Goal: Task Accomplishment & Management: Use online tool/utility

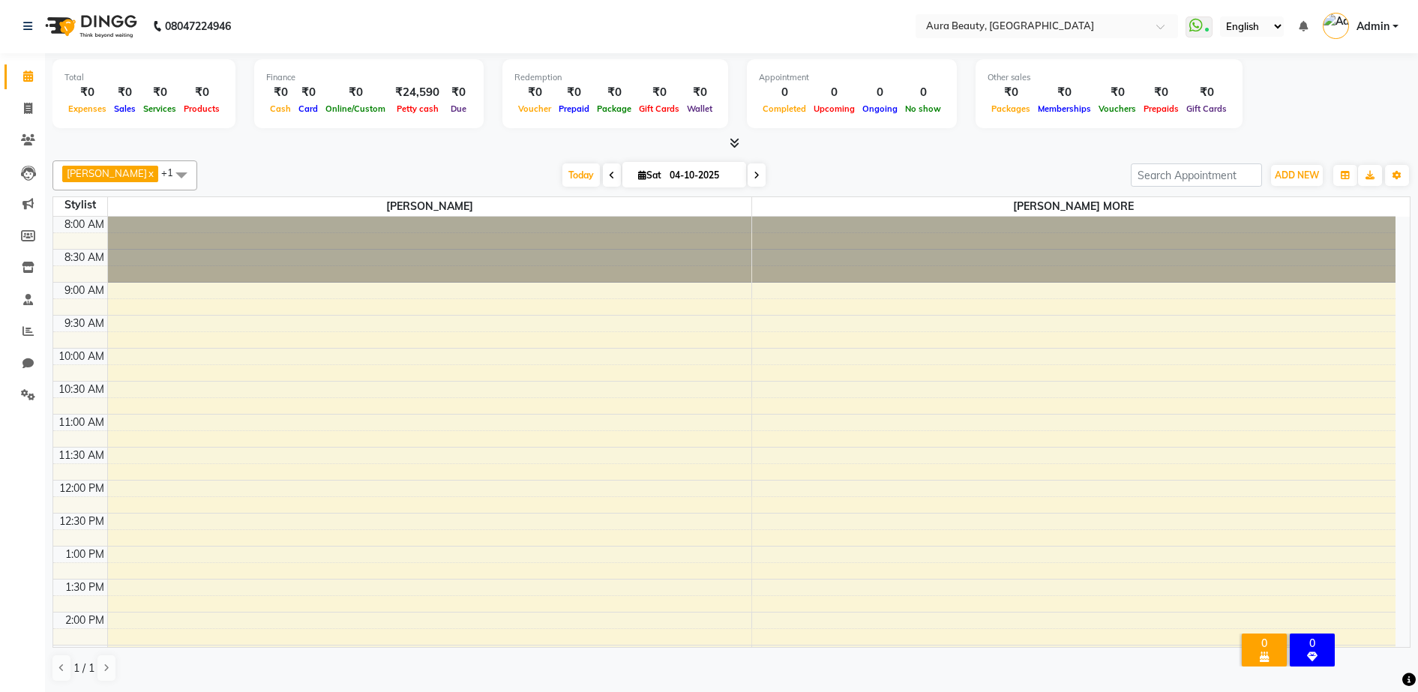
scroll to position [493, 0]
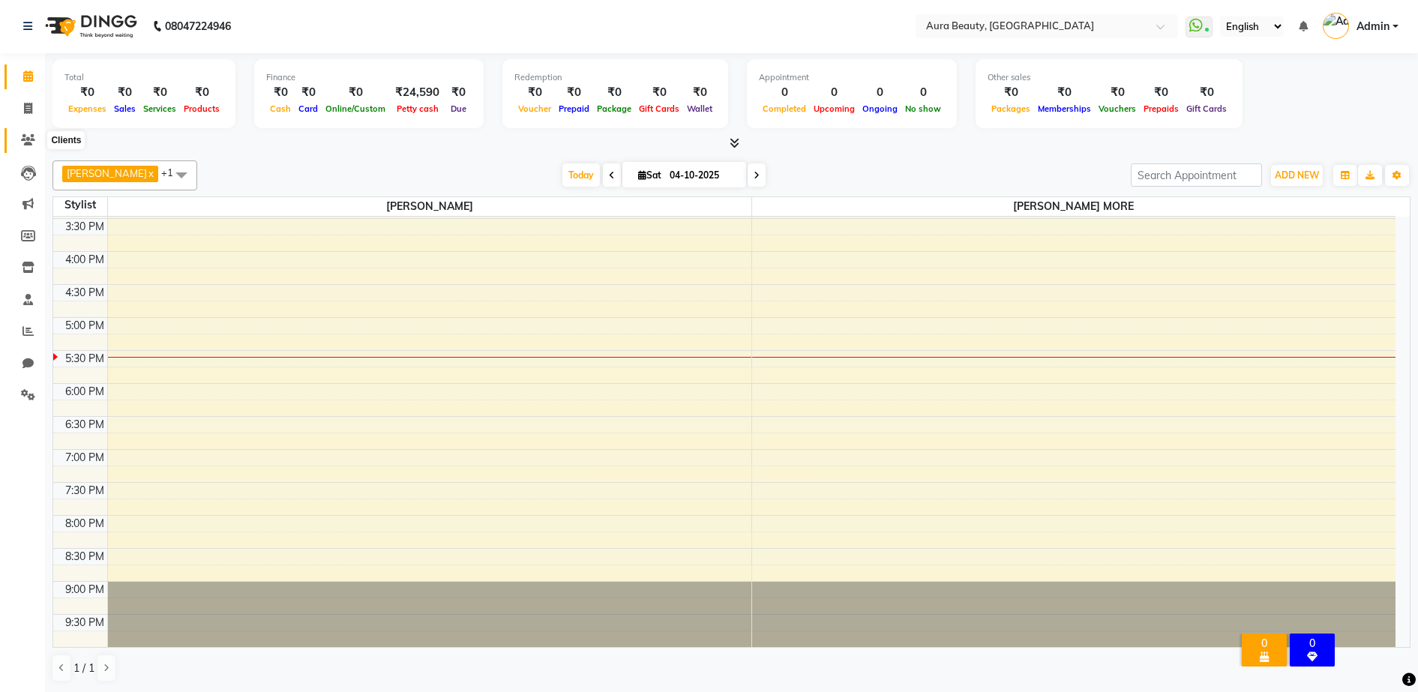
click at [26, 145] on span at bounding box center [28, 140] width 26 height 17
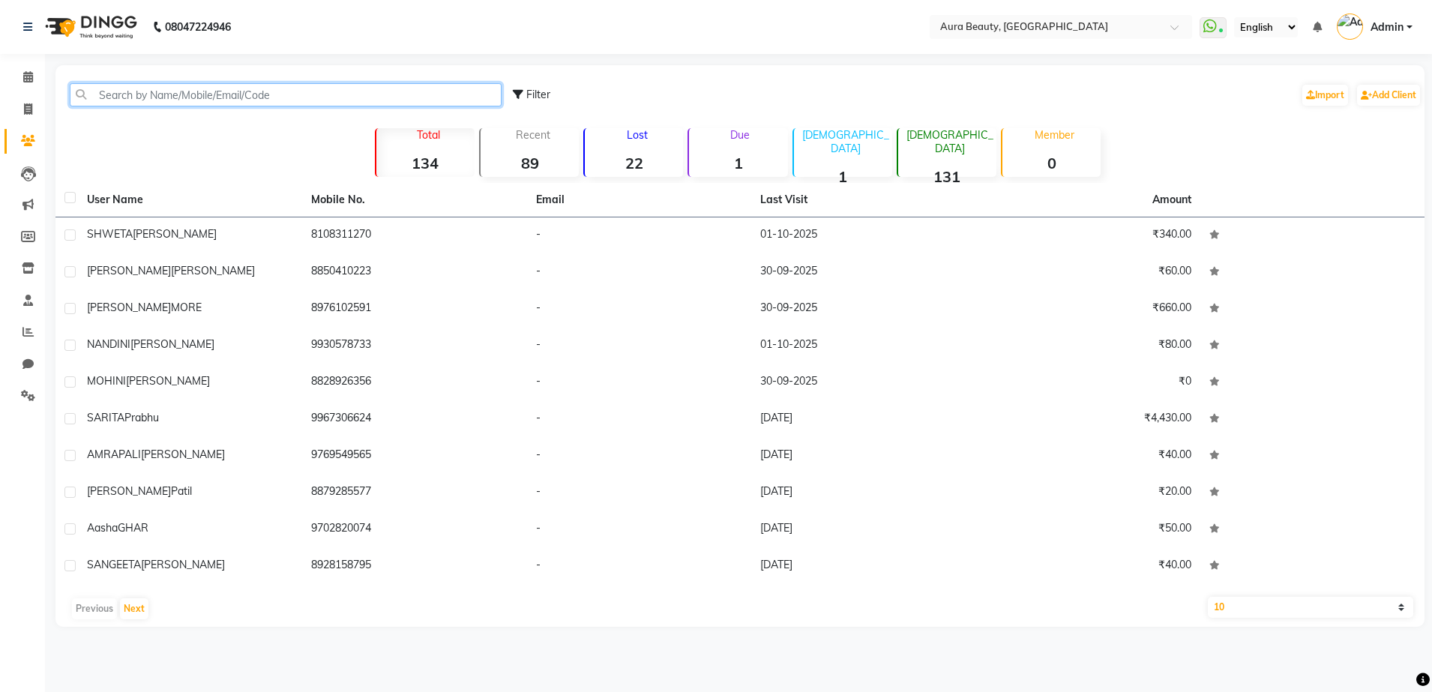
click at [141, 95] on input "text" at bounding box center [286, 94] width 432 height 23
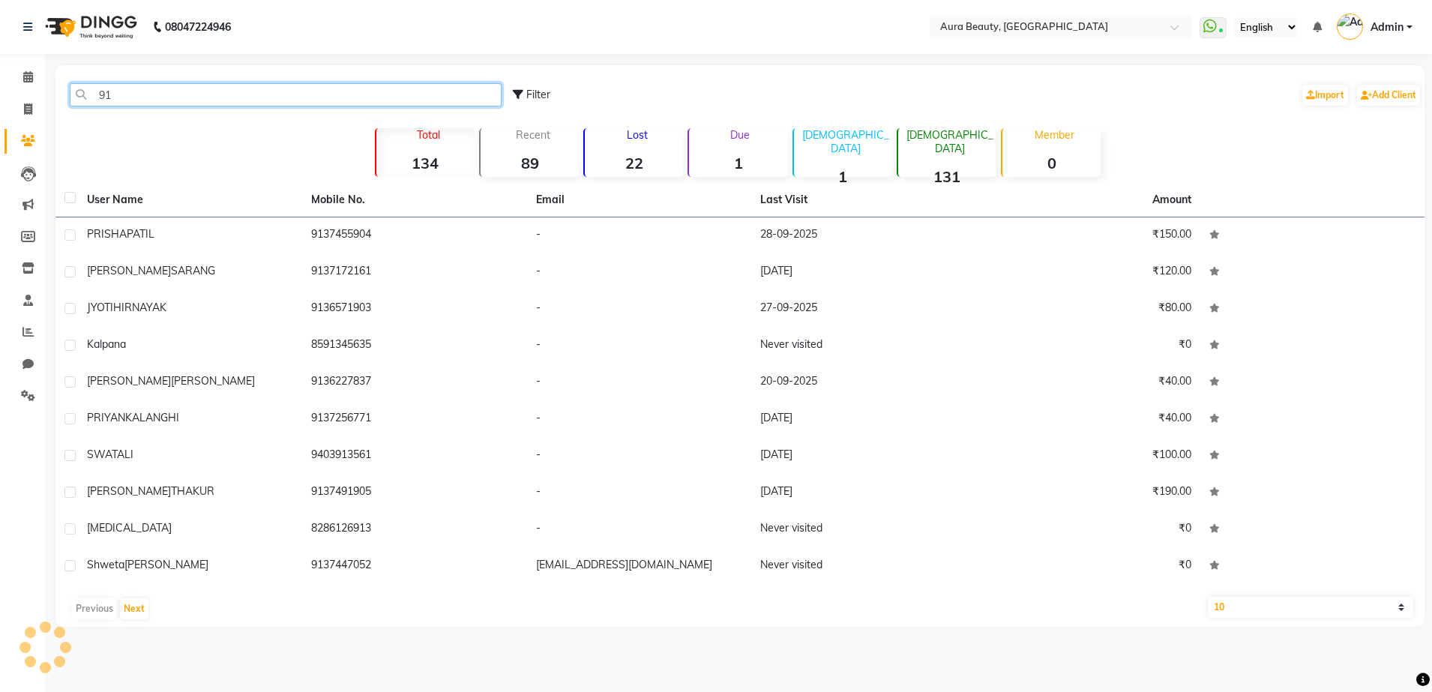
type input "9"
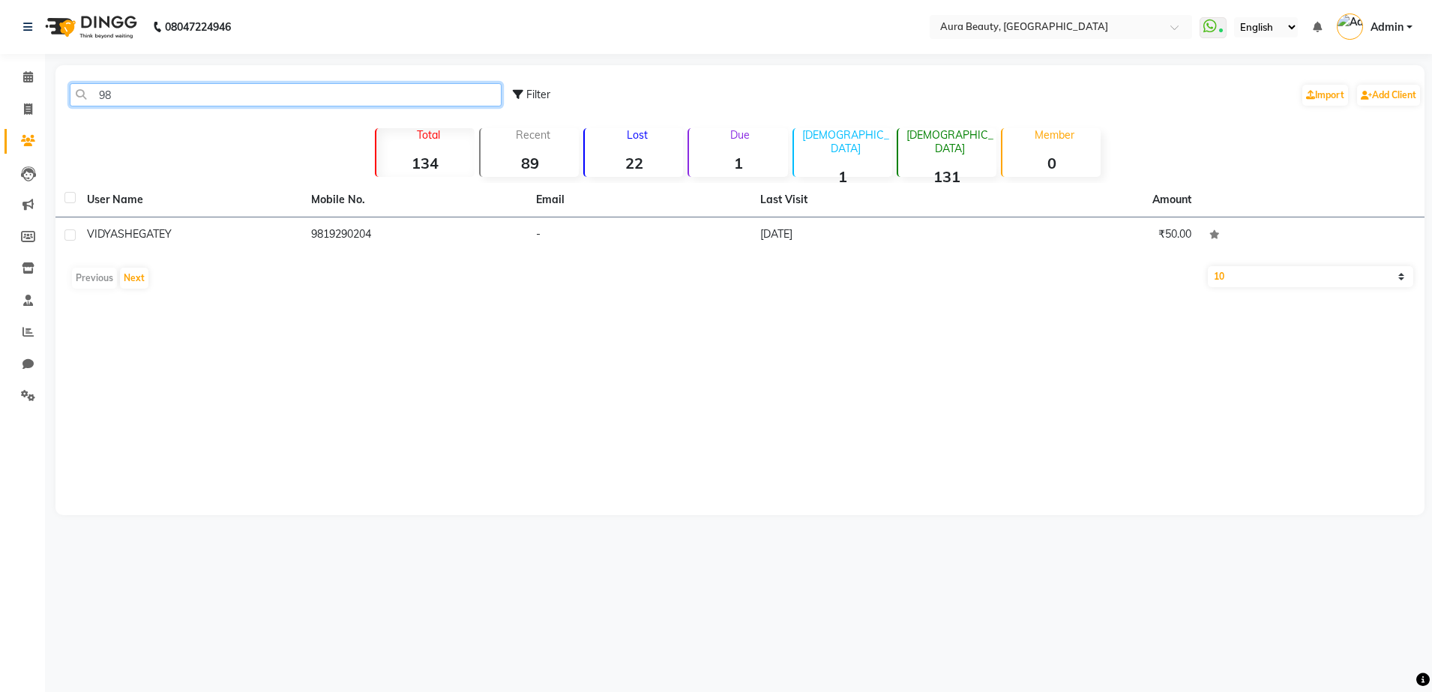
type input "9"
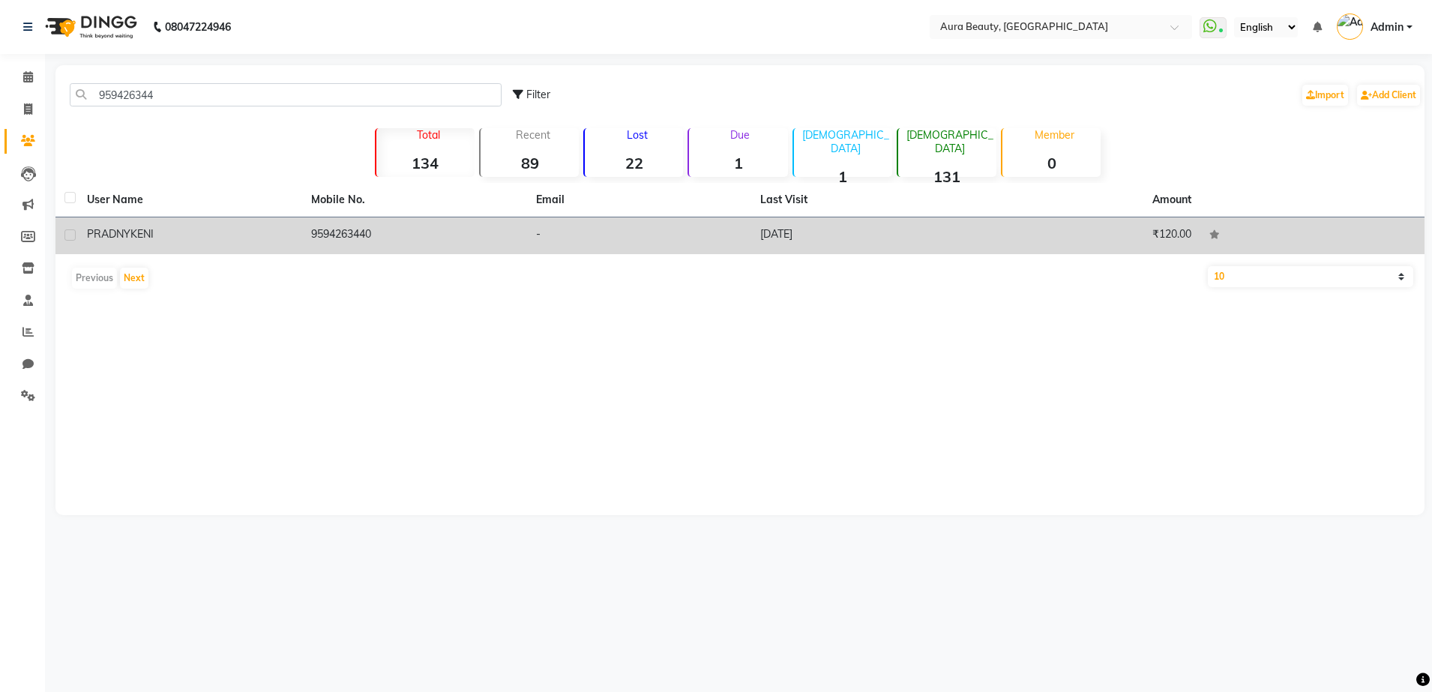
click at [176, 227] on div "PRADNY KENI" at bounding box center [190, 234] width 206 height 16
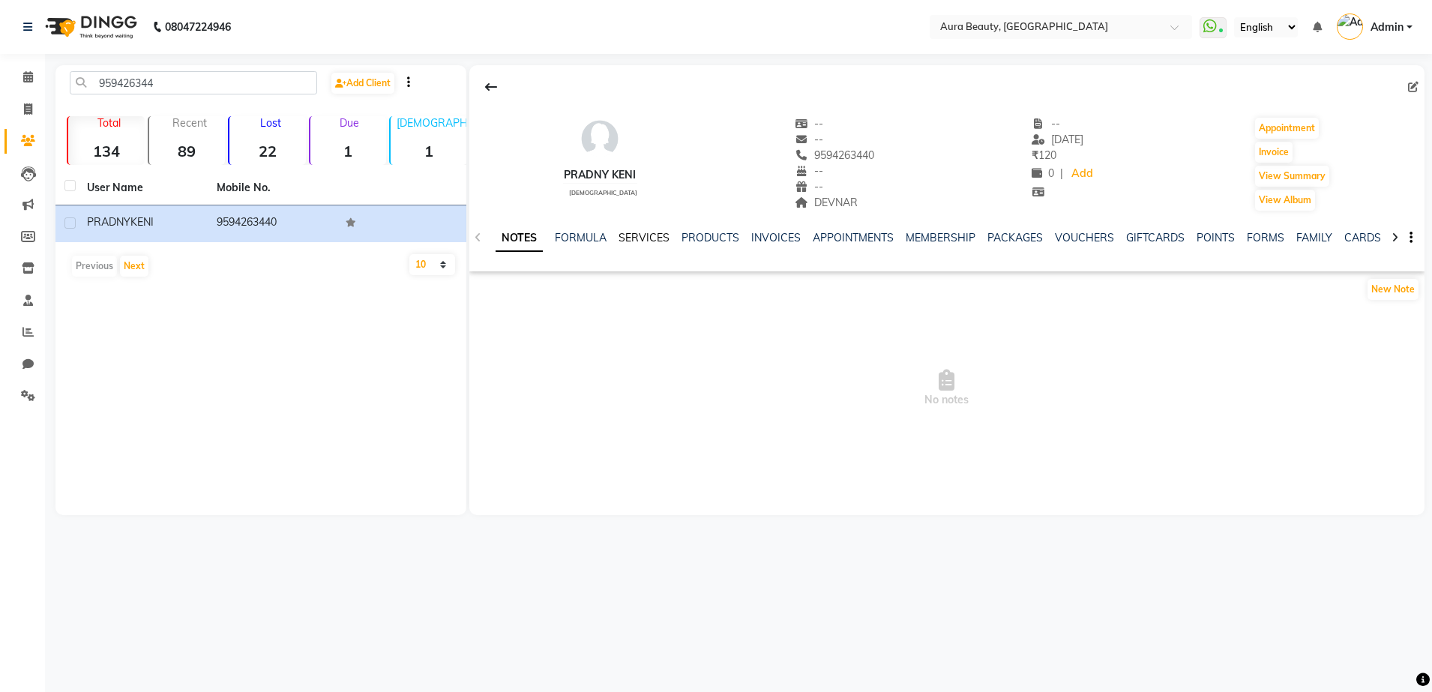
click at [634, 234] on link "SERVICES" at bounding box center [644, 237] width 51 height 13
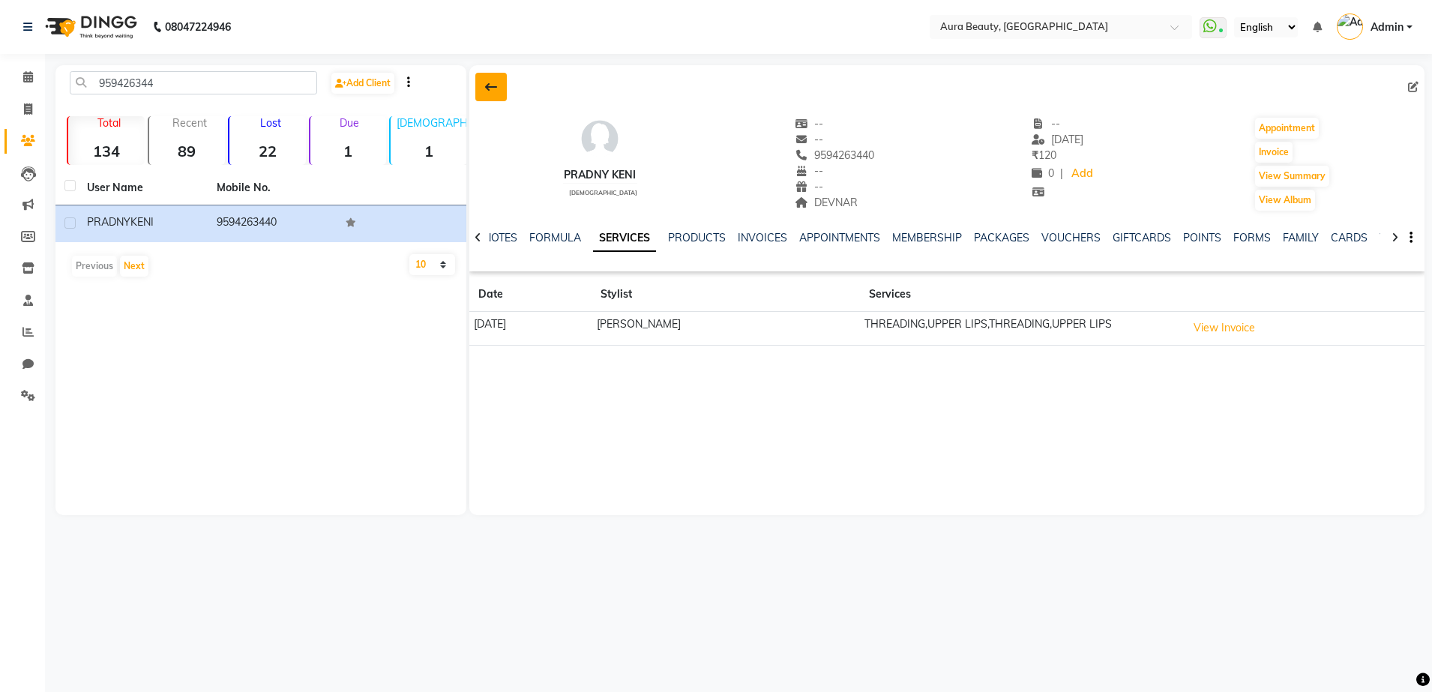
click at [497, 100] on button at bounding box center [490, 87] width 31 height 28
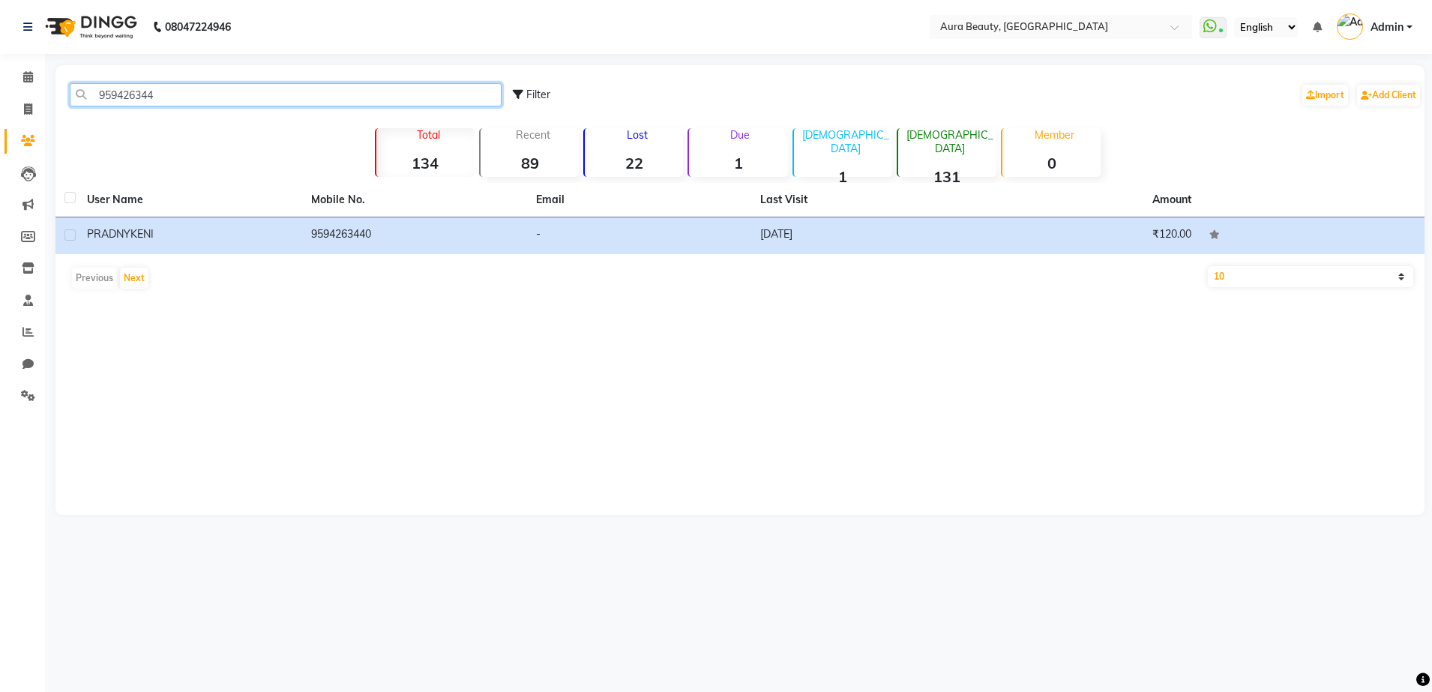
click at [497, 100] on input "959426344" at bounding box center [286, 94] width 432 height 23
click at [485, 88] on input "959426344" at bounding box center [286, 94] width 432 height 23
type input "9"
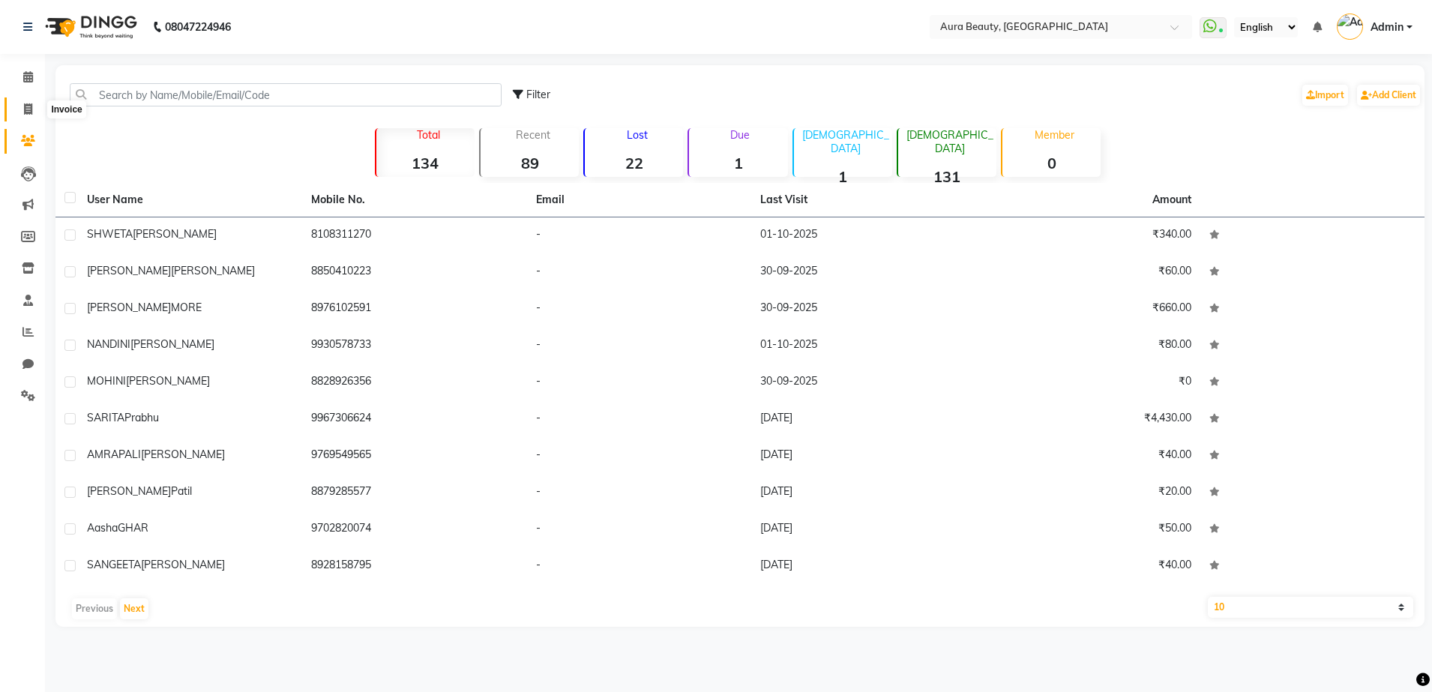
click at [28, 102] on span at bounding box center [28, 109] width 26 height 17
select select "service"
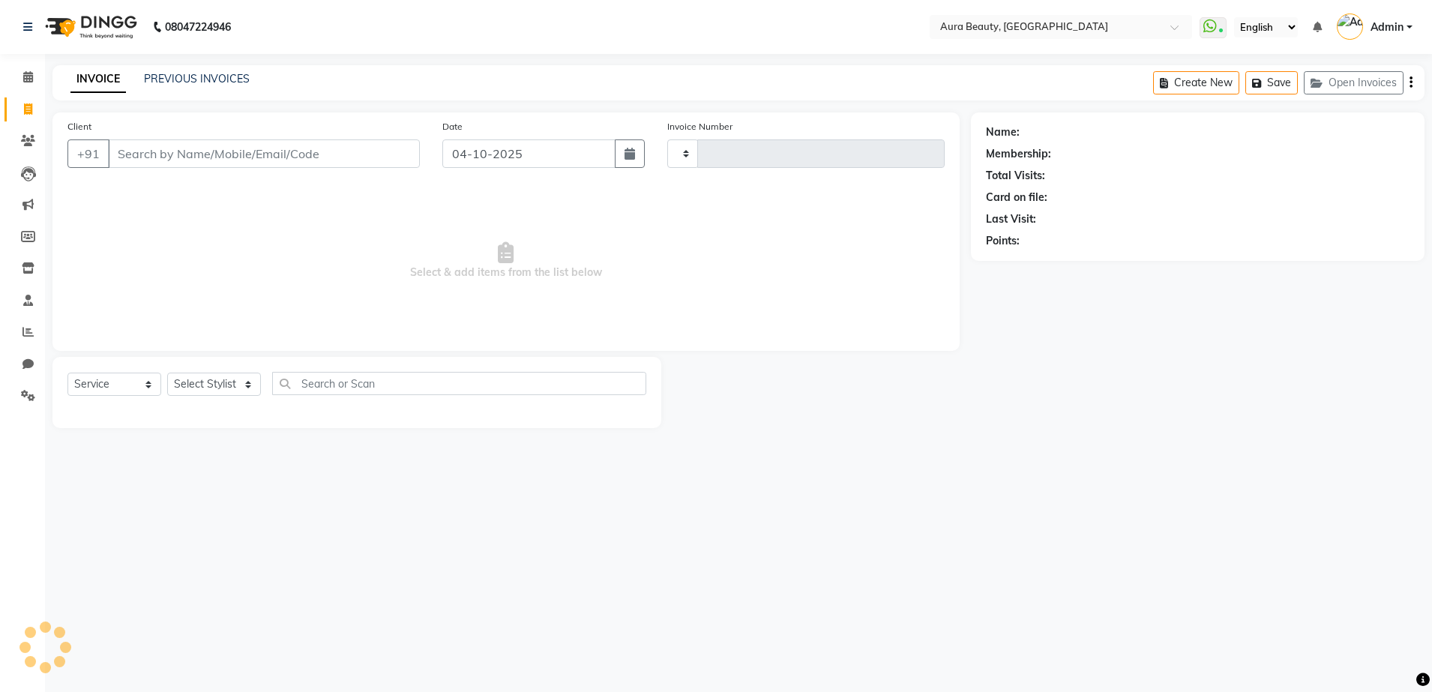
type input "0145"
select select "8092"
select select "84335"
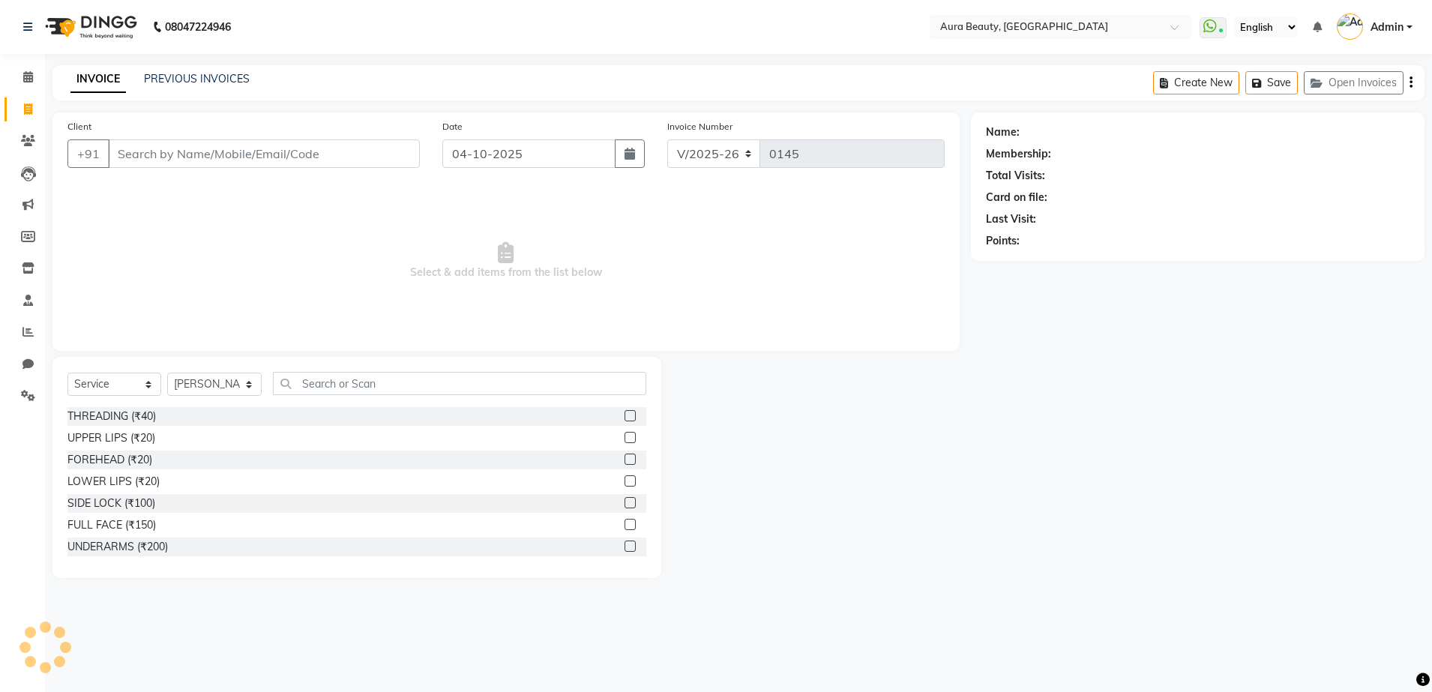
click at [128, 155] on input "Client" at bounding box center [264, 153] width 312 height 28
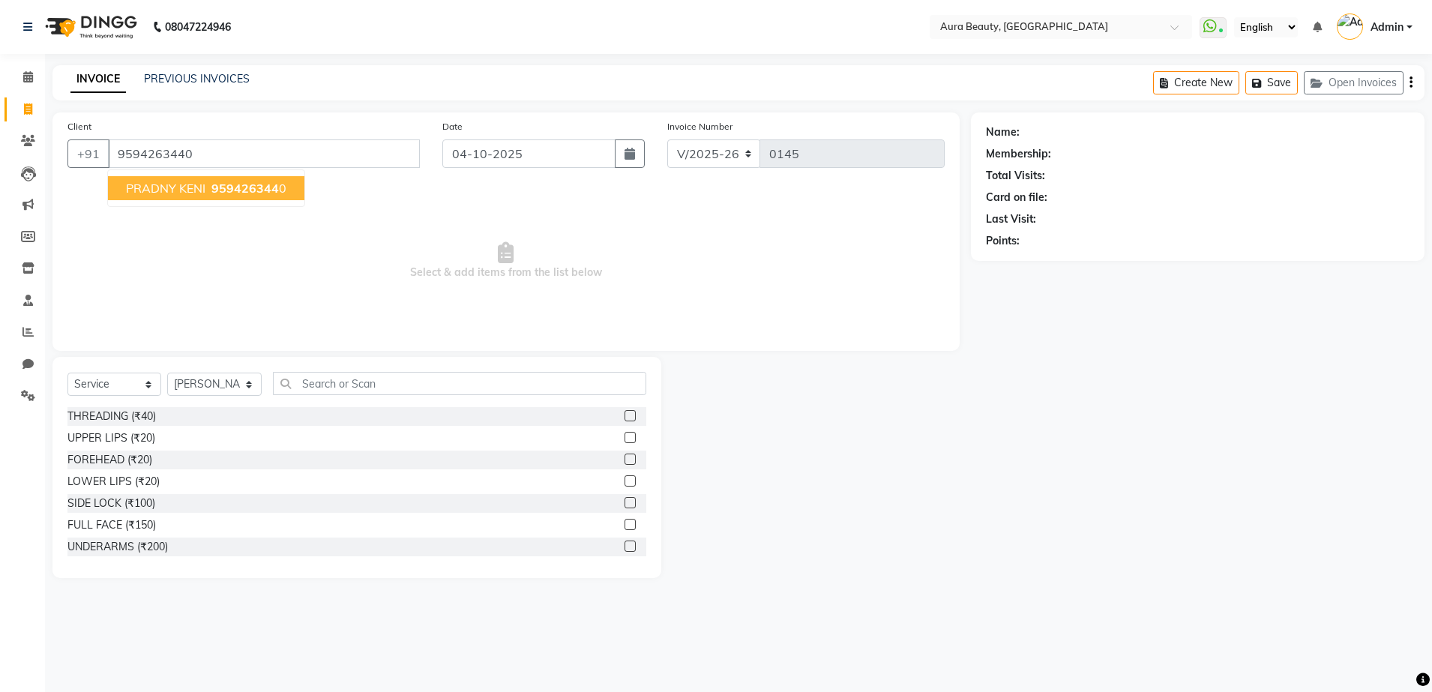
type input "9594263440"
click at [160, 192] on span "PRADNY KENI" at bounding box center [165, 188] width 79 height 15
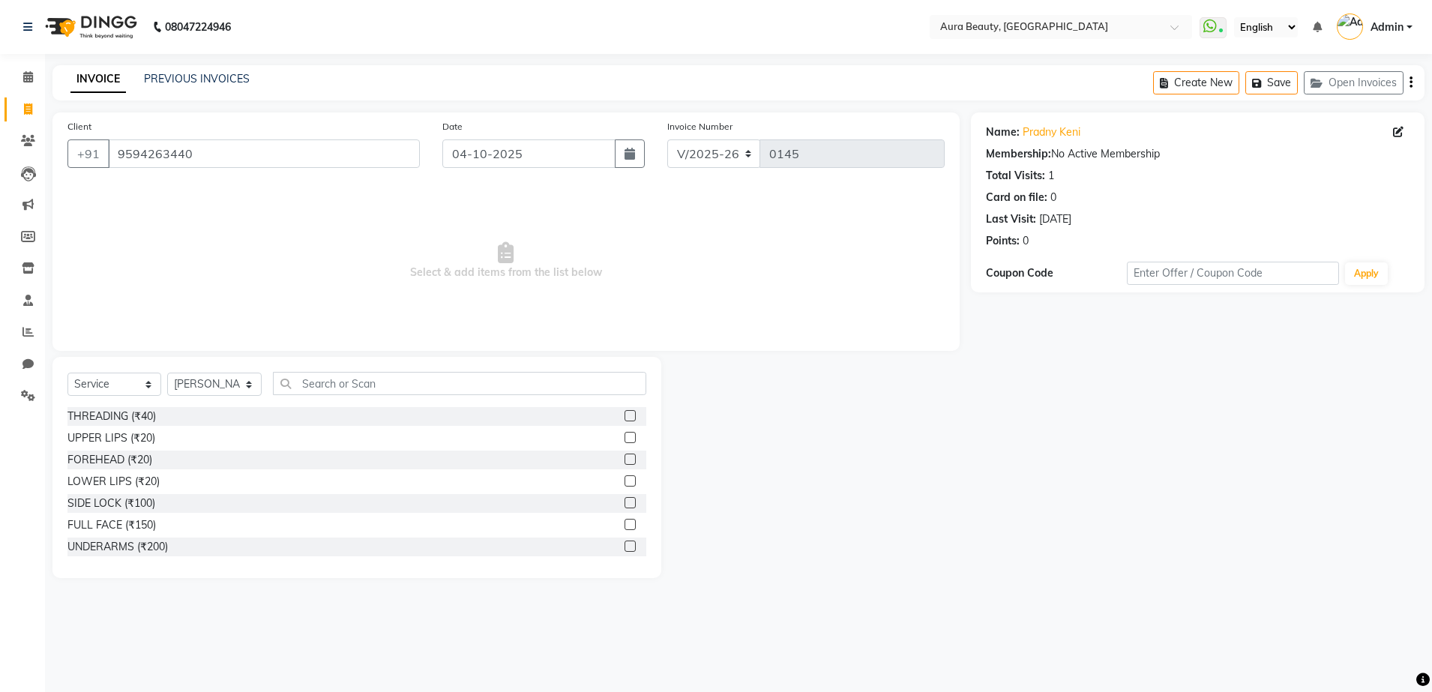
click at [625, 414] on label at bounding box center [630, 415] width 11 height 11
click at [625, 414] on input "checkbox" at bounding box center [630, 417] width 10 height 10
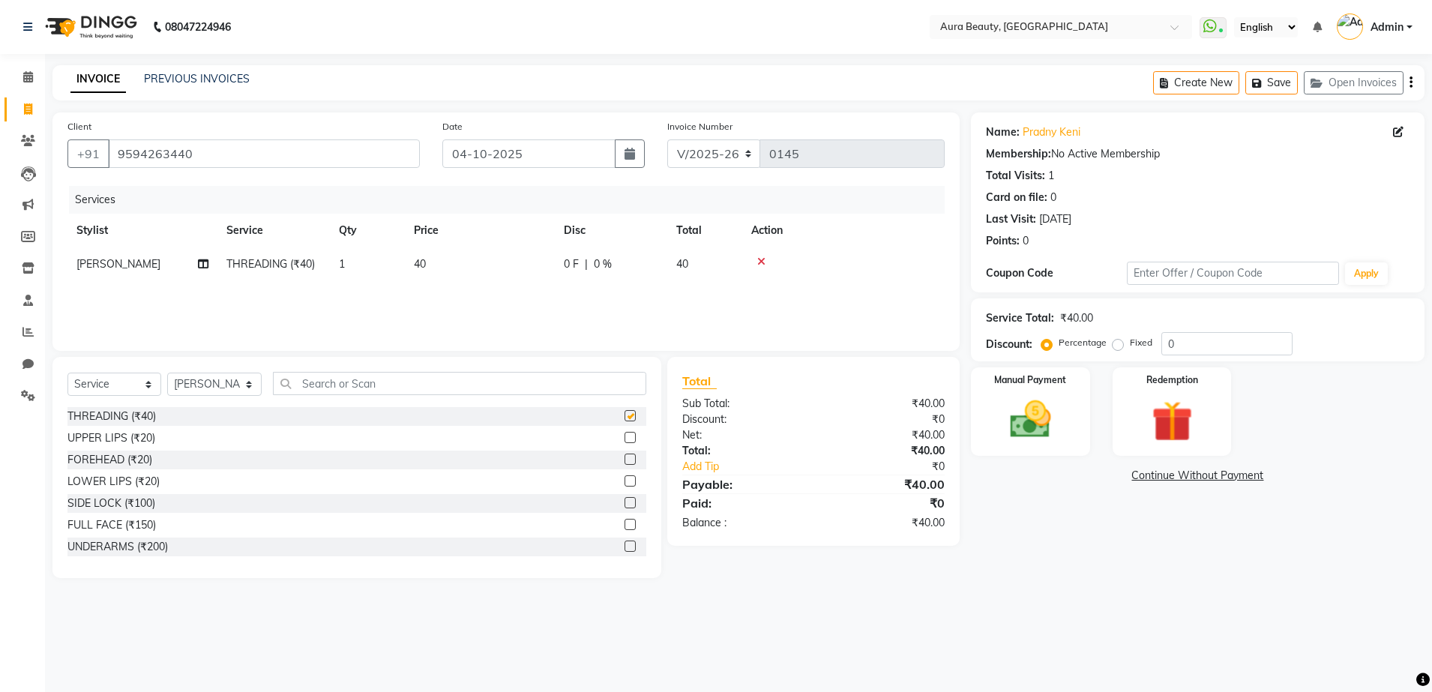
checkbox input "false"
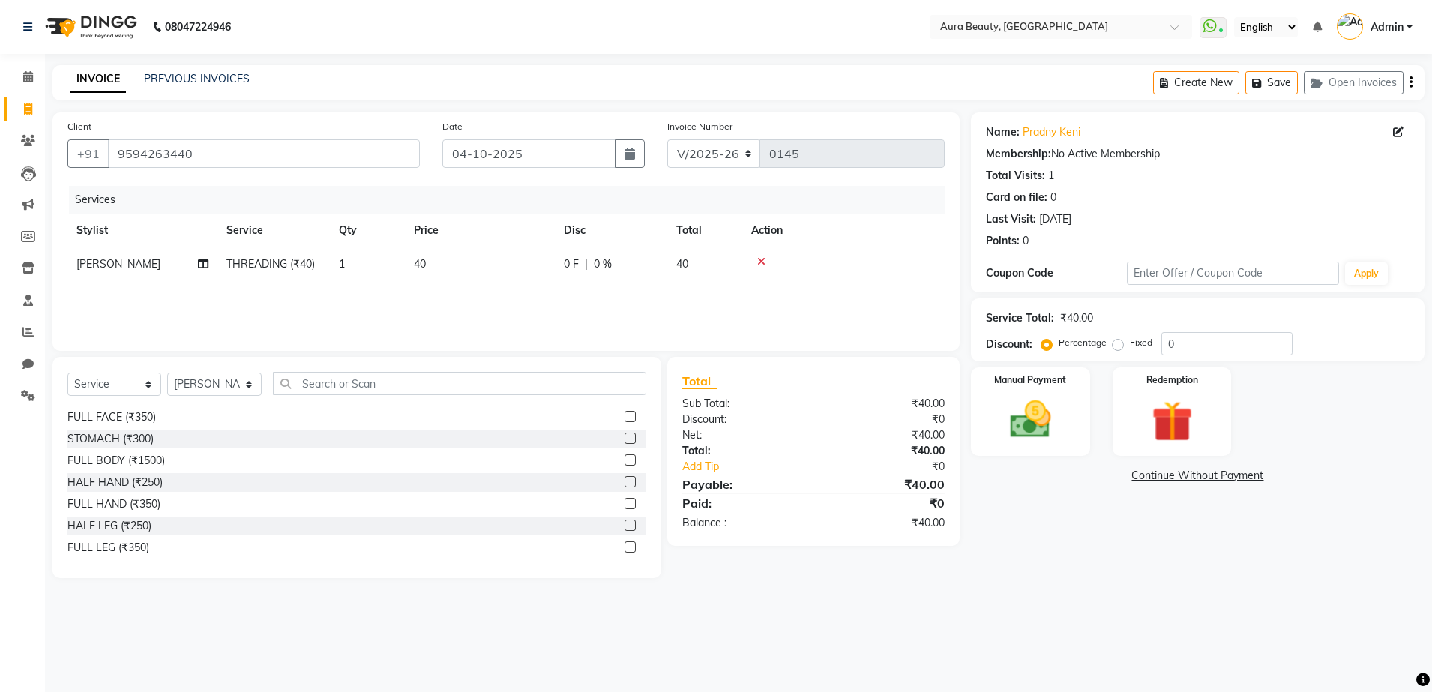
scroll to position [300, 0]
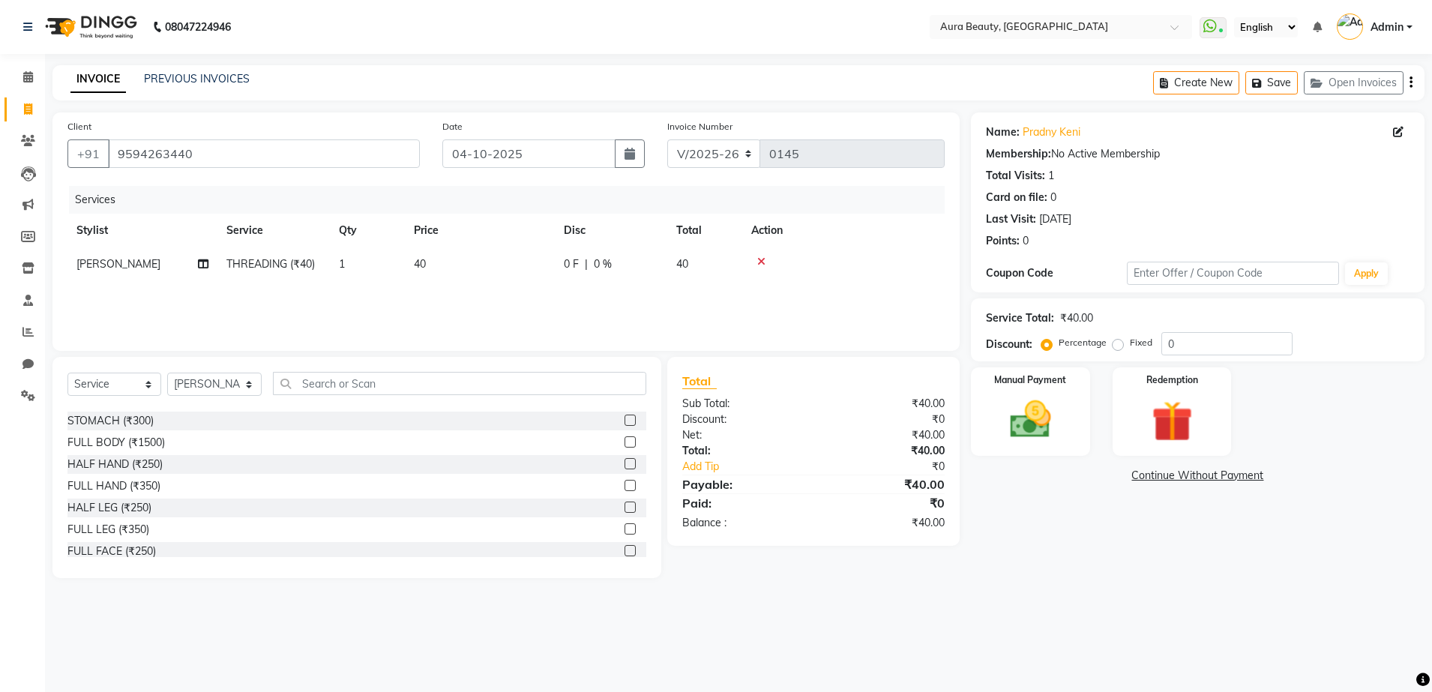
click at [625, 485] on label at bounding box center [630, 485] width 11 height 11
click at [625, 485] on input "checkbox" at bounding box center [630, 486] width 10 height 10
checkbox input "false"
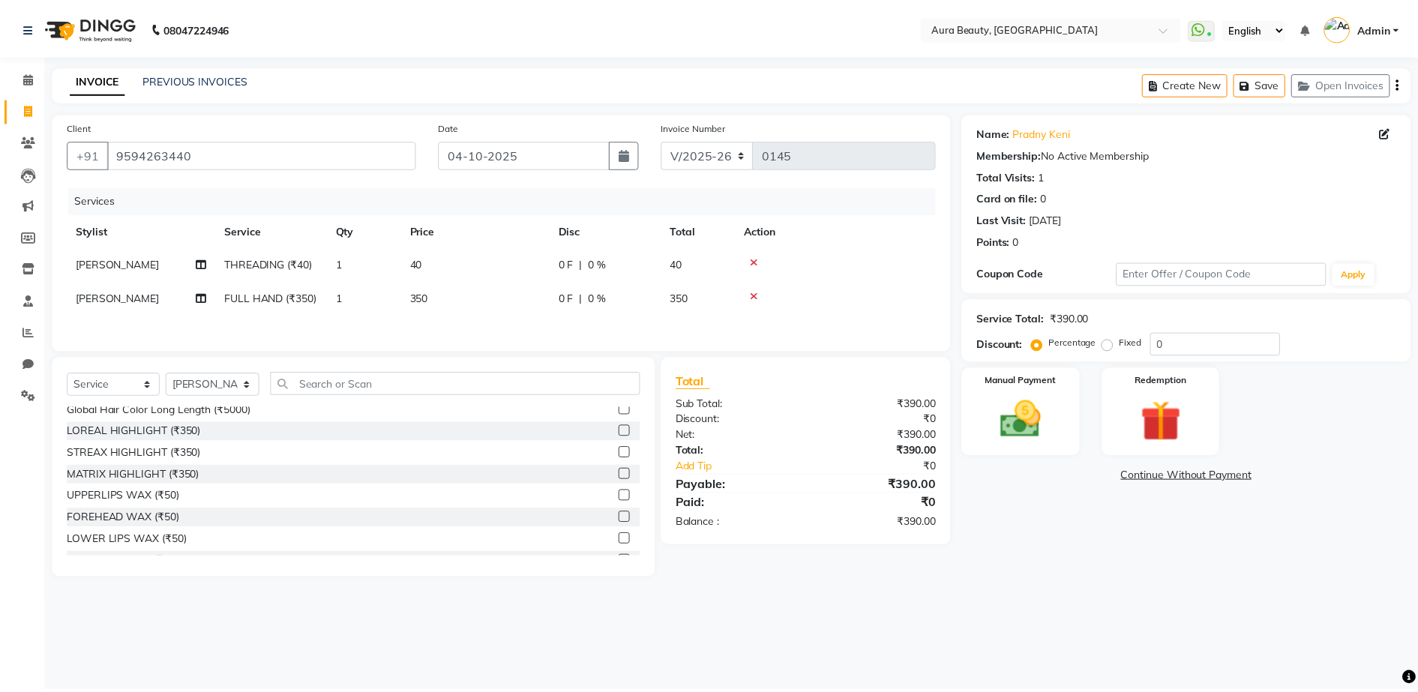
scroll to position [2262, 0]
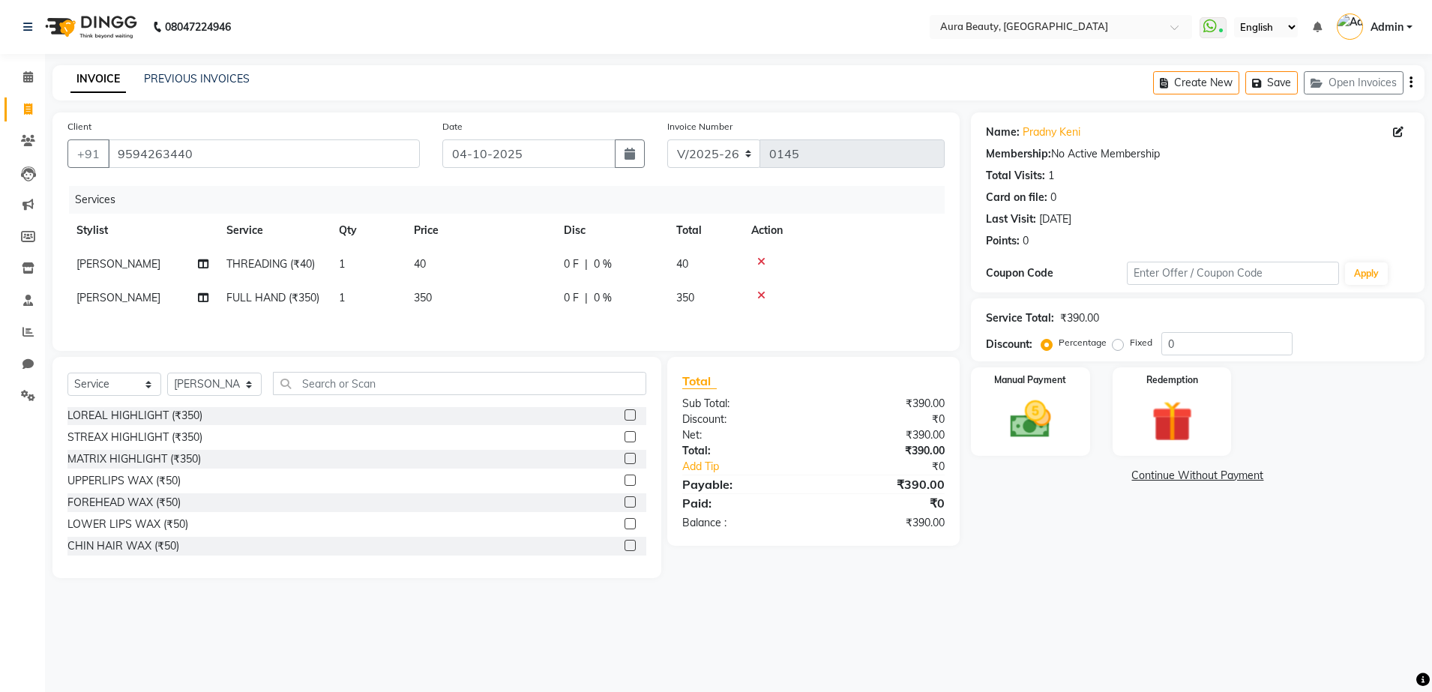
click at [625, 484] on label at bounding box center [630, 480] width 11 height 11
click at [625, 484] on input "checkbox" at bounding box center [630, 481] width 10 height 10
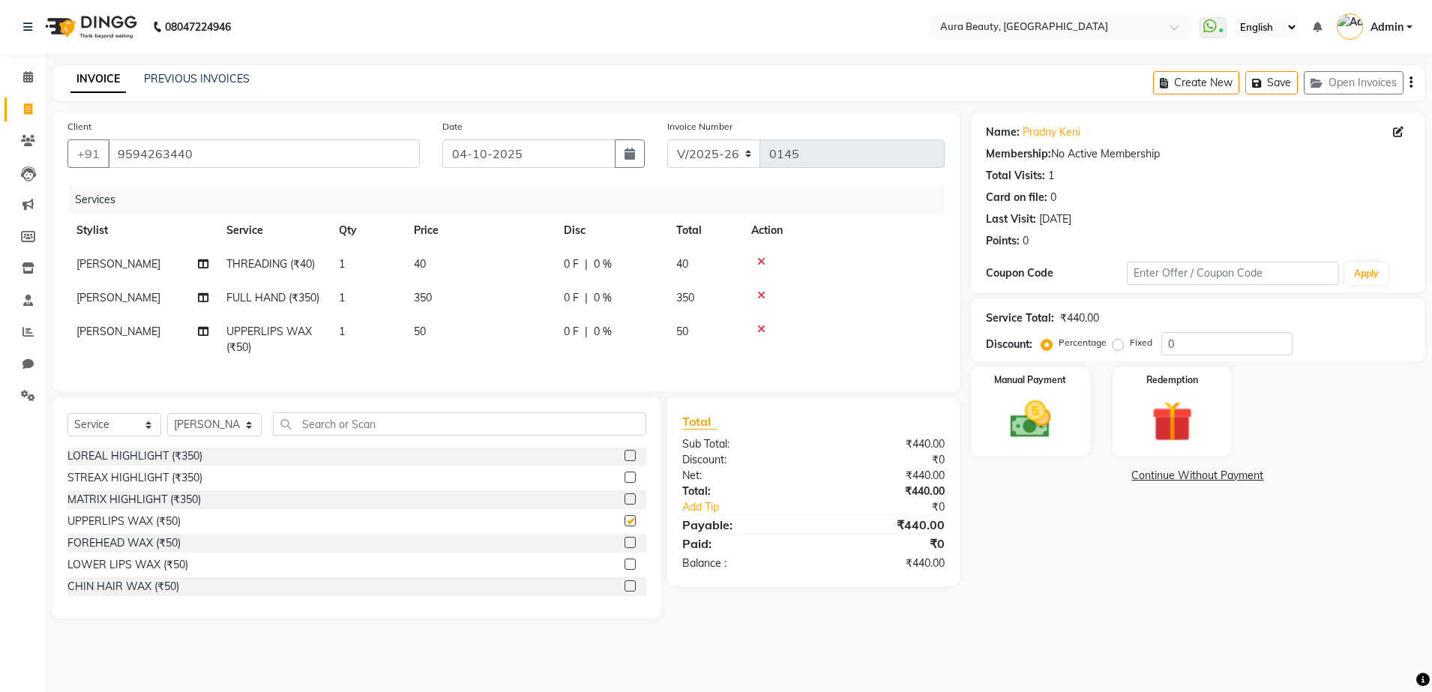
checkbox input "false"
click at [1130, 347] on label "Fixed" at bounding box center [1141, 342] width 22 height 13
click at [1116, 347] on input "Fixed" at bounding box center [1121, 342] width 10 height 10
radio input "true"
click at [1058, 409] on img at bounding box center [1031, 419] width 70 height 49
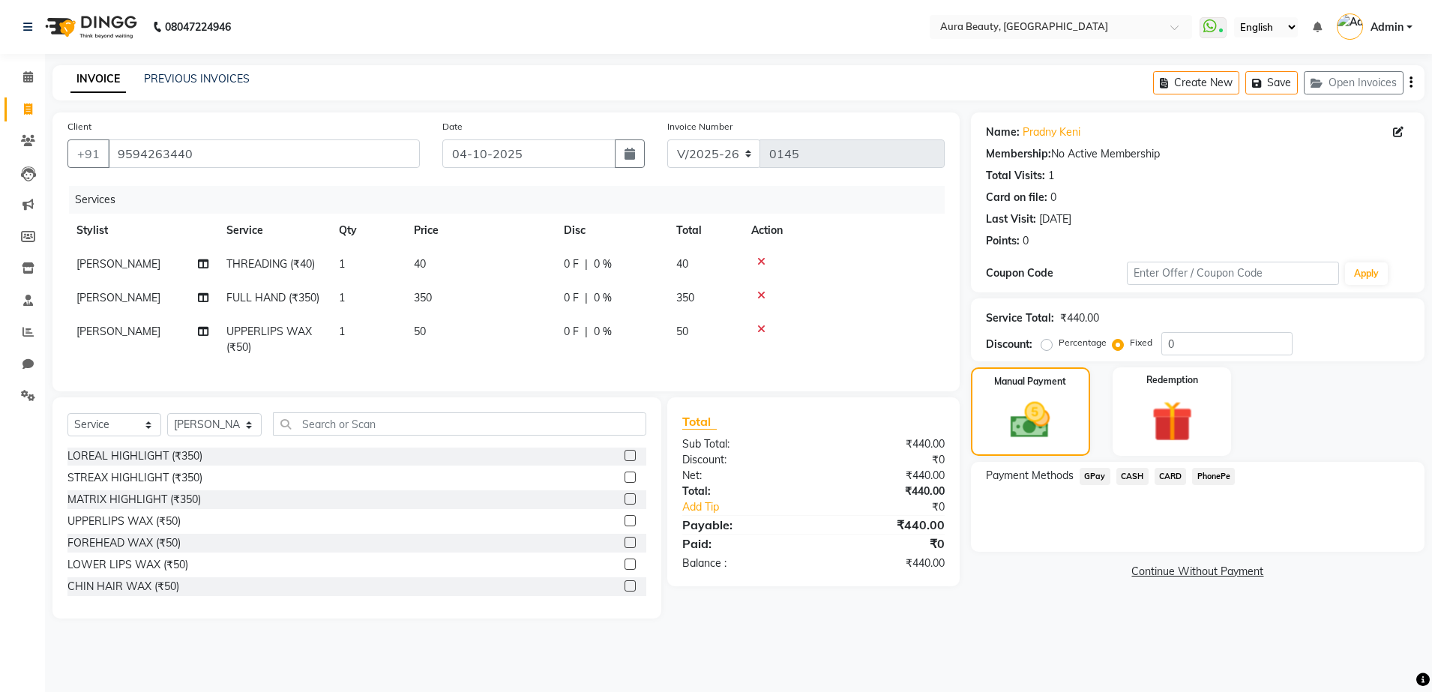
click at [1106, 475] on span "GPay" at bounding box center [1095, 476] width 31 height 17
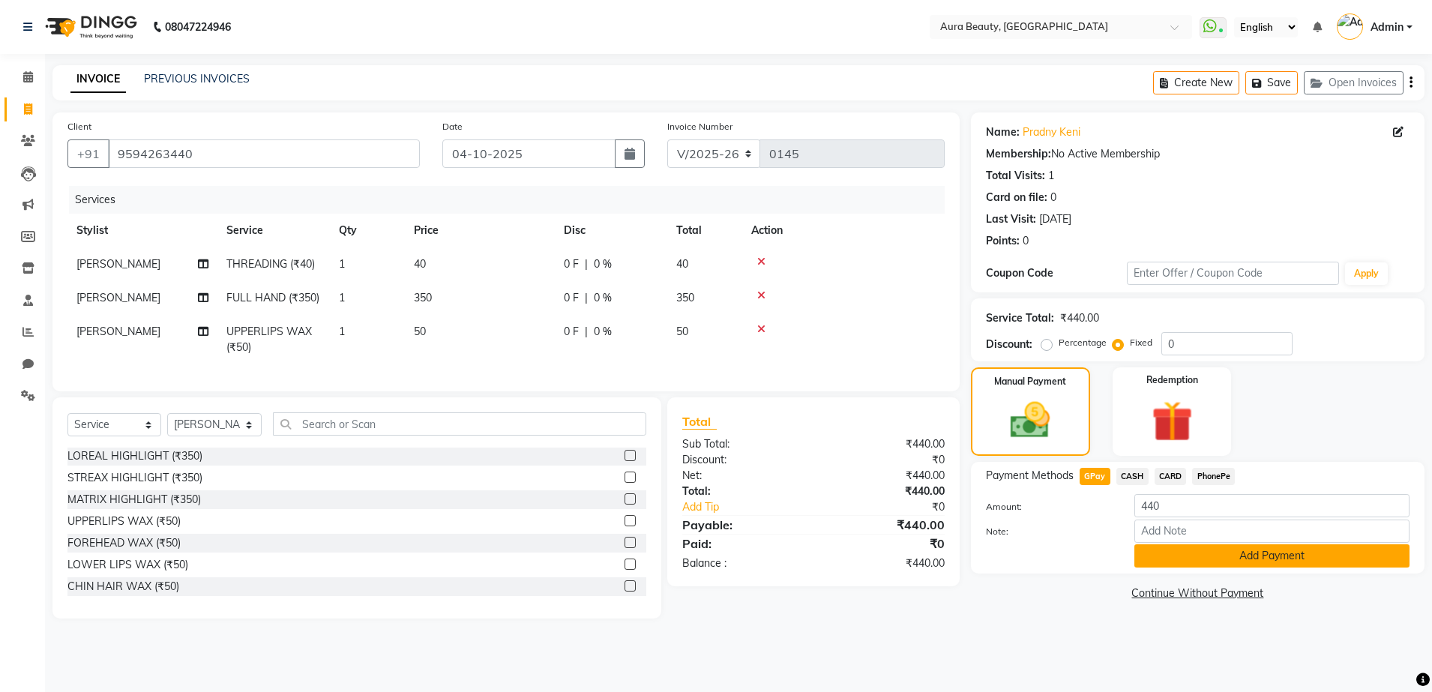
click at [1203, 555] on button "Add Payment" at bounding box center [1271, 555] width 275 height 23
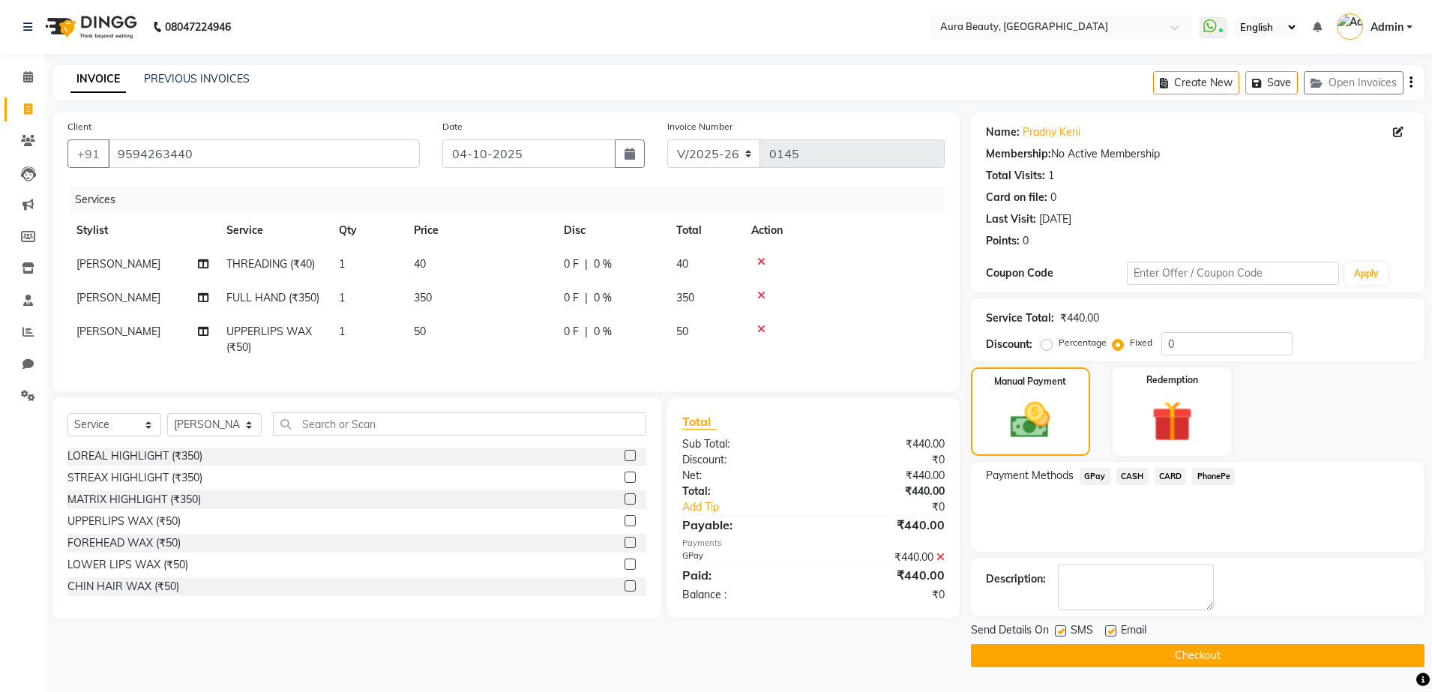
click at [1261, 659] on button "Checkout" at bounding box center [1198, 655] width 454 height 23
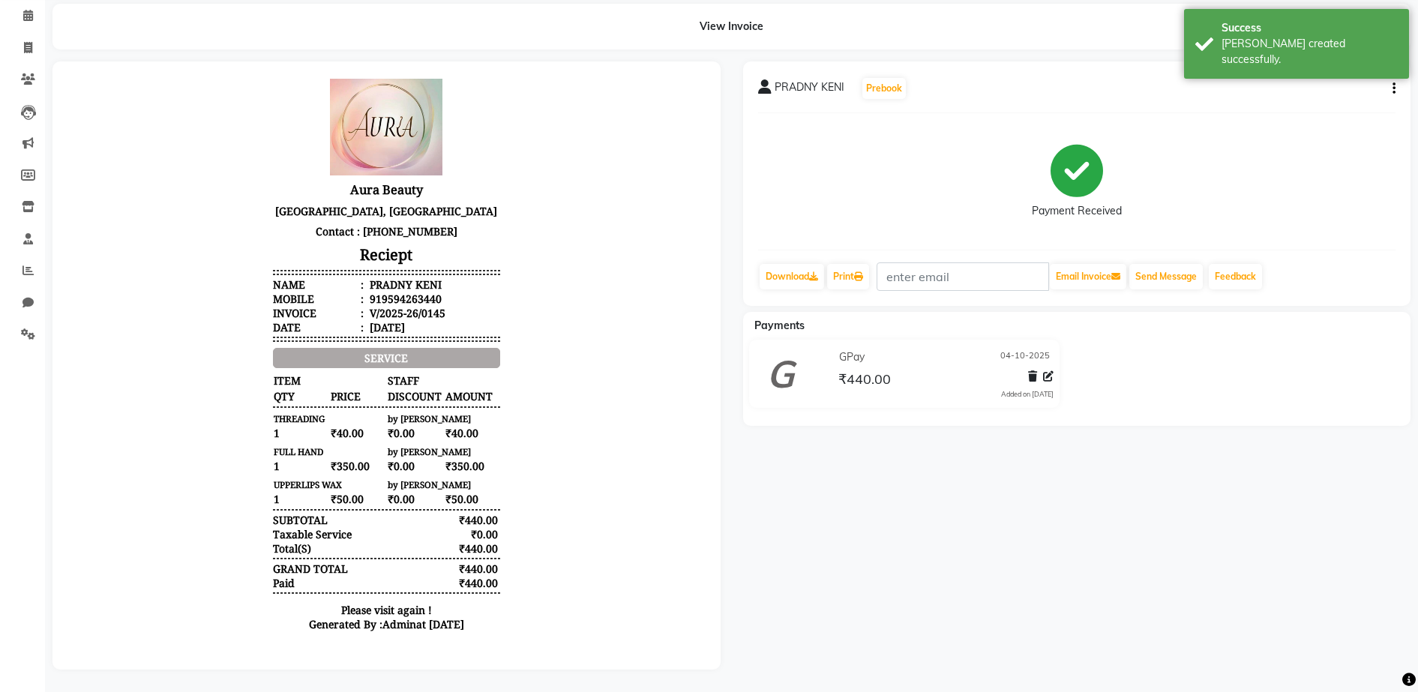
scroll to position [12, 0]
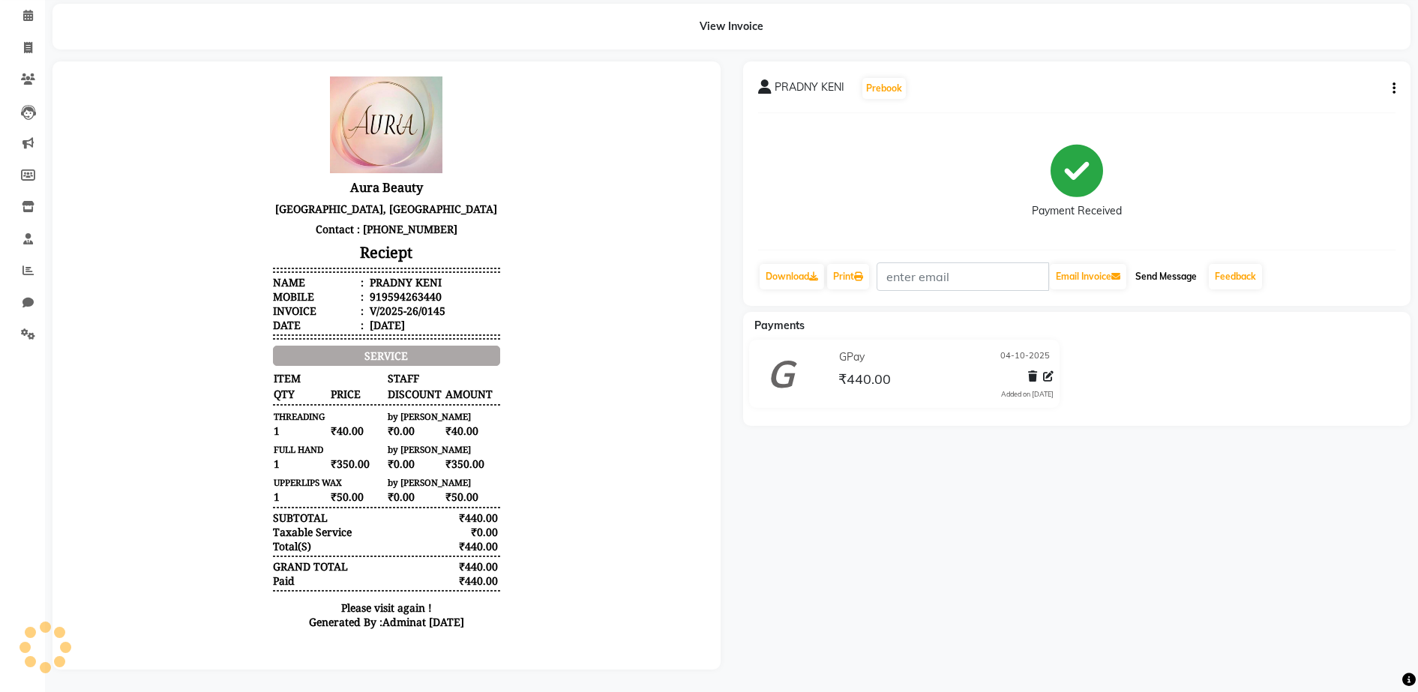
click at [1162, 268] on button "Send Message" at bounding box center [1165, 276] width 73 height 25
select select "service"
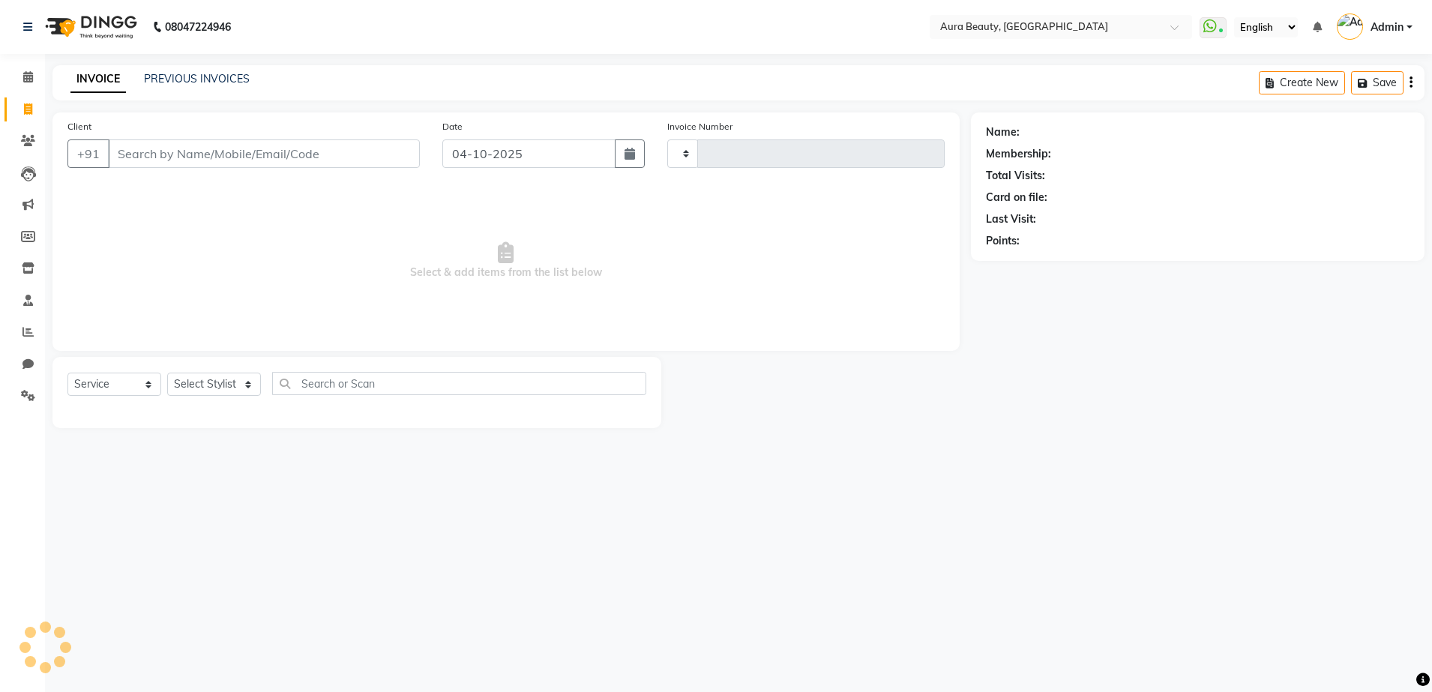
type input "0146"
select select "8092"
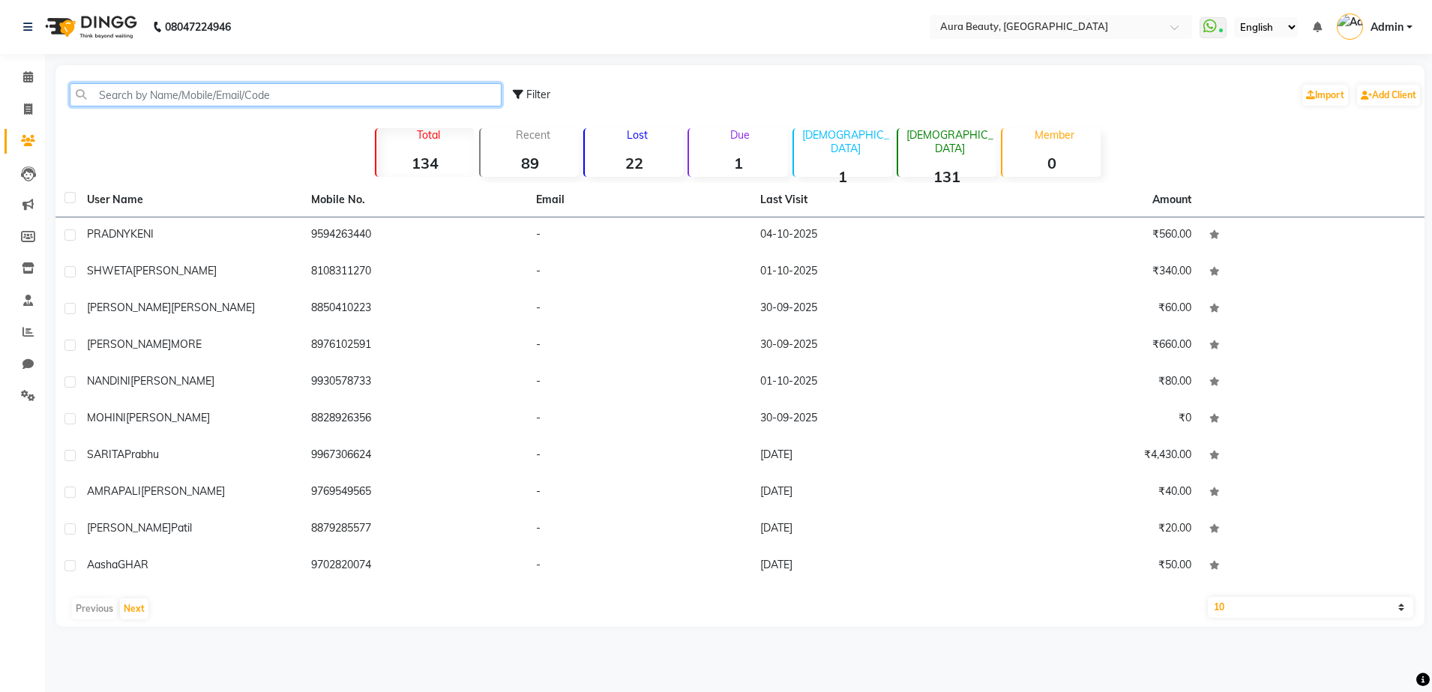
click at [130, 97] on input "text" at bounding box center [286, 94] width 432 height 23
click at [128, 89] on input "text" at bounding box center [286, 94] width 432 height 23
click at [24, 104] on icon at bounding box center [28, 108] width 8 height 11
select select "8092"
select select "service"
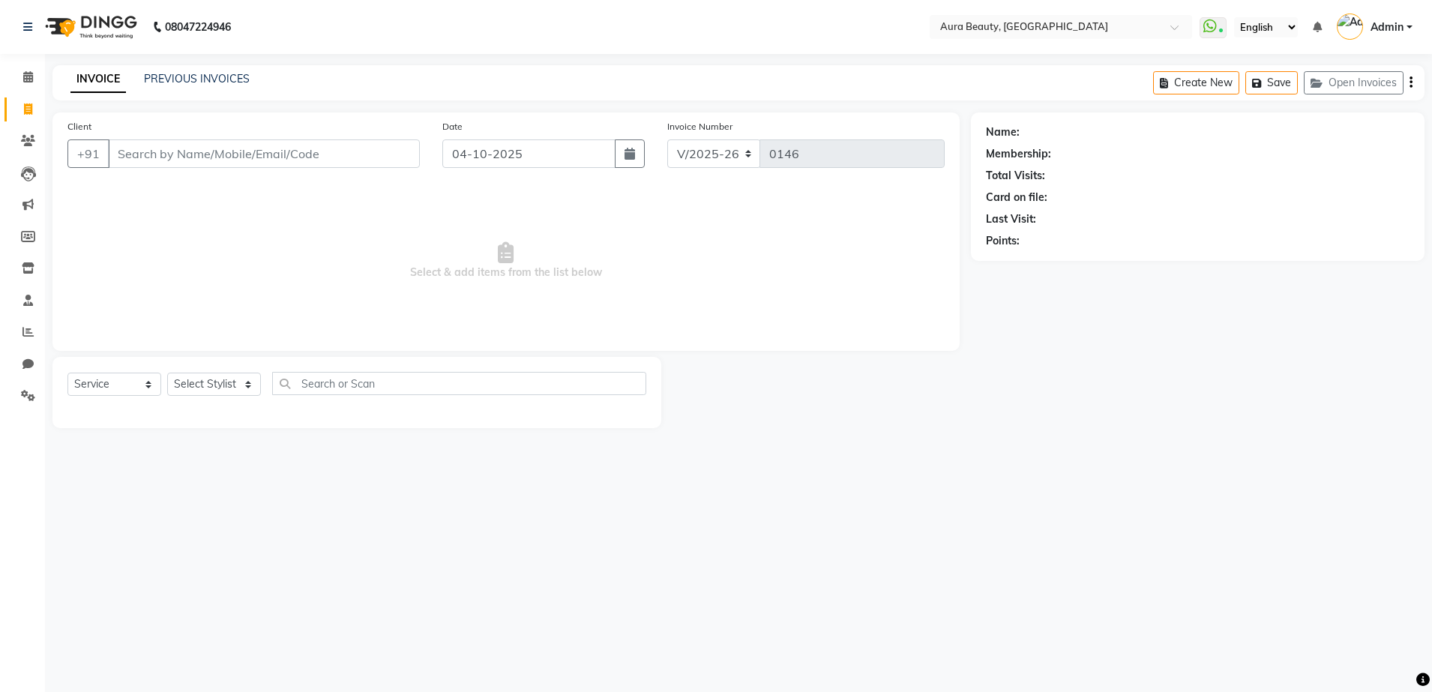
select select "84335"
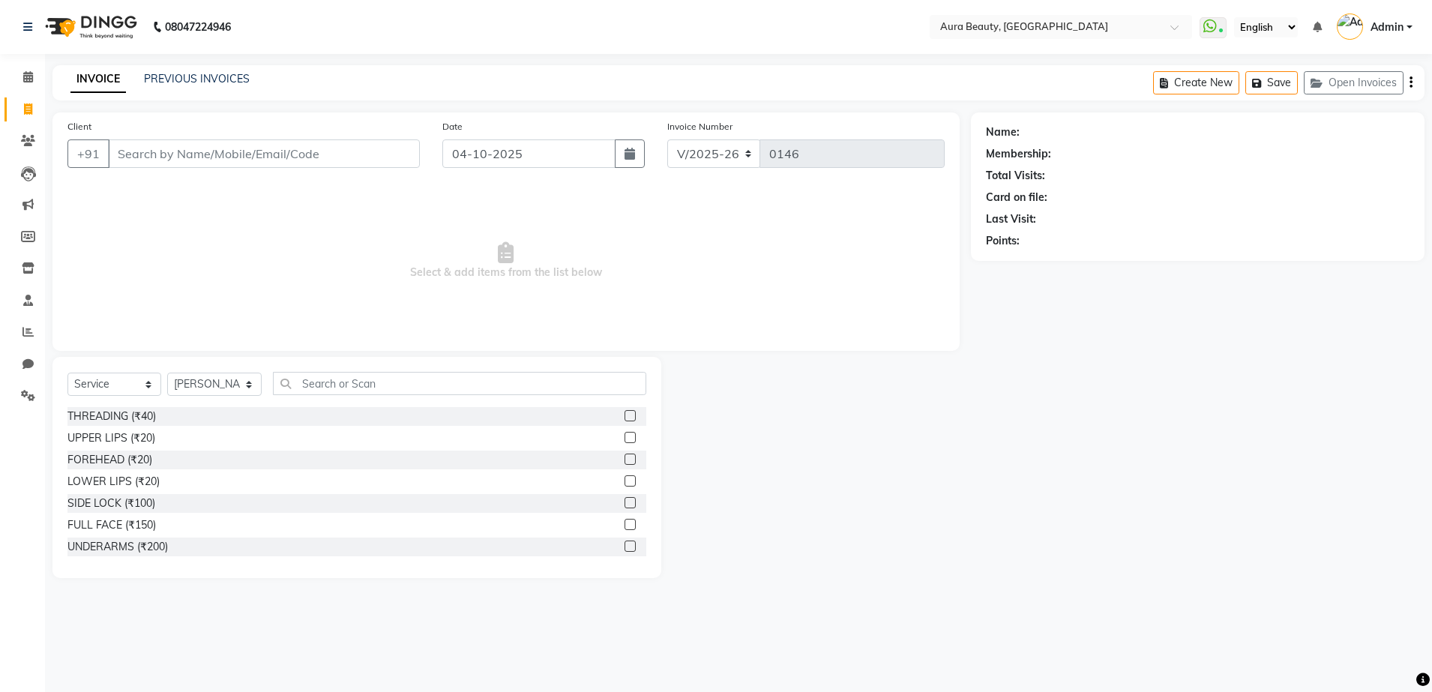
click at [133, 160] on input "Client" at bounding box center [264, 153] width 312 height 28
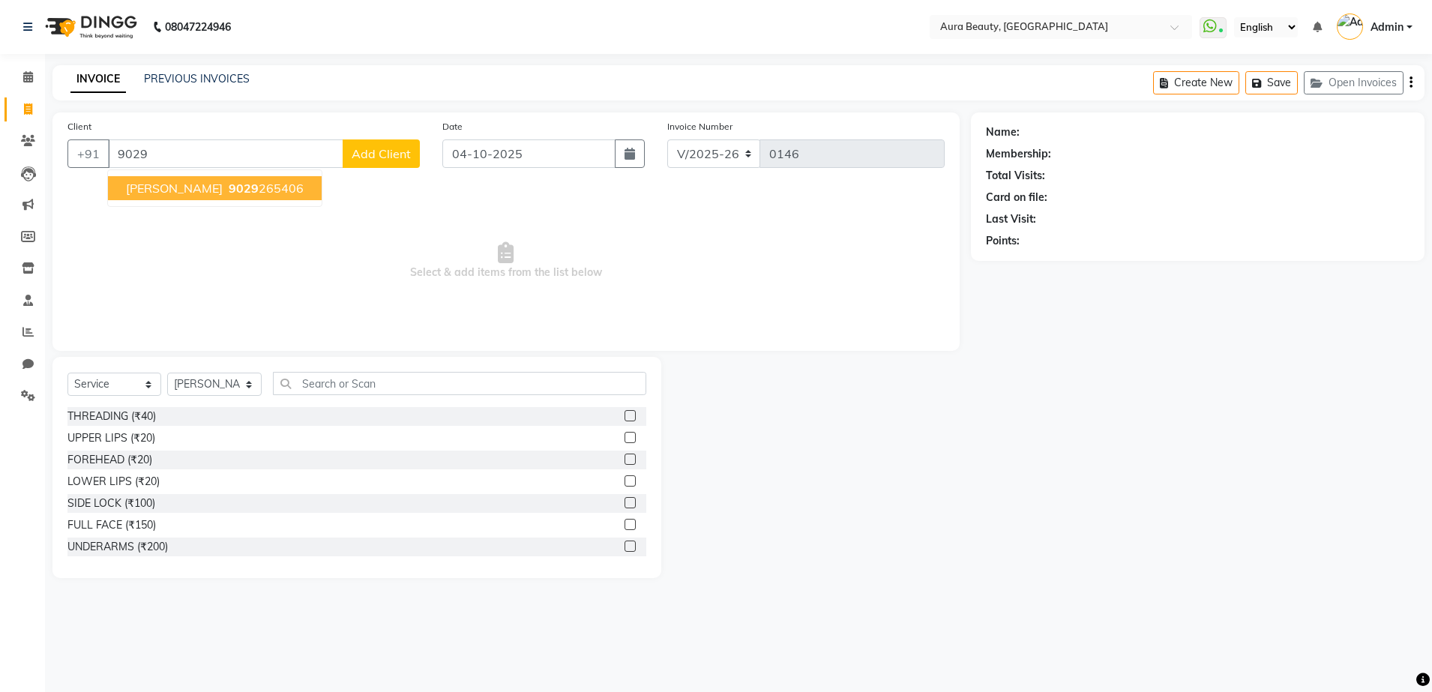
type input "9029"
click at [368, 157] on span "Add Client" at bounding box center [381, 153] width 59 height 15
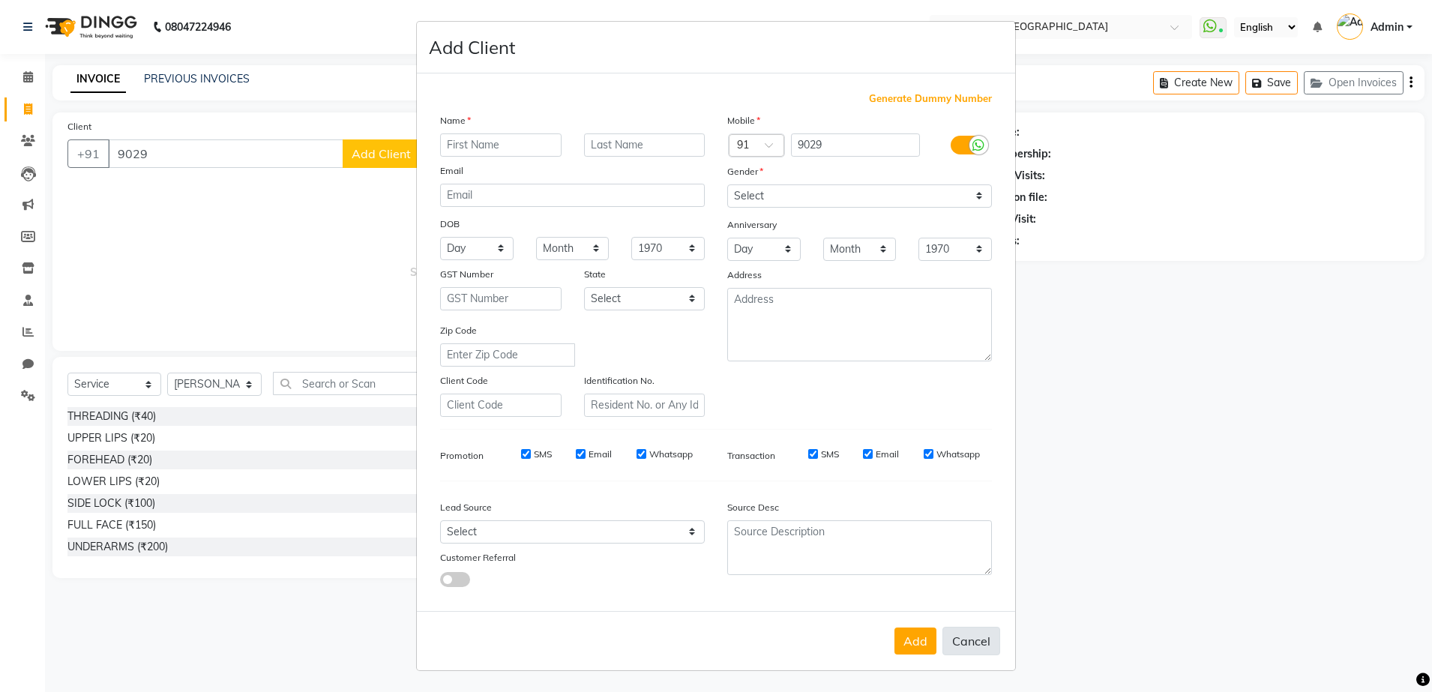
click at [972, 646] on button "Cancel" at bounding box center [971, 641] width 58 height 28
select select
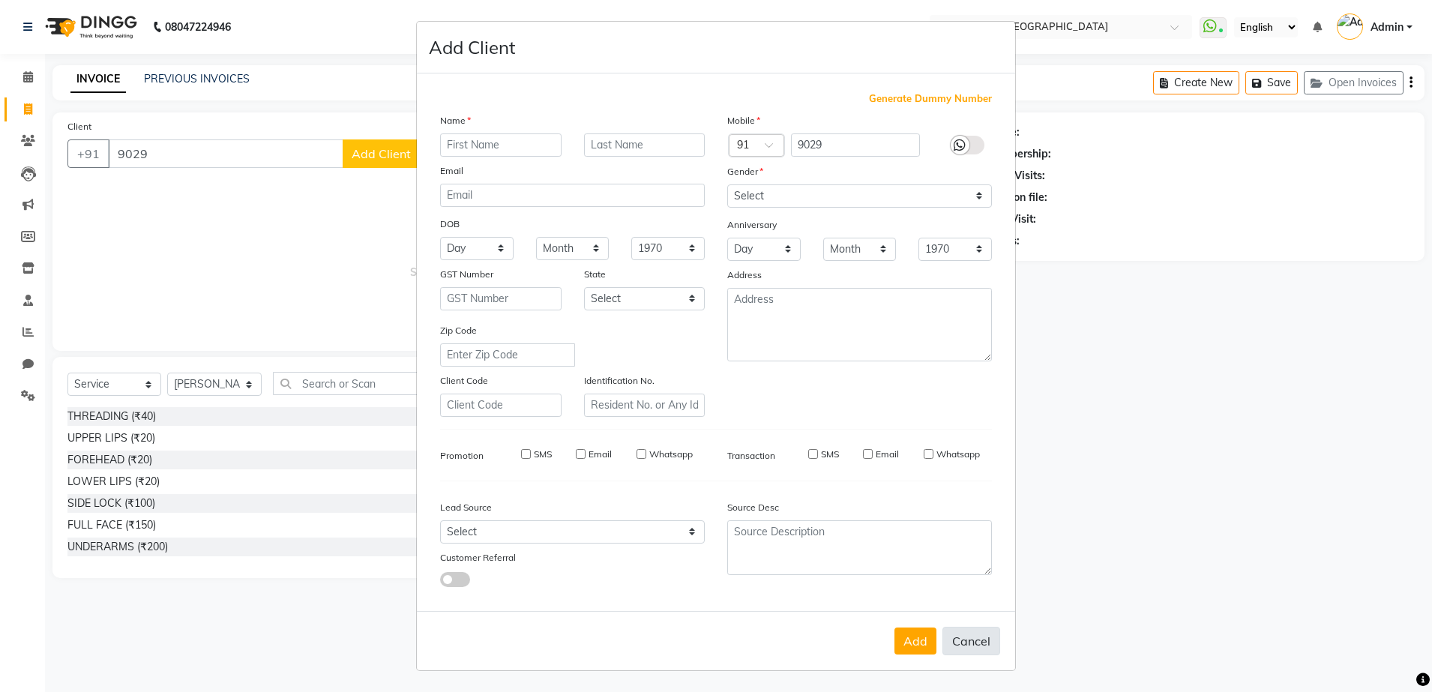
select select
checkbox input "false"
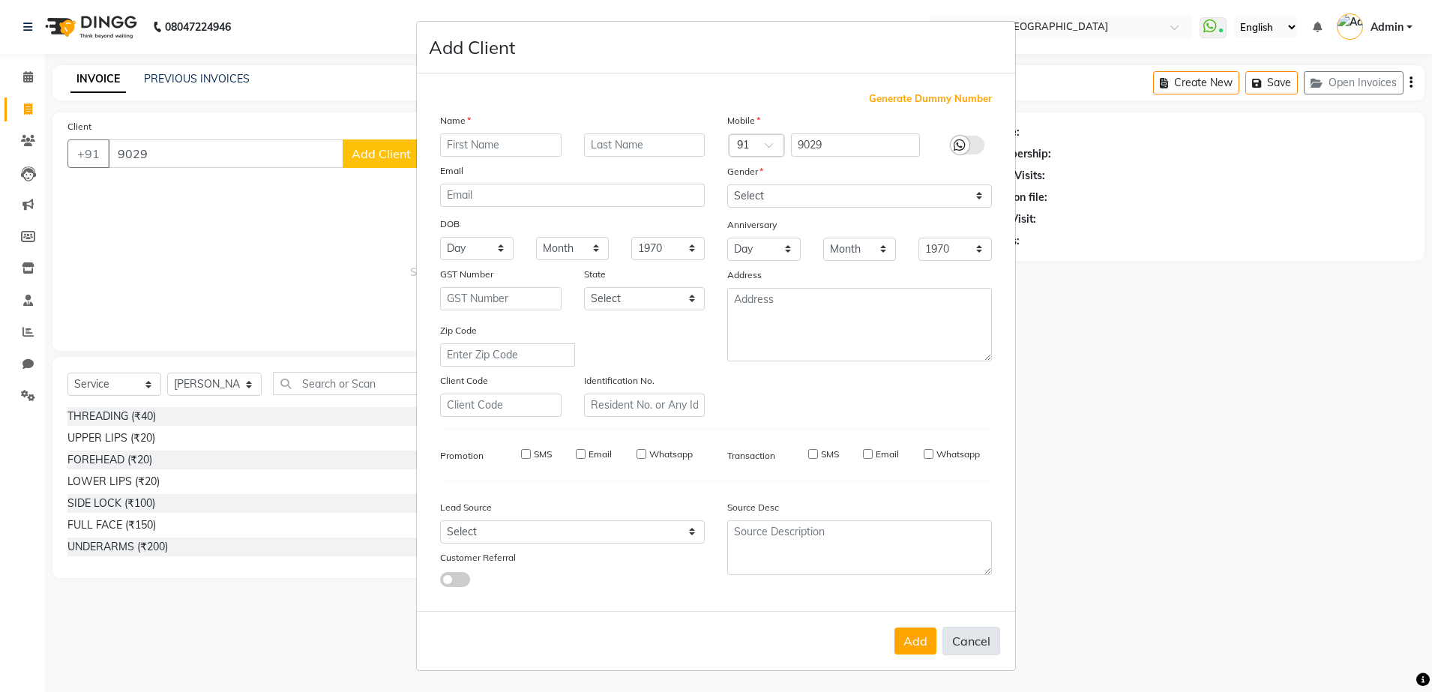
checkbox input "false"
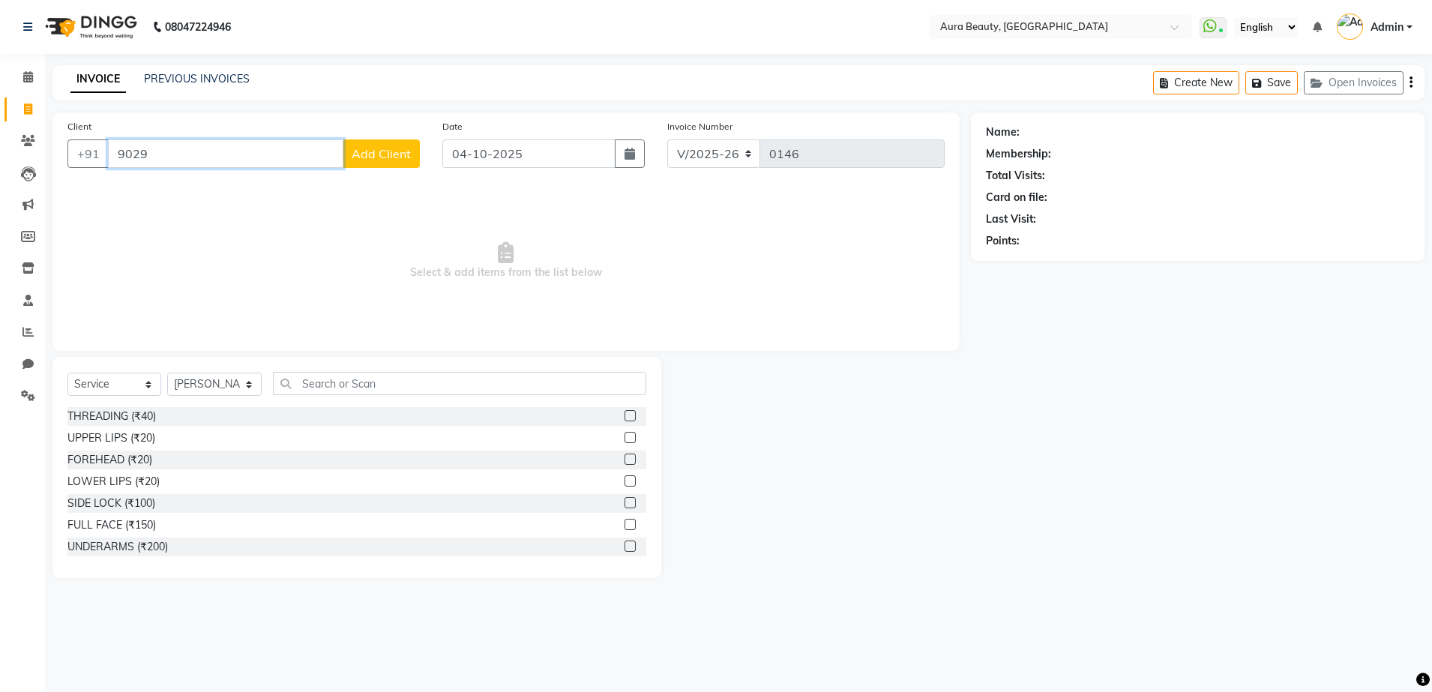
click at [178, 152] on input "9029" at bounding box center [225, 153] width 235 height 28
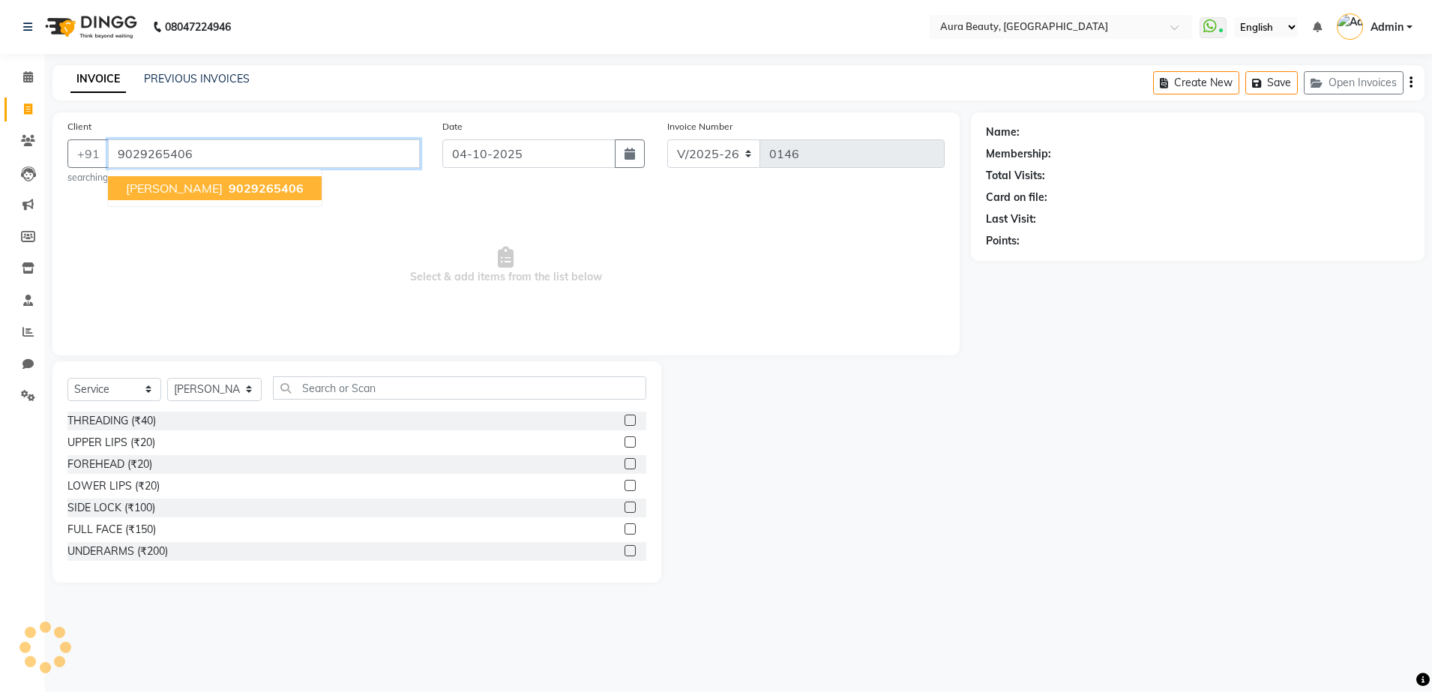
type input "9029265406"
click at [200, 187] on span "[PERSON_NAME]" at bounding box center [174, 188] width 97 height 15
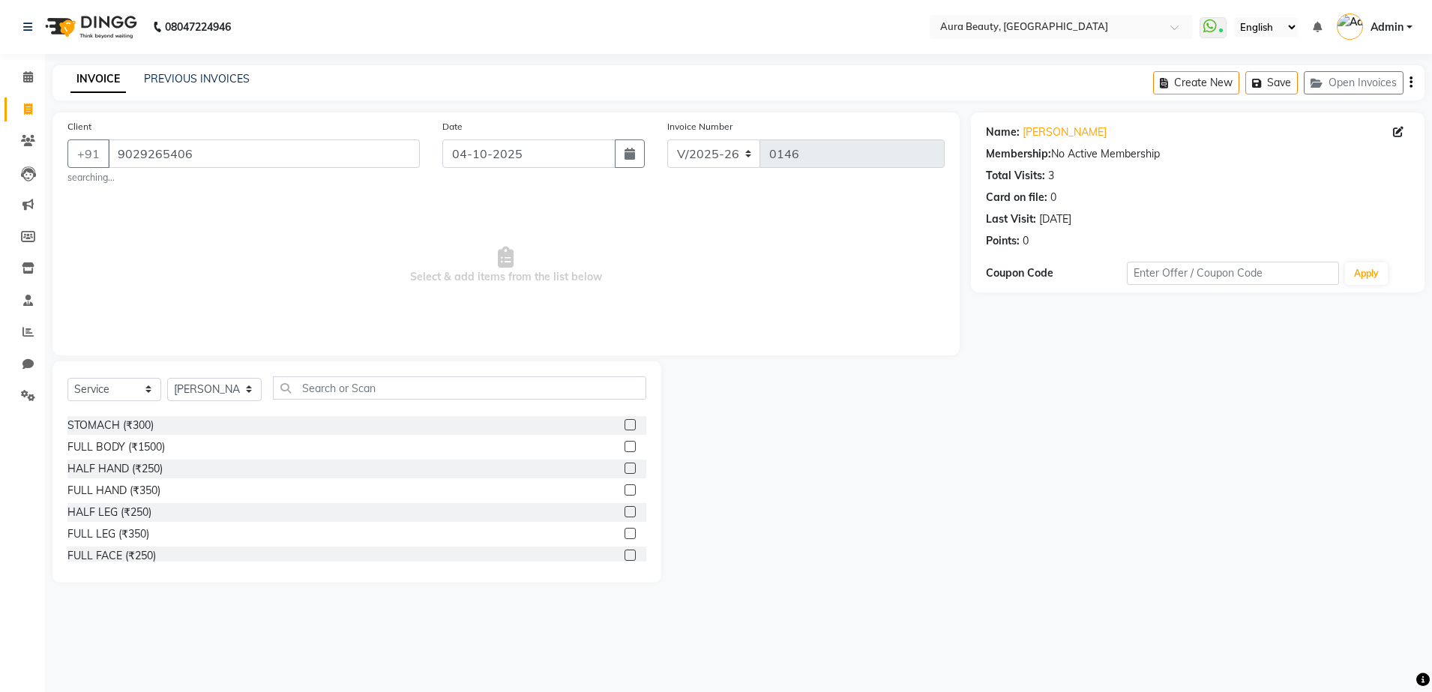
scroll to position [337, 0]
click at [625, 451] on label at bounding box center [630, 452] width 11 height 11
click at [625, 451] on input "checkbox" at bounding box center [630, 453] width 10 height 10
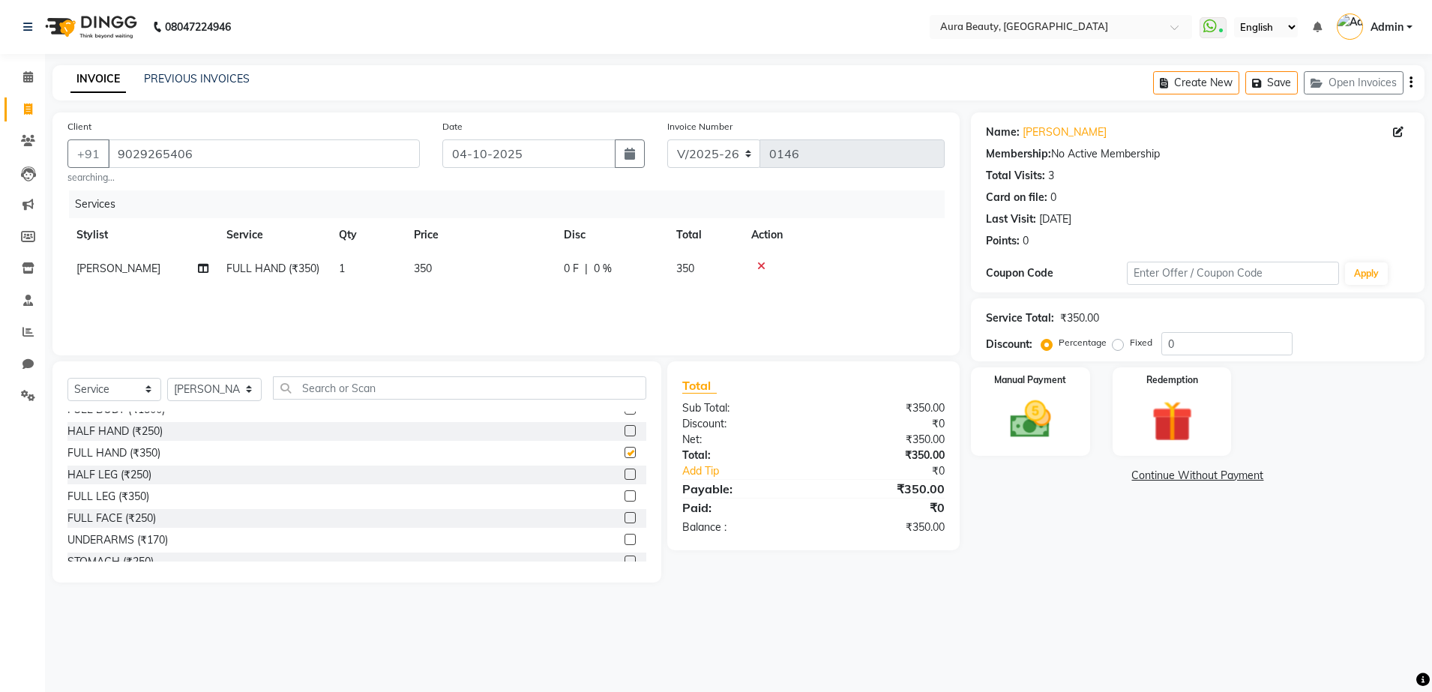
checkbox input "false"
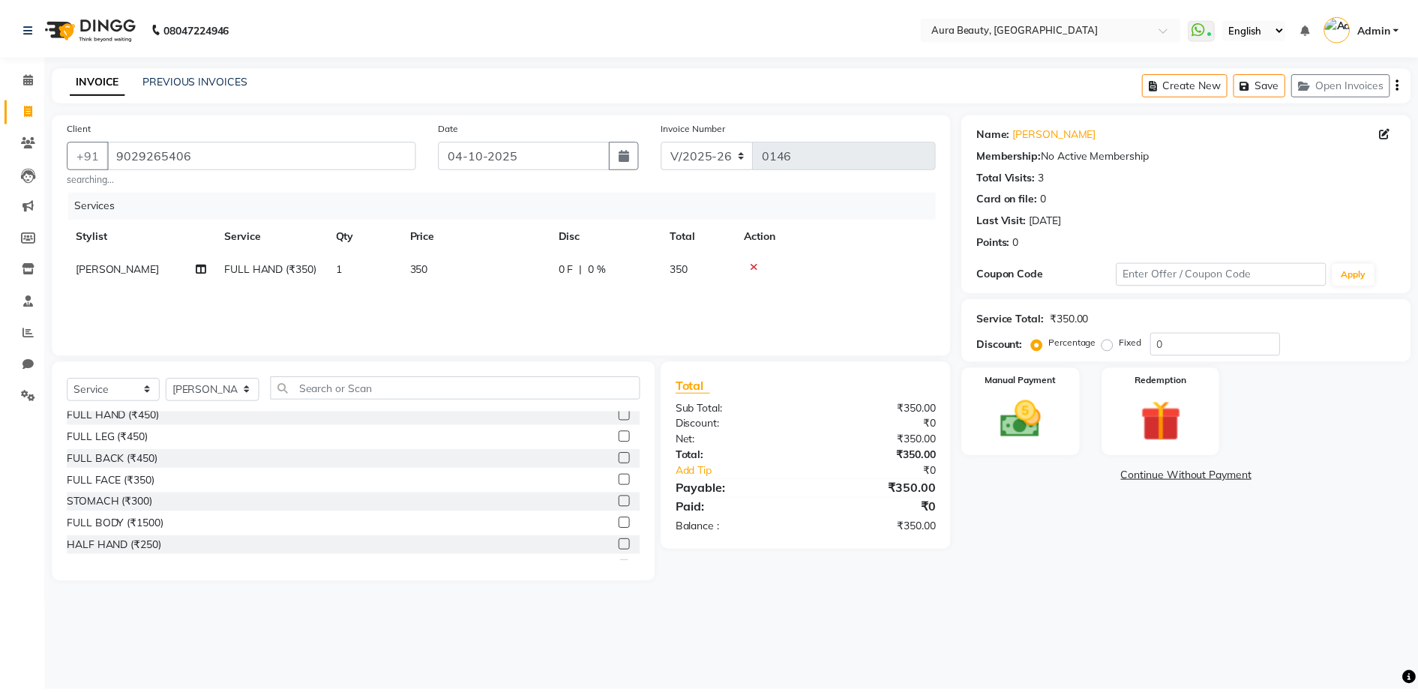
scroll to position [169, 0]
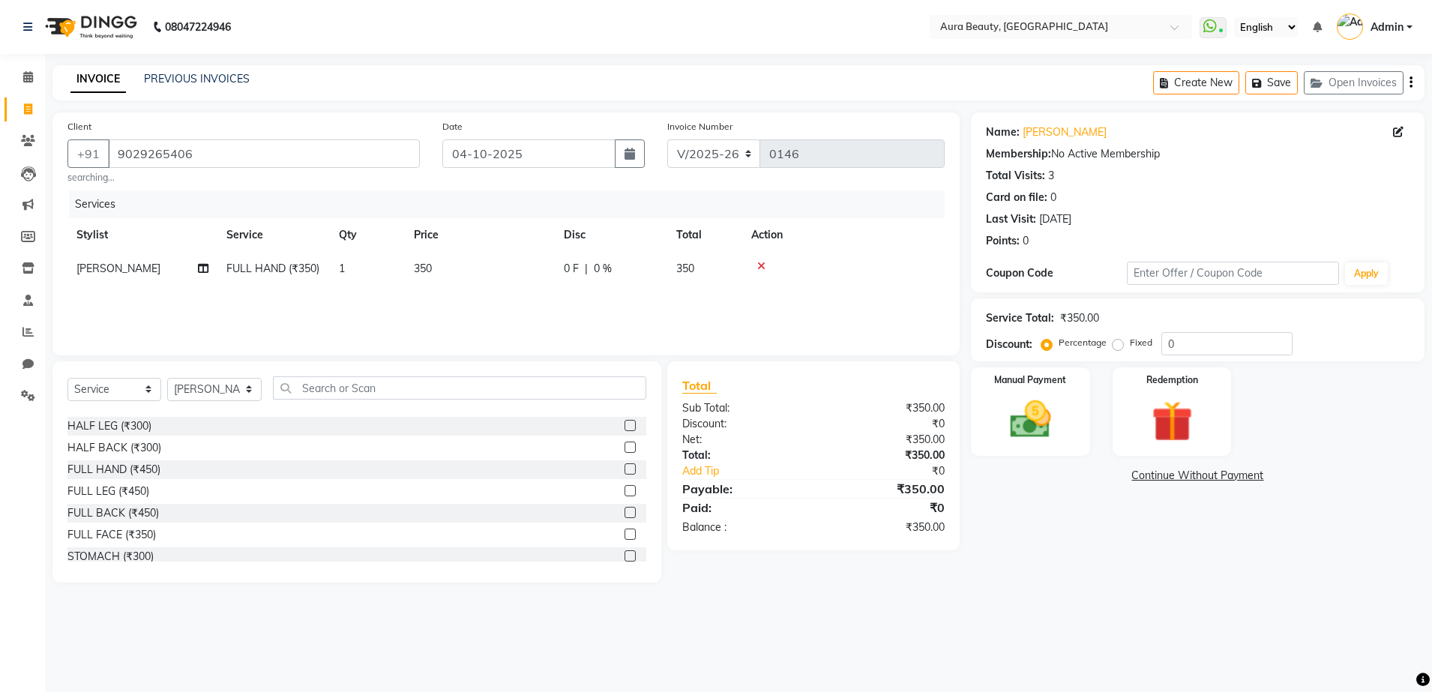
click at [625, 448] on label at bounding box center [630, 447] width 11 height 11
click at [625, 448] on input "checkbox" at bounding box center [630, 448] width 10 height 10
checkbox input "false"
click at [568, 273] on span "0 F" at bounding box center [571, 269] width 15 height 16
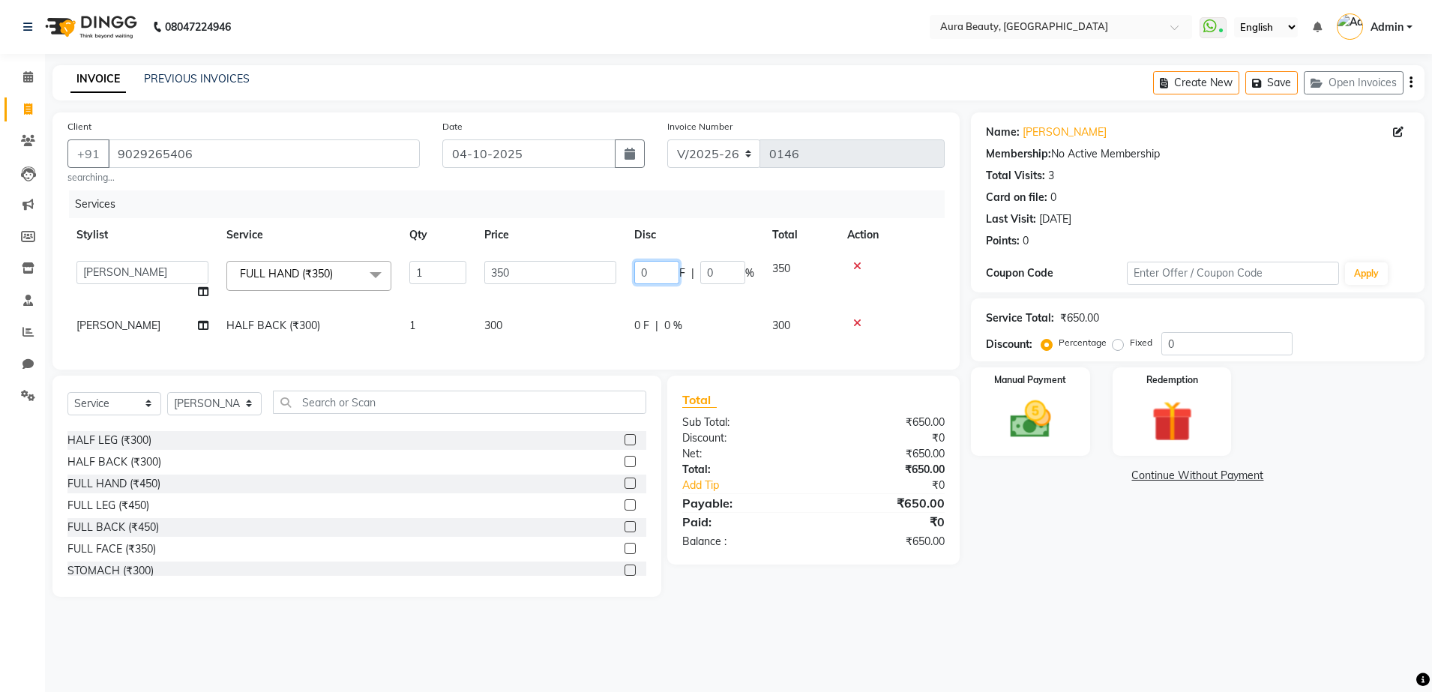
click at [666, 268] on input "0" at bounding box center [656, 272] width 45 height 23
type input "10"
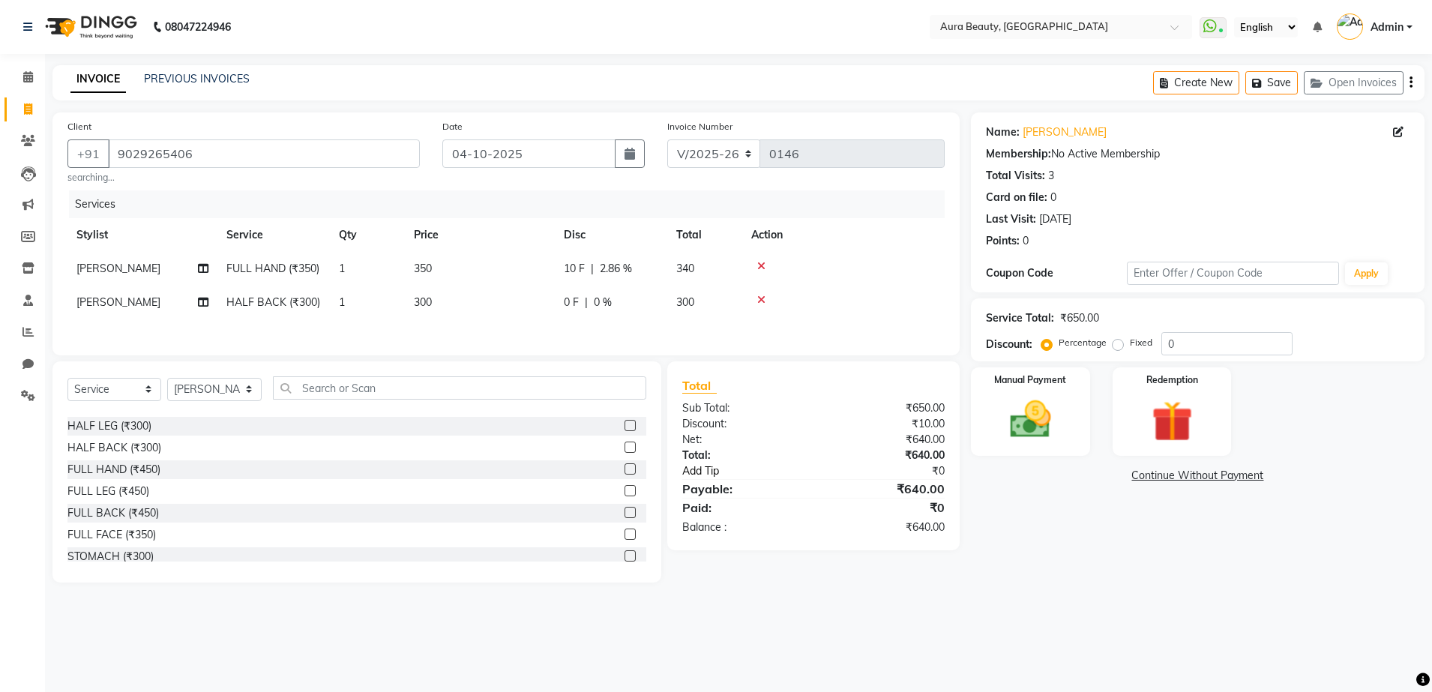
click at [799, 470] on div "Total Sub Total: ₹650.00 Discount: ₹10.00 Net: ₹640.00 Total: ₹640.00 Add Tip ₹…" at bounding box center [813, 455] width 262 height 159
click at [589, 267] on div "10 F | 2.86 %" at bounding box center [611, 269] width 94 height 16
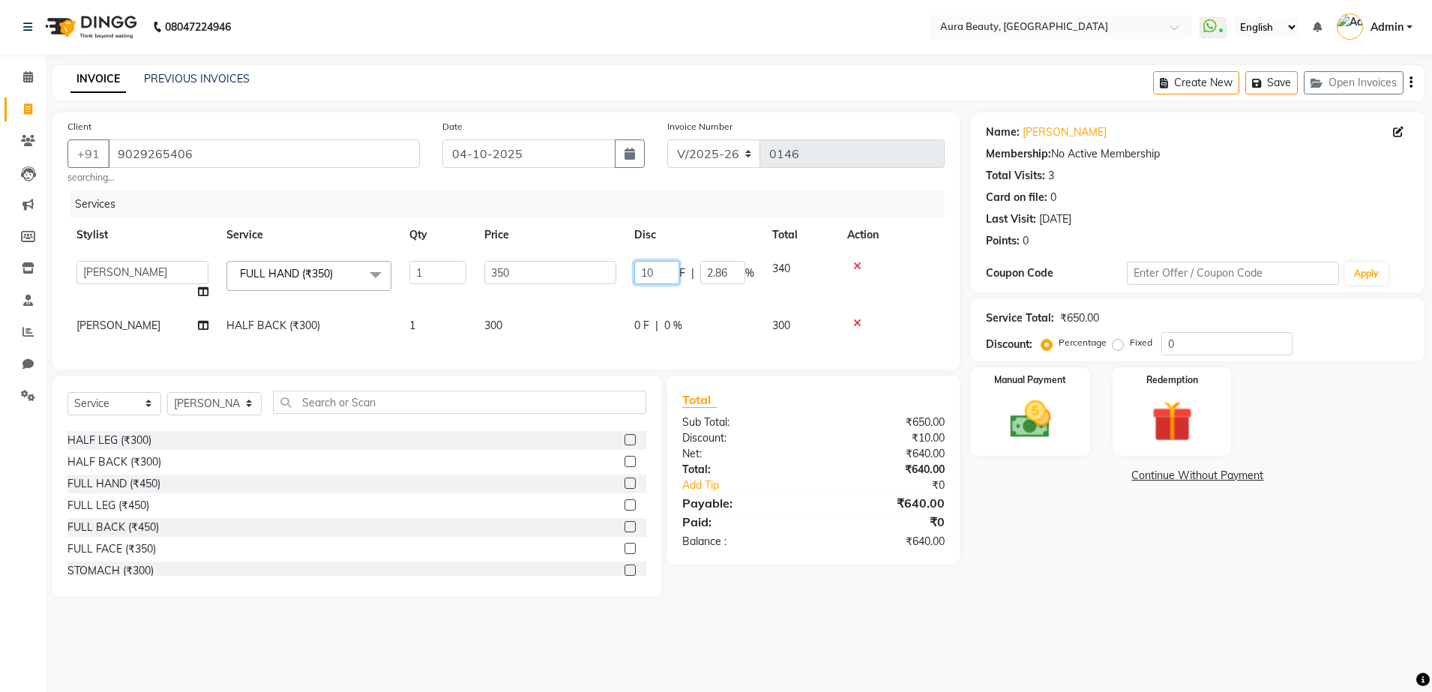
click at [668, 271] on input "10" at bounding box center [656, 272] width 45 height 23
type input "1"
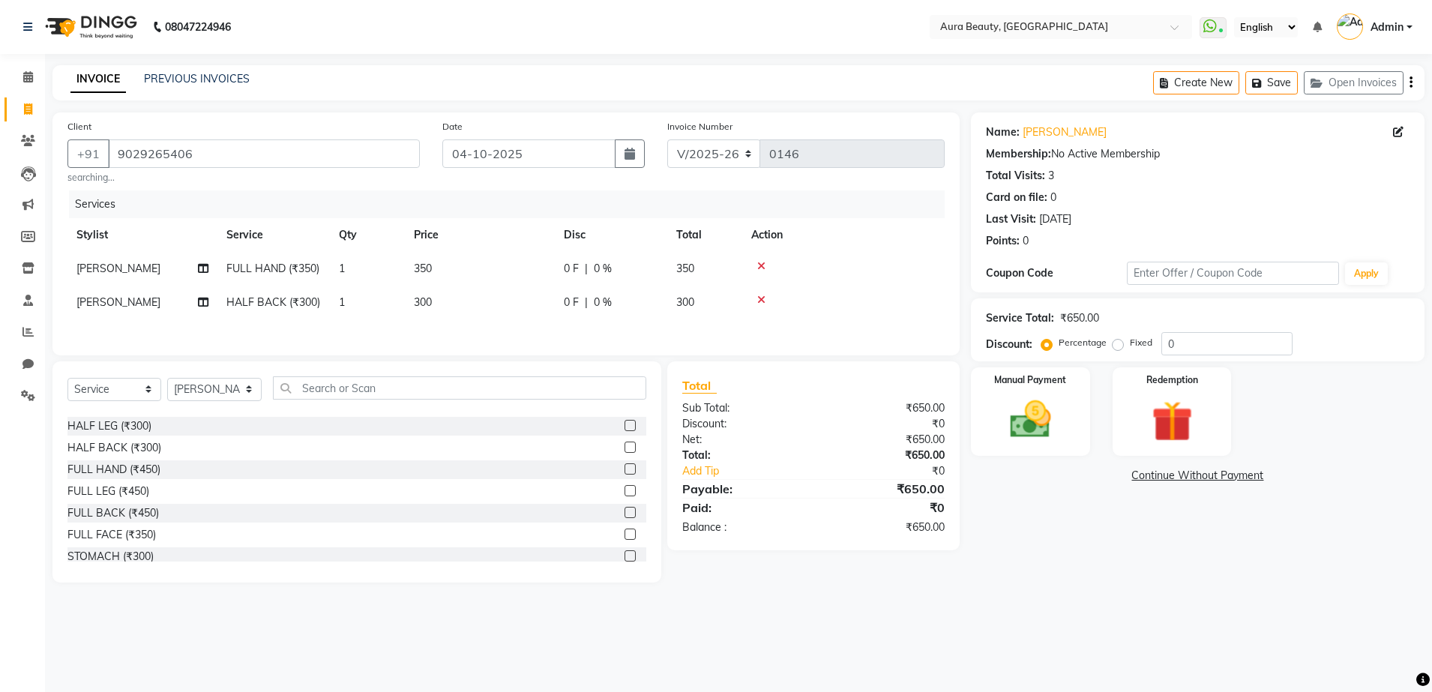
click at [663, 328] on div "Services Stylist Service Qty Price Disc Total Action [PERSON_NAME] FULL HAND (₹…" at bounding box center [505, 265] width 877 height 150
click at [573, 310] on td "0 F | 0 %" at bounding box center [611, 303] width 112 height 34
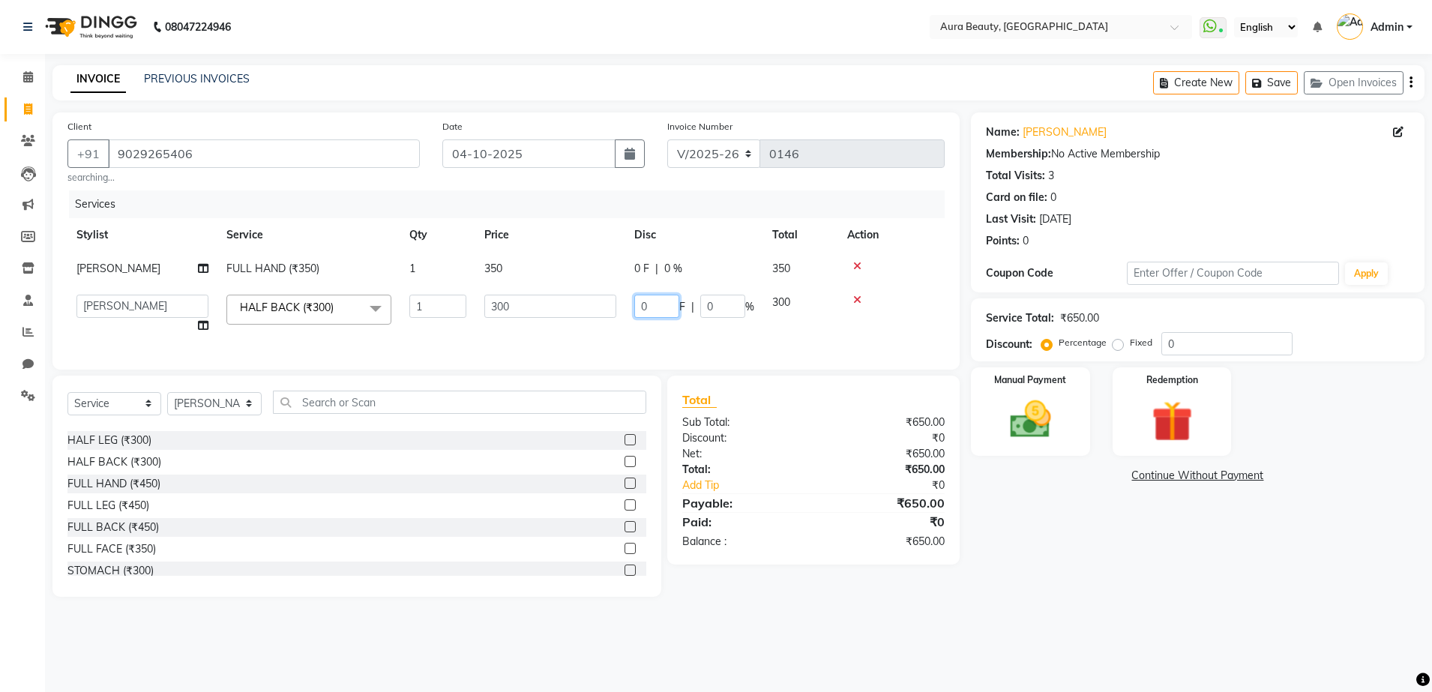
click at [665, 309] on input "0" at bounding box center [656, 306] width 45 height 23
type input "10"
click at [924, 354] on div "Client [PHONE_NUMBER] searching... Date [DATE] Invoice Number V/2025 V/[PHONE_N…" at bounding box center [505, 240] width 907 height 257
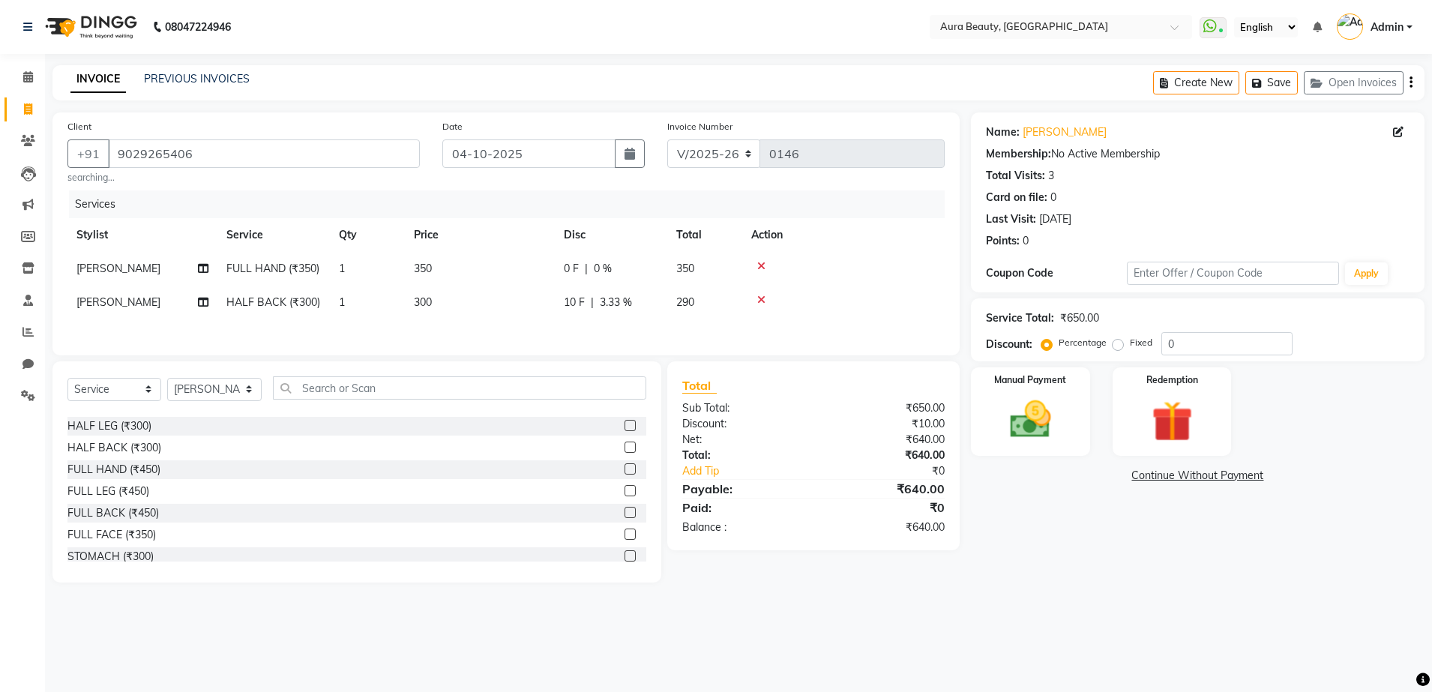
click at [580, 265] on div "0 F | 0 %" at bounding box center [611, 269] width 94 height 16
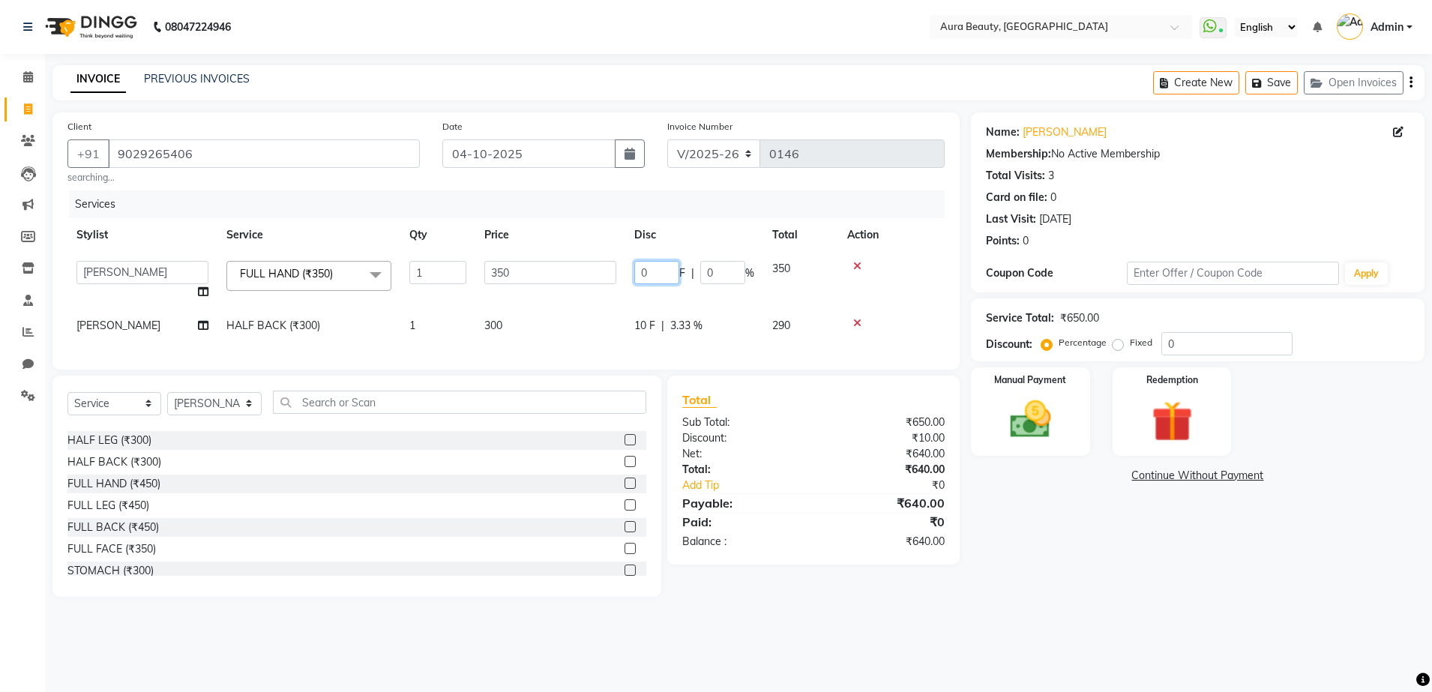
click at [648, 271] on input "0" at bounding box center [656, 272] width 45 height 23
type input "10"
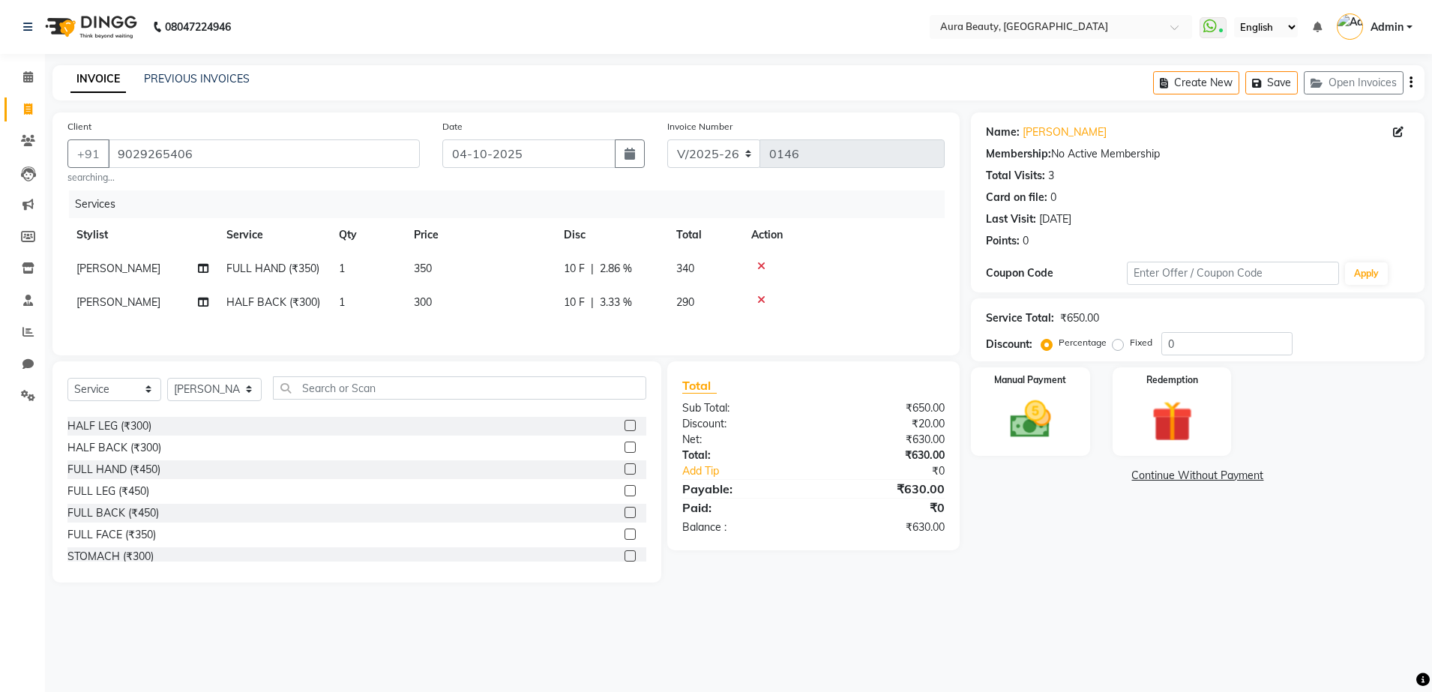
click at [916, 277] on td at bounding box center [843, 269] width 202 height 34
click at [643, 280] on td "10 F | 2.86 %" at bounding box center [611, 269] width 112 height 34
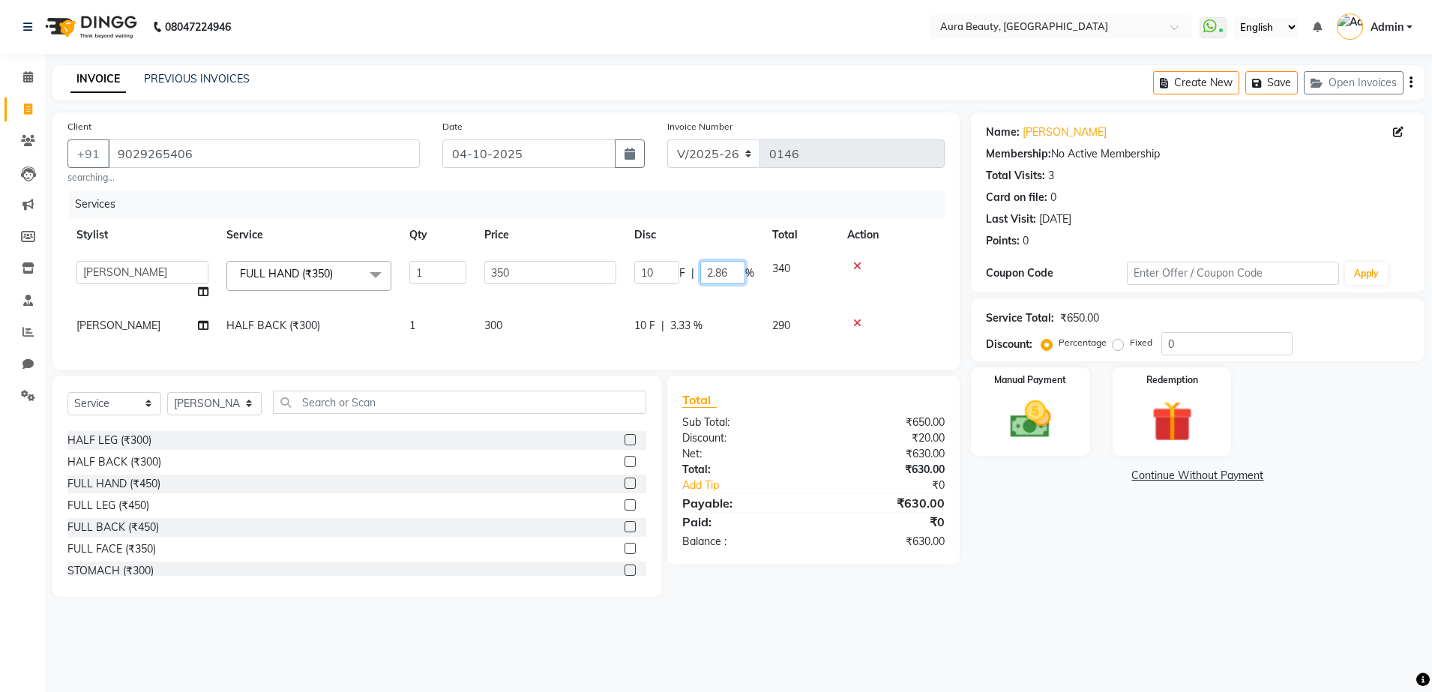
click at [729, 271] on input "2.86" at bounding box center [722, 272] width 45 height 23
type input "2"
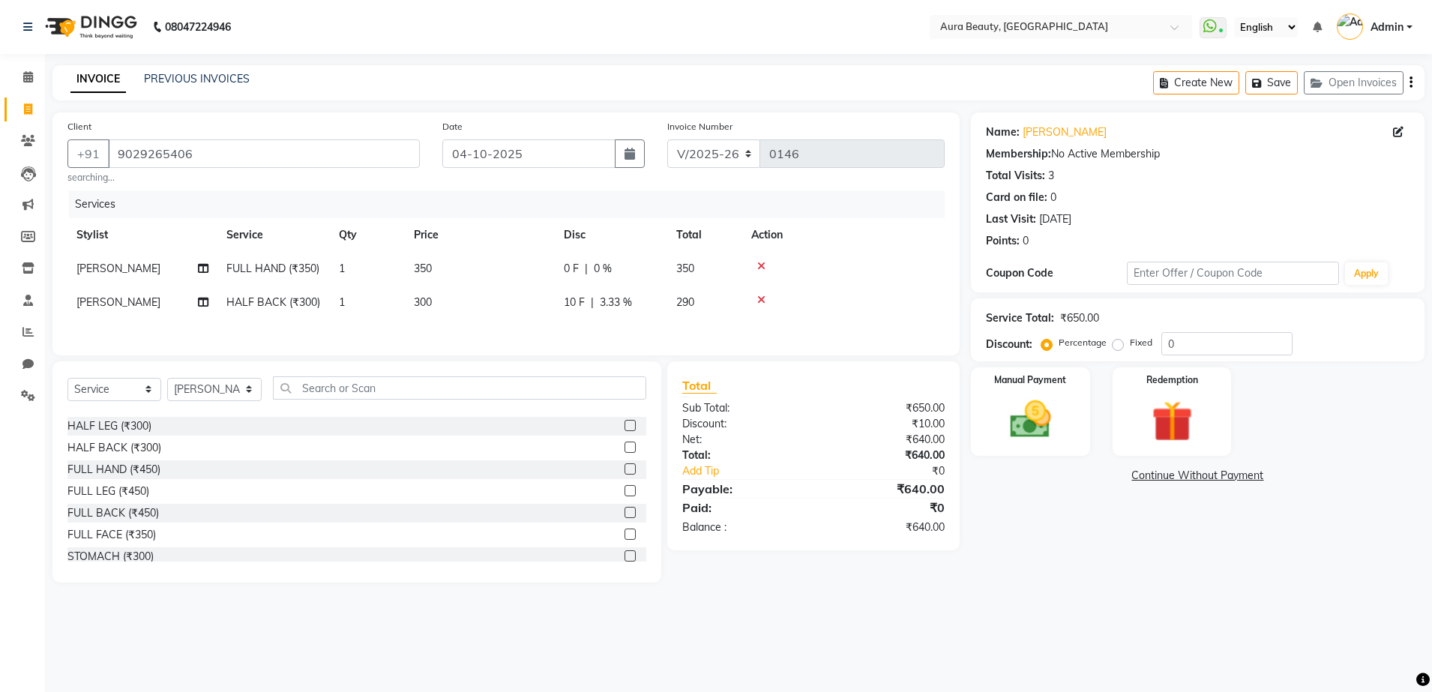
click at [993, 261] on div "Coupon Code Apply" at bounding box center [1198, 273] width 424 height 25
click at [587, 268] on span "|" at bounding box center [586, 269] width 3 height 16
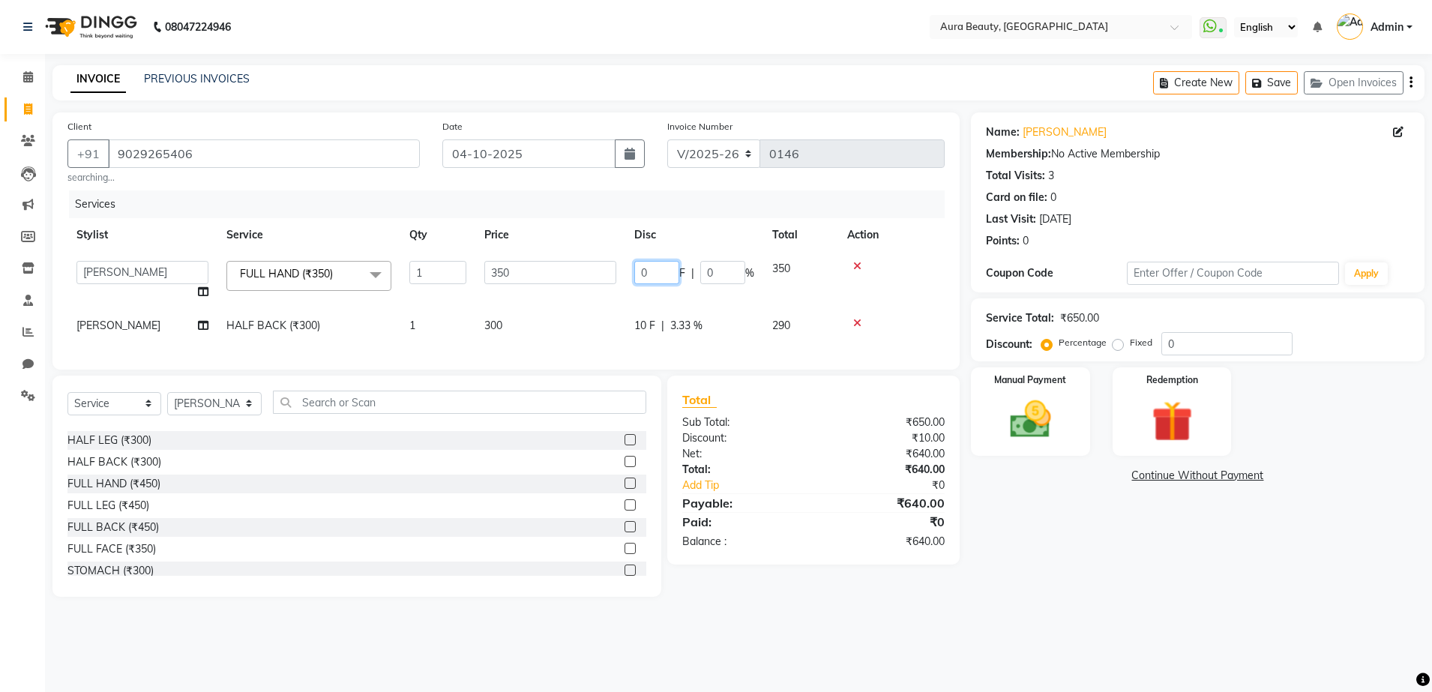
click at [654, 270] on input "0" at bounding box center [656, 272] width 45 height 23
type input "010"
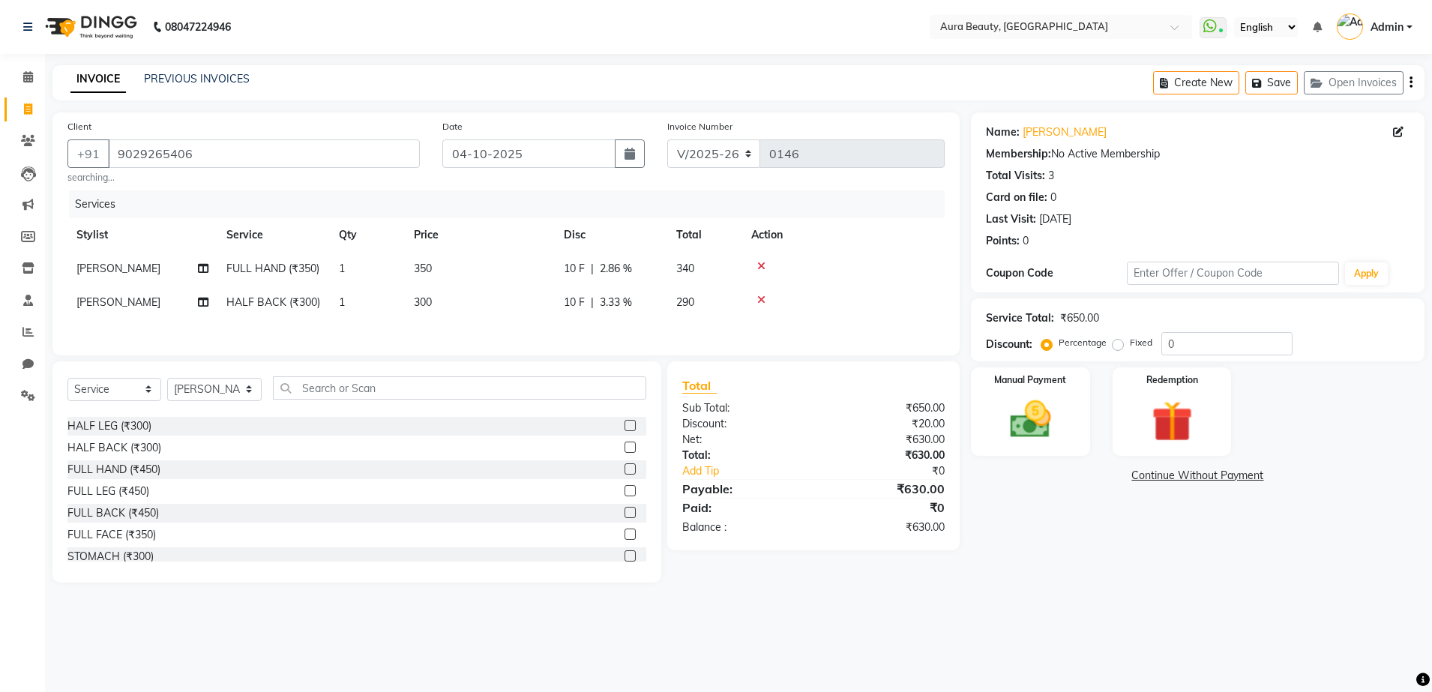
click at [672, 236] on tr "Stylist Service Qty Price Disc Total Action" at bounding box center [505, 235] width 877 height 34
click at [760, 266] on icon at bounding box center [761, 266] width 8 height 10
click at [760, 265] on icon at bounding box center [761, 266] width 8 height 10
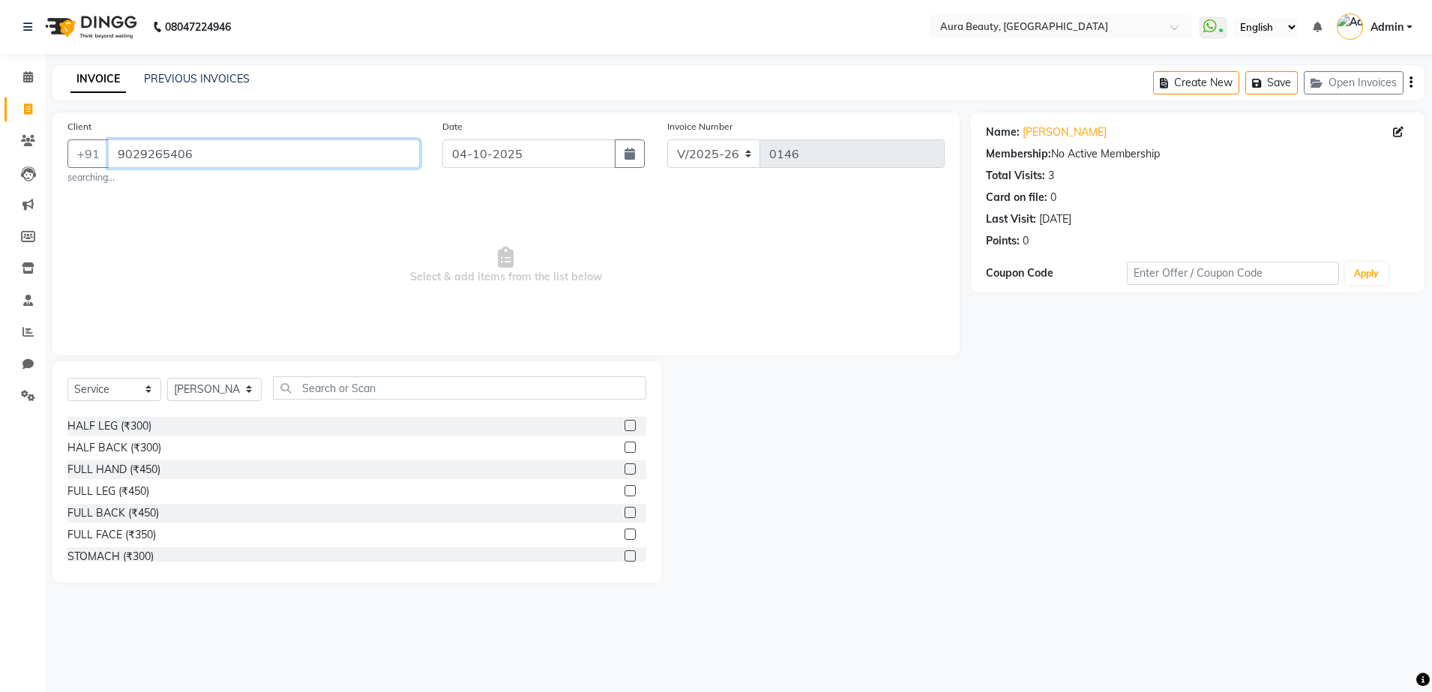
click at [257, 151] on input "9029265406" at bounding box center [264, 153] width 312 height 28
type input "9"
click at [292, 151] on input "Client" at bounding box center [264, 153] width 312 height 28
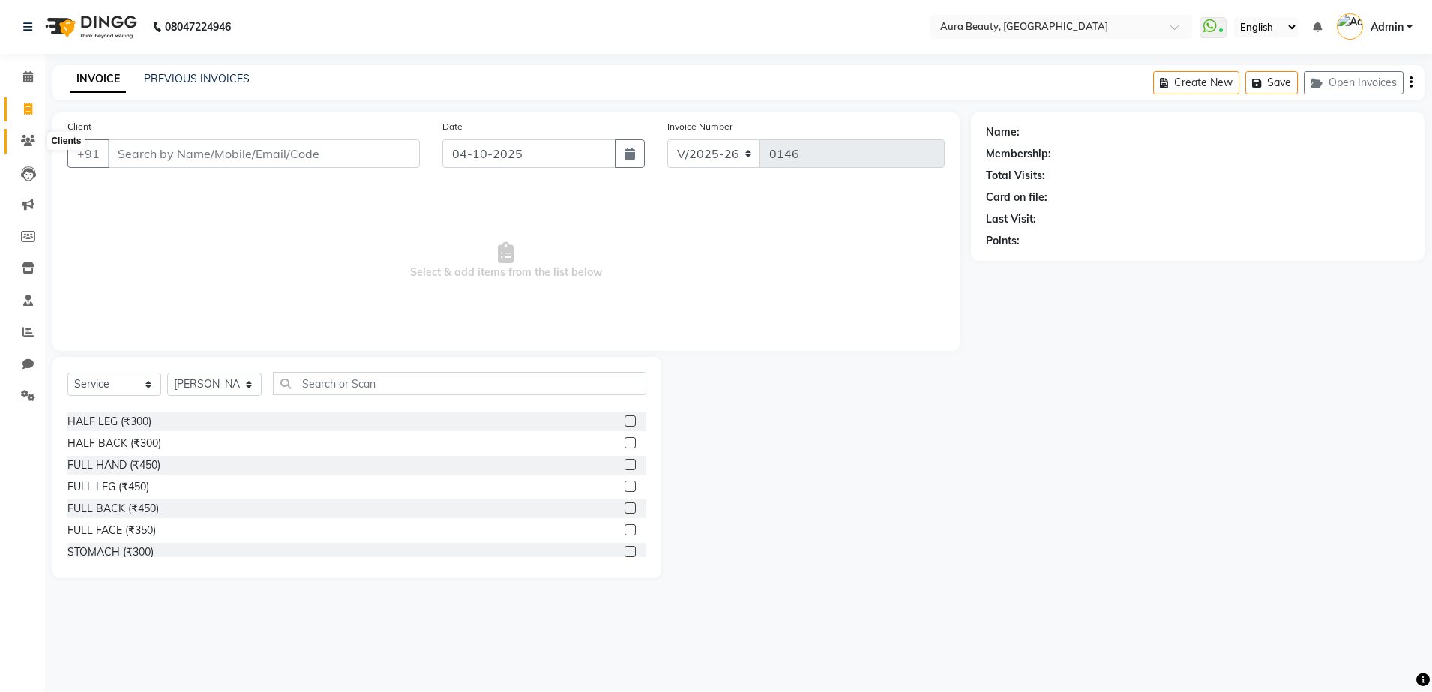
click at [31, 135] on icon at bounding box center [28, 140] width 14 height 11
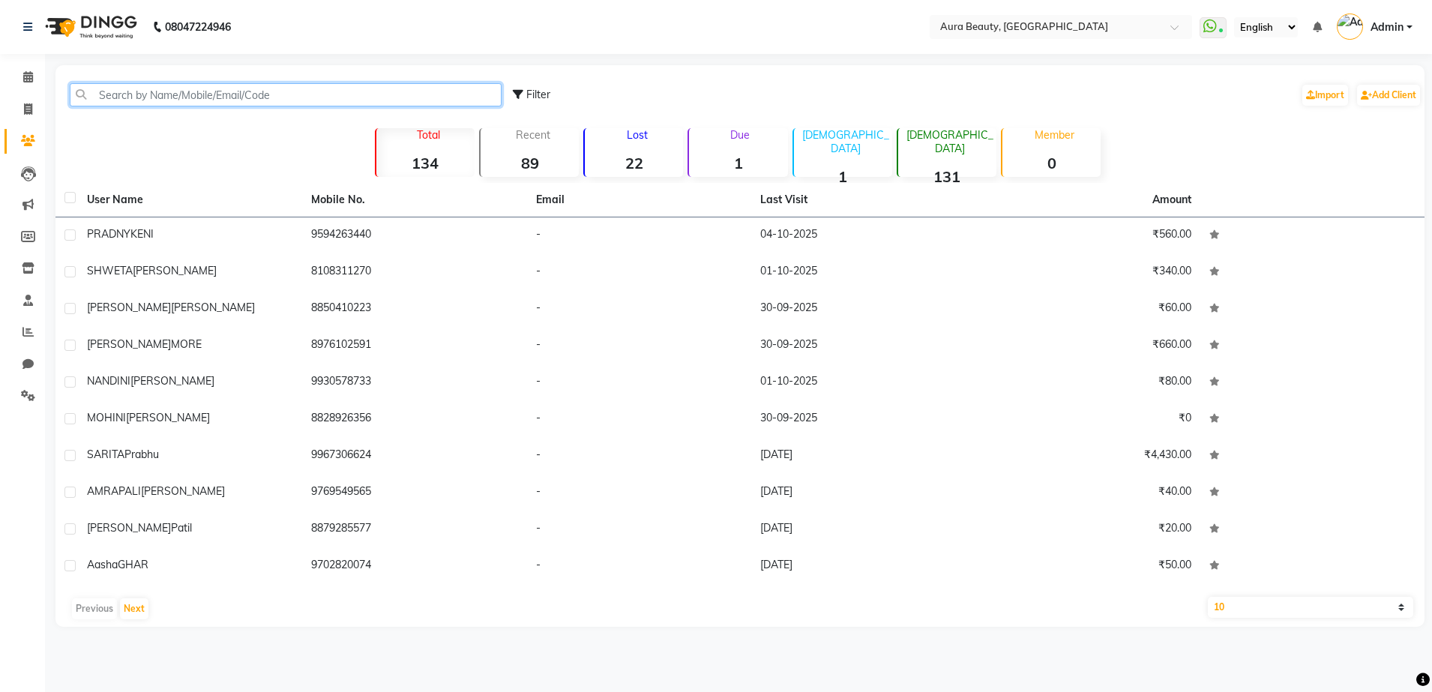
click at [232, 94] on input "text" at bounding box center [286, 94] width 432 height 23
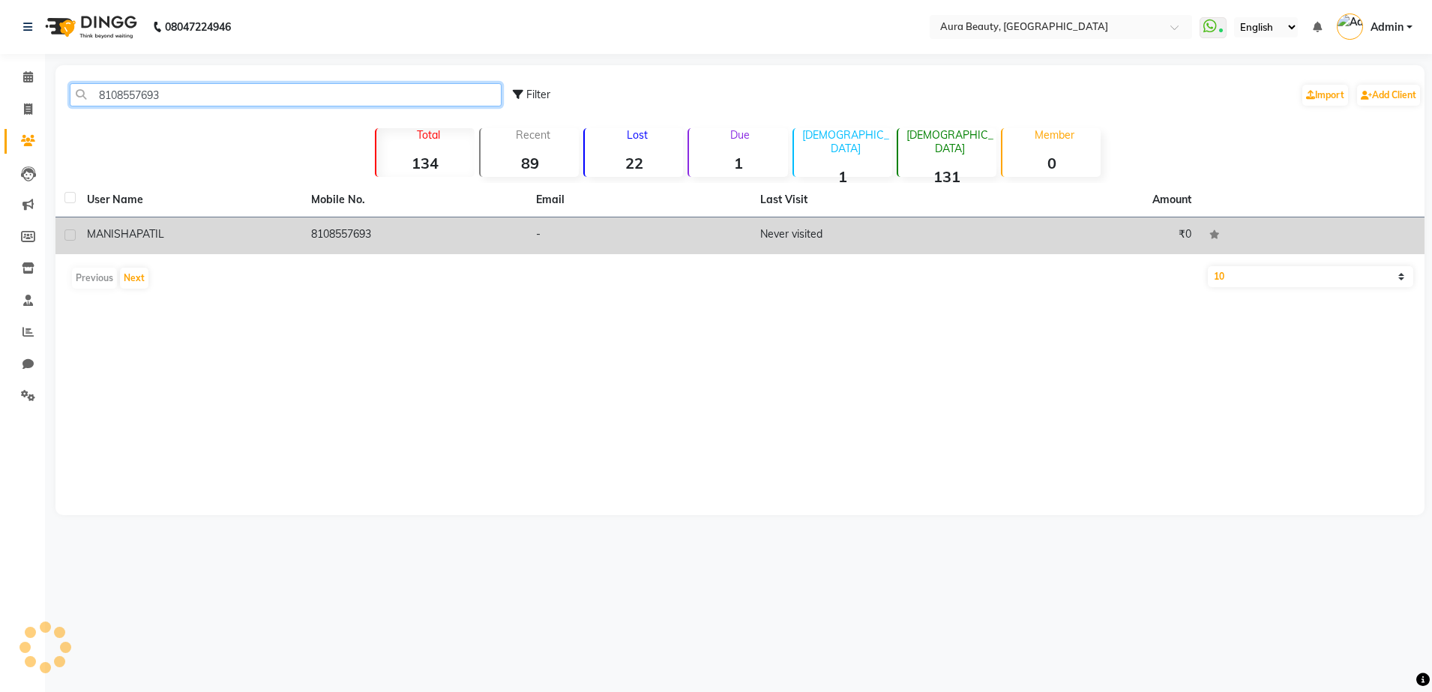
type input "8108557693"
click at [316, 244] on td "8108557693" at bounding box center [414, 235] width 224 height 37
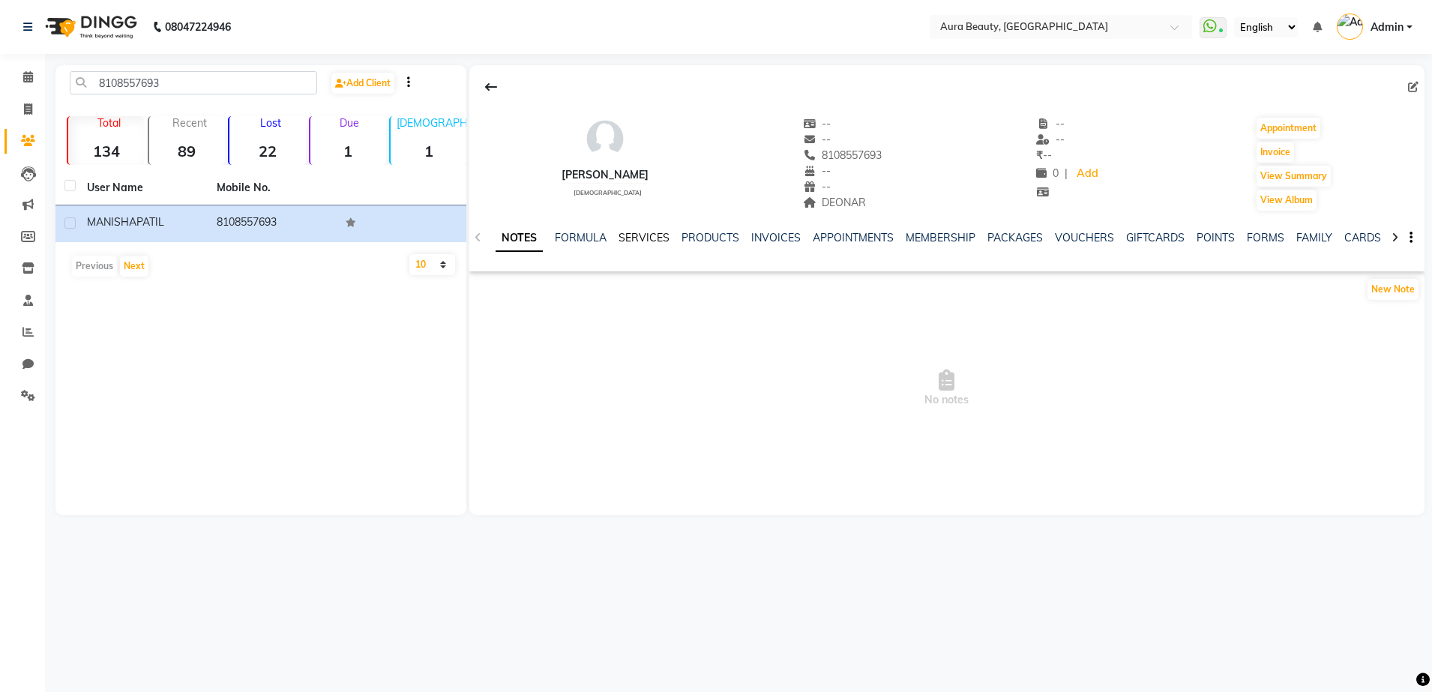
click at [630, 239] on link "SERVICES" at bounding box center [644, 237] width 51 height 13
click at [1281, 156] on button "Invoice" at bounding box center [1275, 152] width 37 height 21
select select "service"
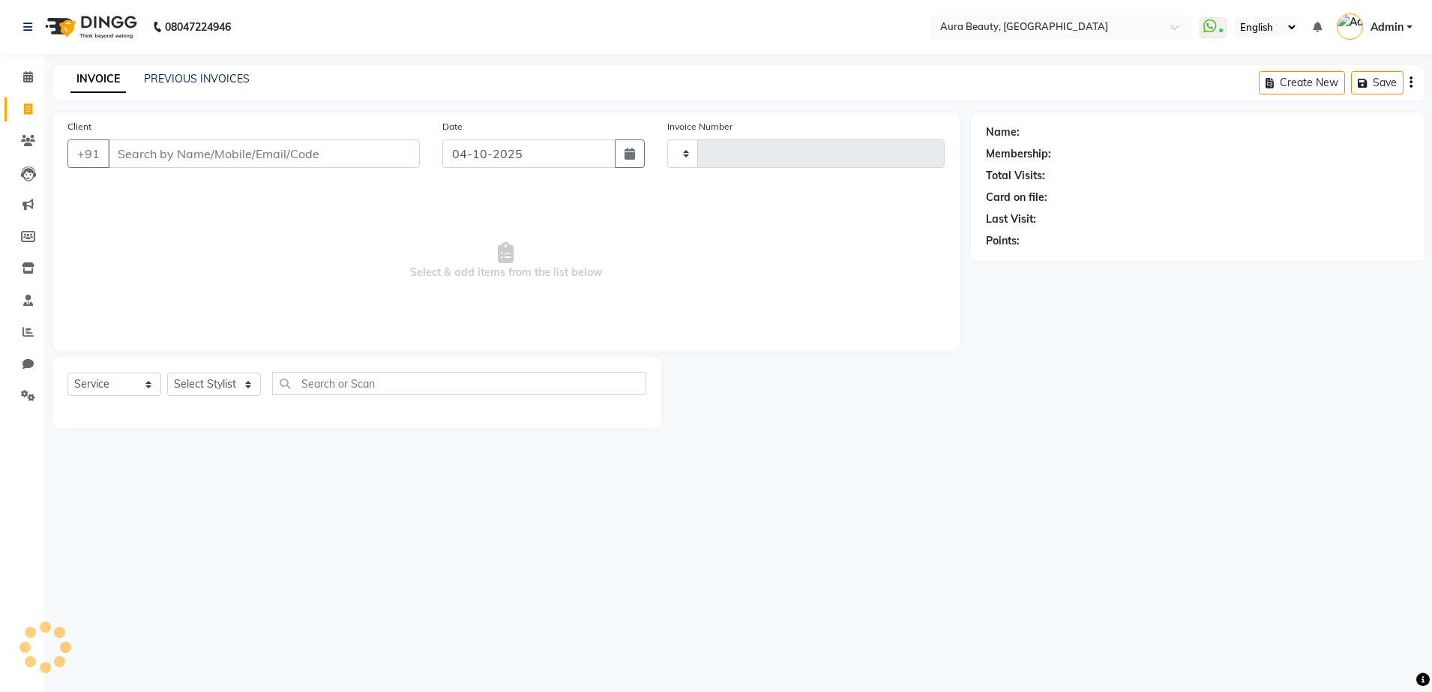
type input "0146"
select select "8092"
type input "8108557693"
select select "84335"
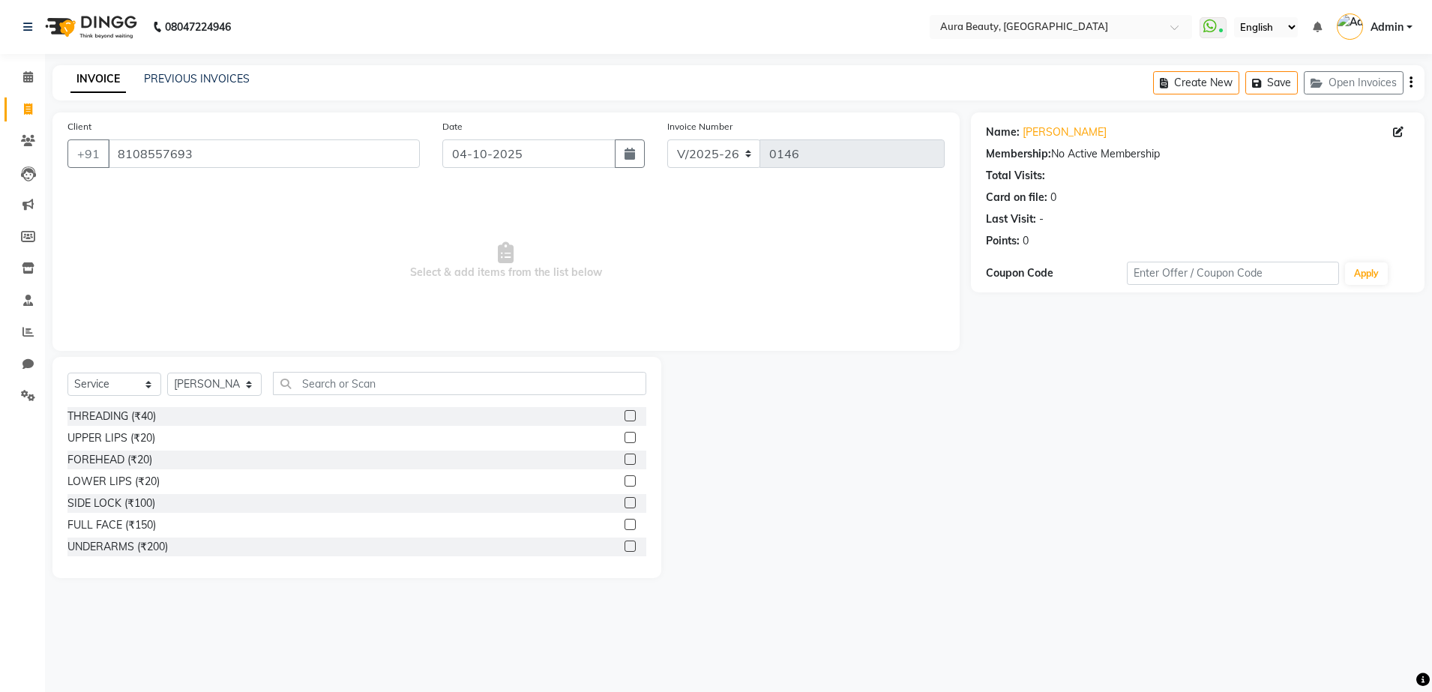
click at [625, 417] on label at bounding box center [630, 415] width 11 height 11
click at [625, 417] on input "checkbox" at bounding box center [630, 417] width 10 height 10
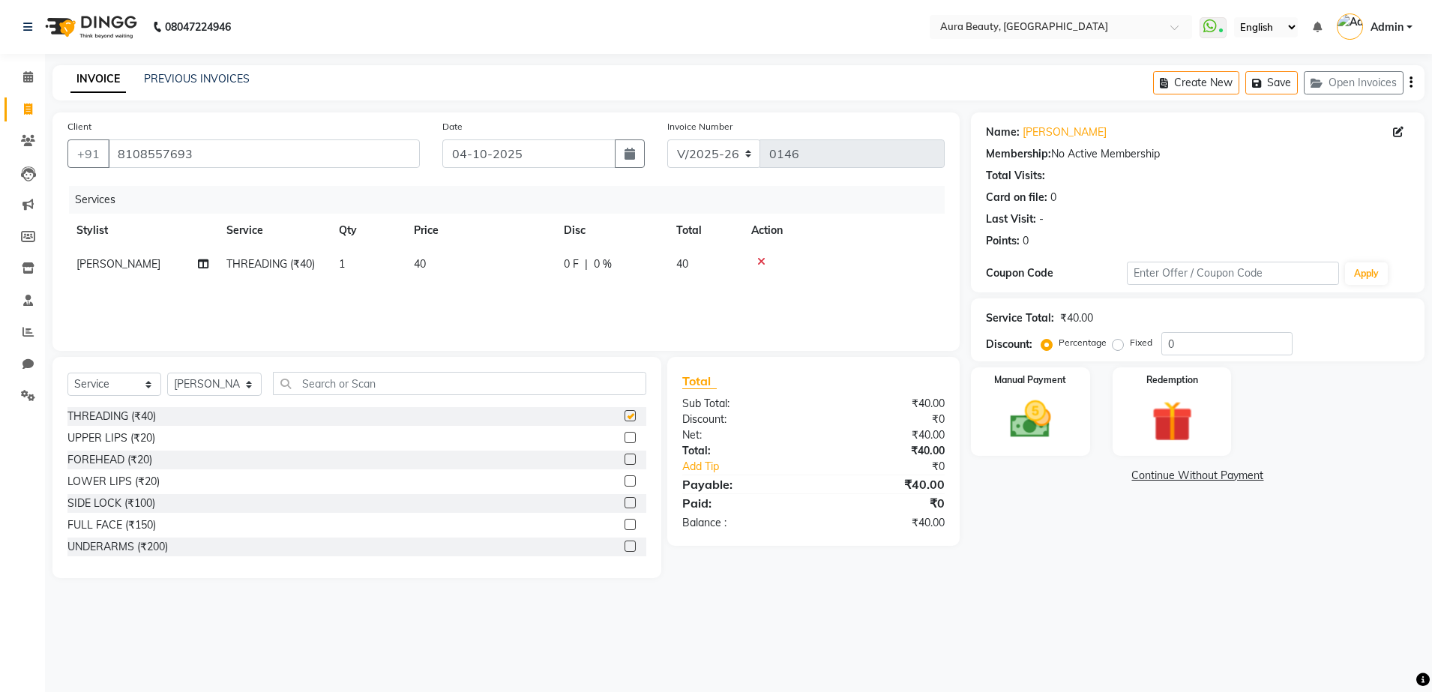
checkbox input "false"
click at [633, 148] on icon "button" at bounding box center [630, 154] width 10 height 12
select select "10"
select select "2025"
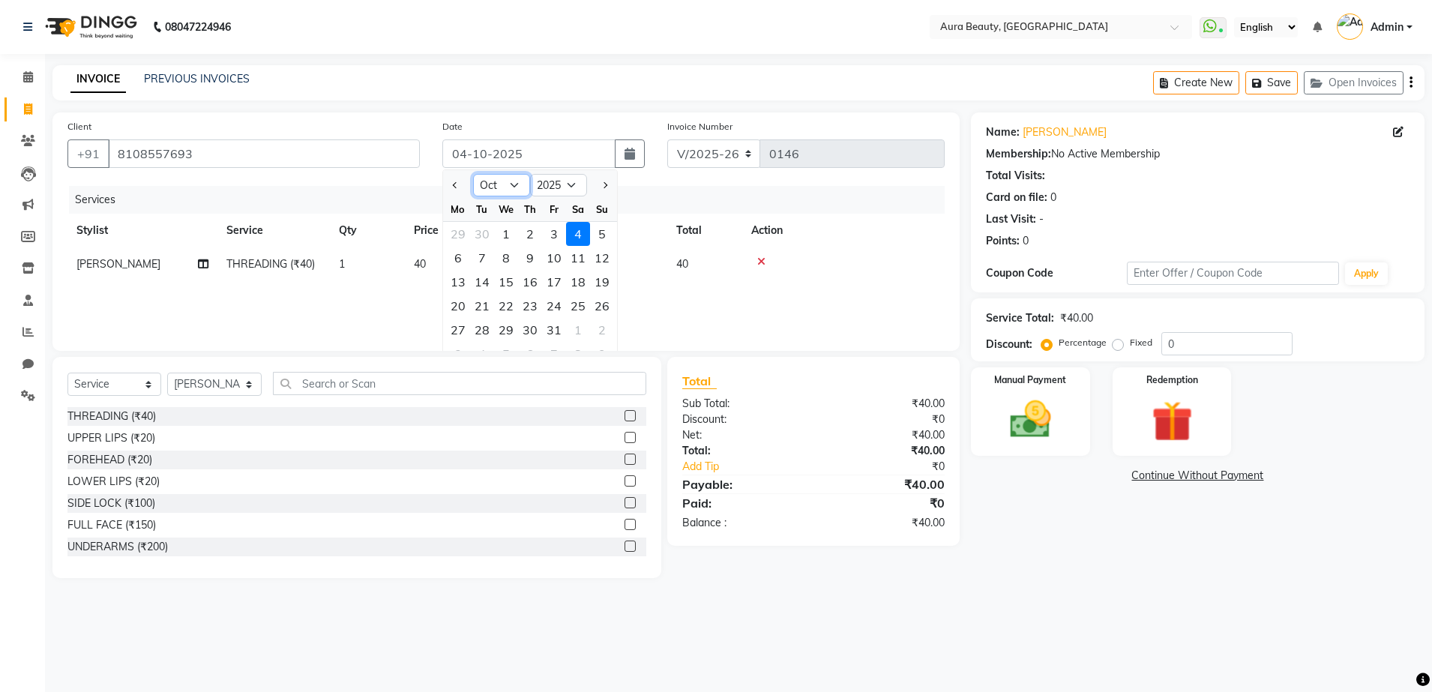
click at [513, 187] on select "Jan Feb Mar Apr May Jun [DATE] Aug Sep Oct Nov Dec" at bounding box center [501, 185] width 57 height 22
select select "8"
click at [473, 174] on select "Jan Feb Mar Apr May Jun [DATE] Aug Sep Oct Nov Dec" at bounding box center [501, 185] width 57 height 22
click at [571, 307] on div "23" at bounding box center [578, 306] width 24 height 24
type input "[DATE]"
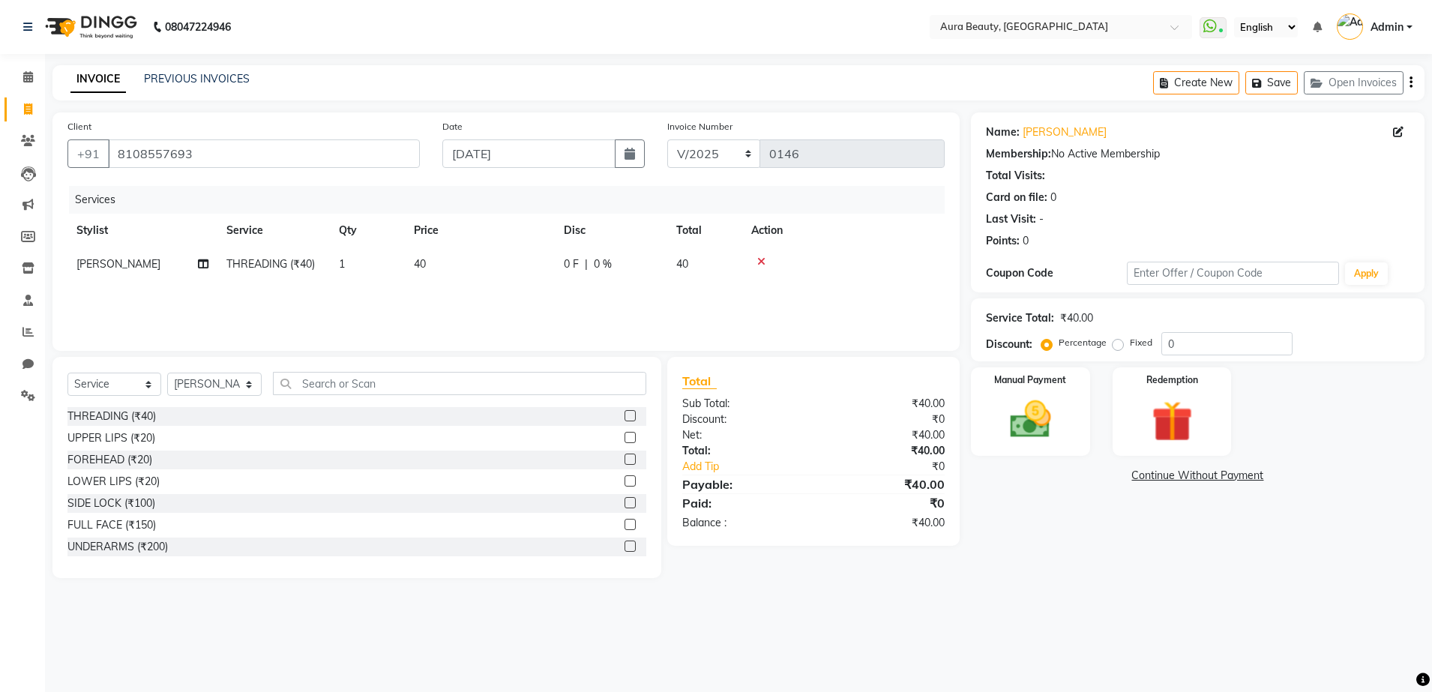
click at [1130, 343] on label "Fixed" at bounding box center [1141, 342] width 22 height 13
click at [1116, 343] on input "Fixed" at bounding box center [1121, 342] width 10 height 10
radio input "true"
click at [1041, 447] on div "Manual Payment" at bounding box center [1031, 412] width 124 height 92
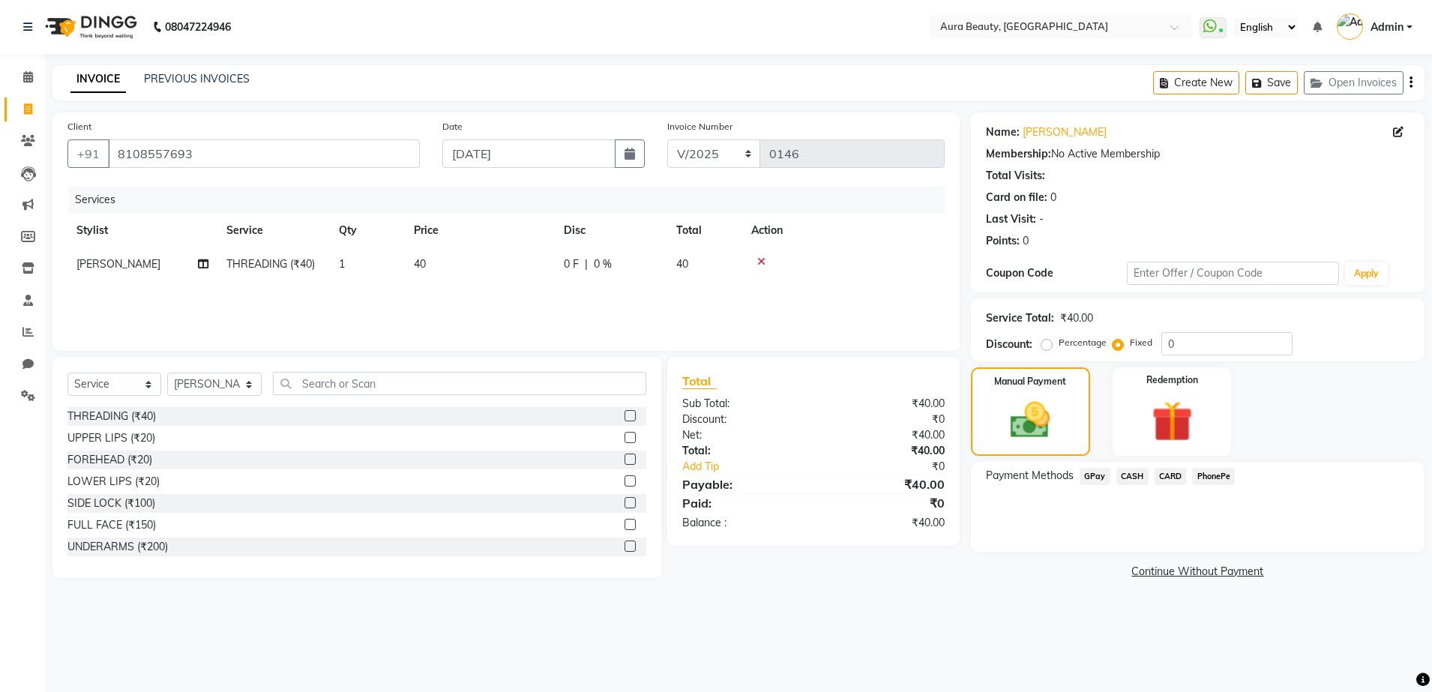
click at [1137, 478] on span "CASH" at bounding box center [1132, 476] width 32 height 17
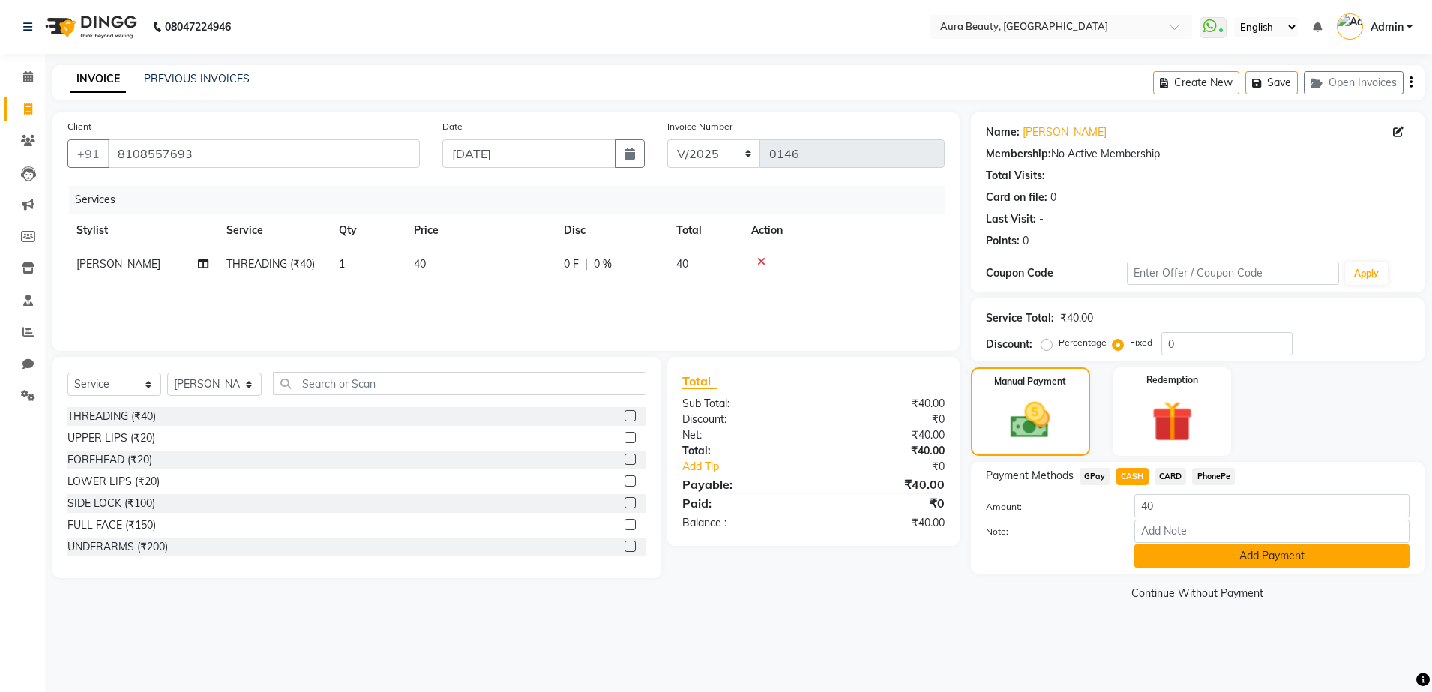
click at [1201, 560] on button "Add Payment" at bounding box center [1271, 555] width 275 height 23
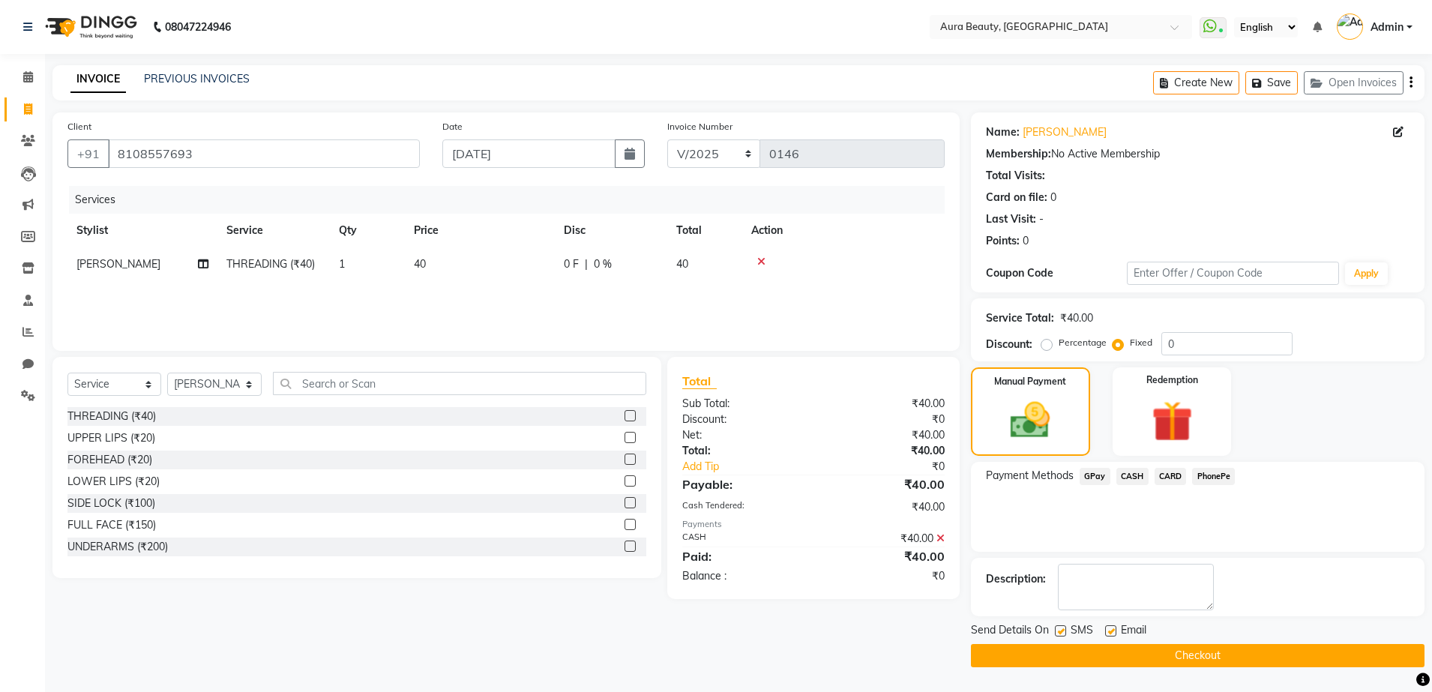
click at [1264, 655] on button "Checkout" at bounding box center [1198, 655] width 454 height 23
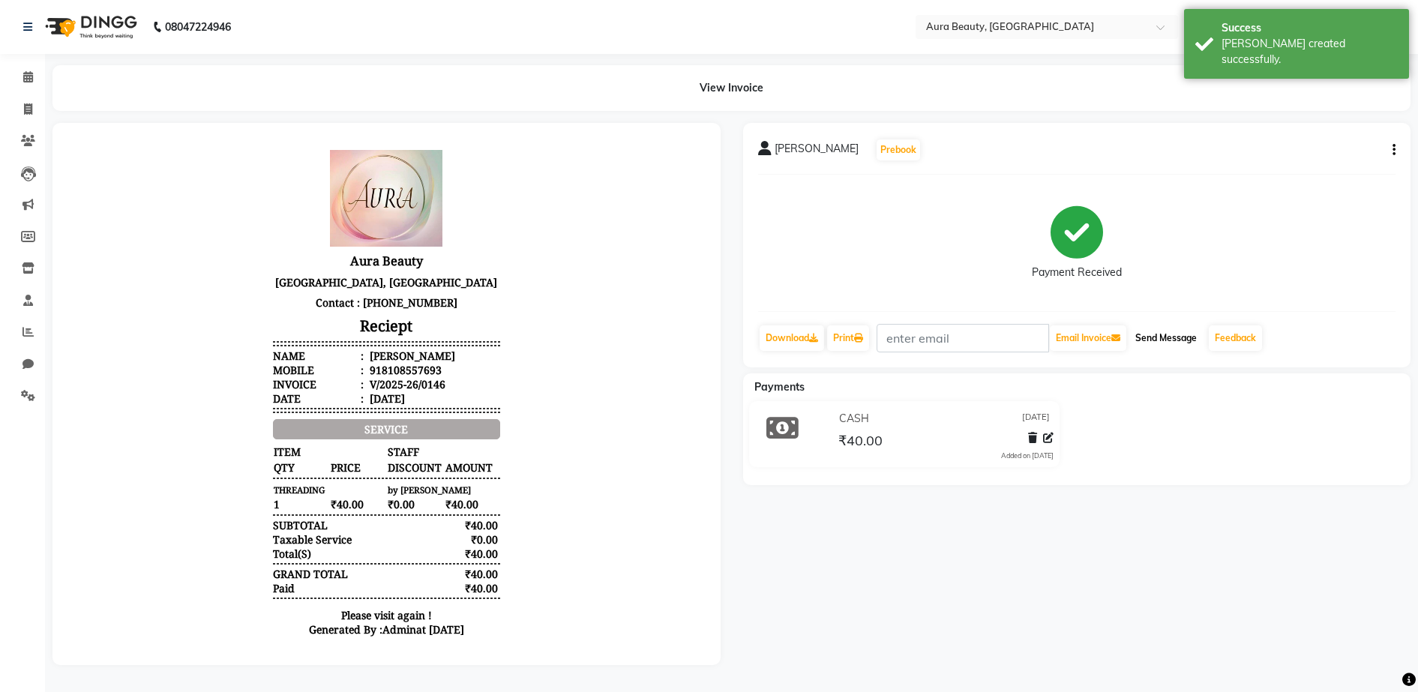
click at [1171, 339] on button "Send Message" at bounding box center [1165, 337] width 73 height 25
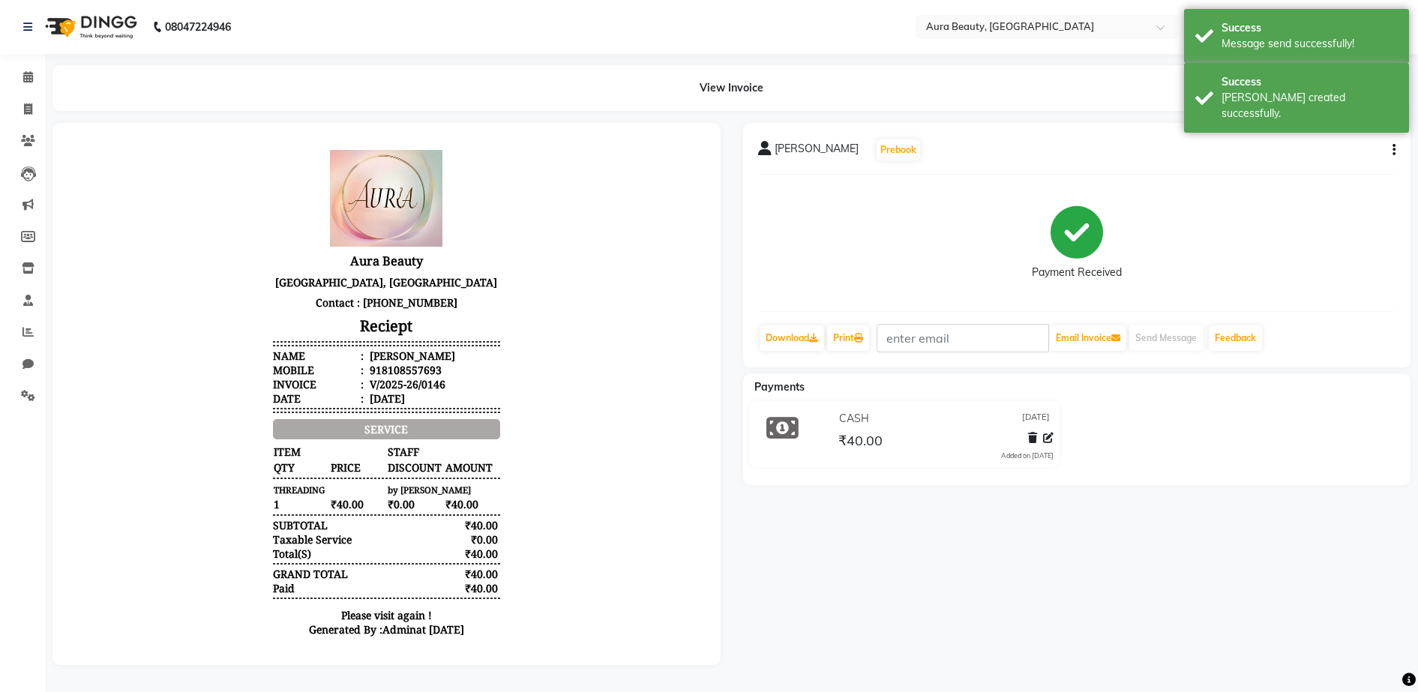
select select "service"
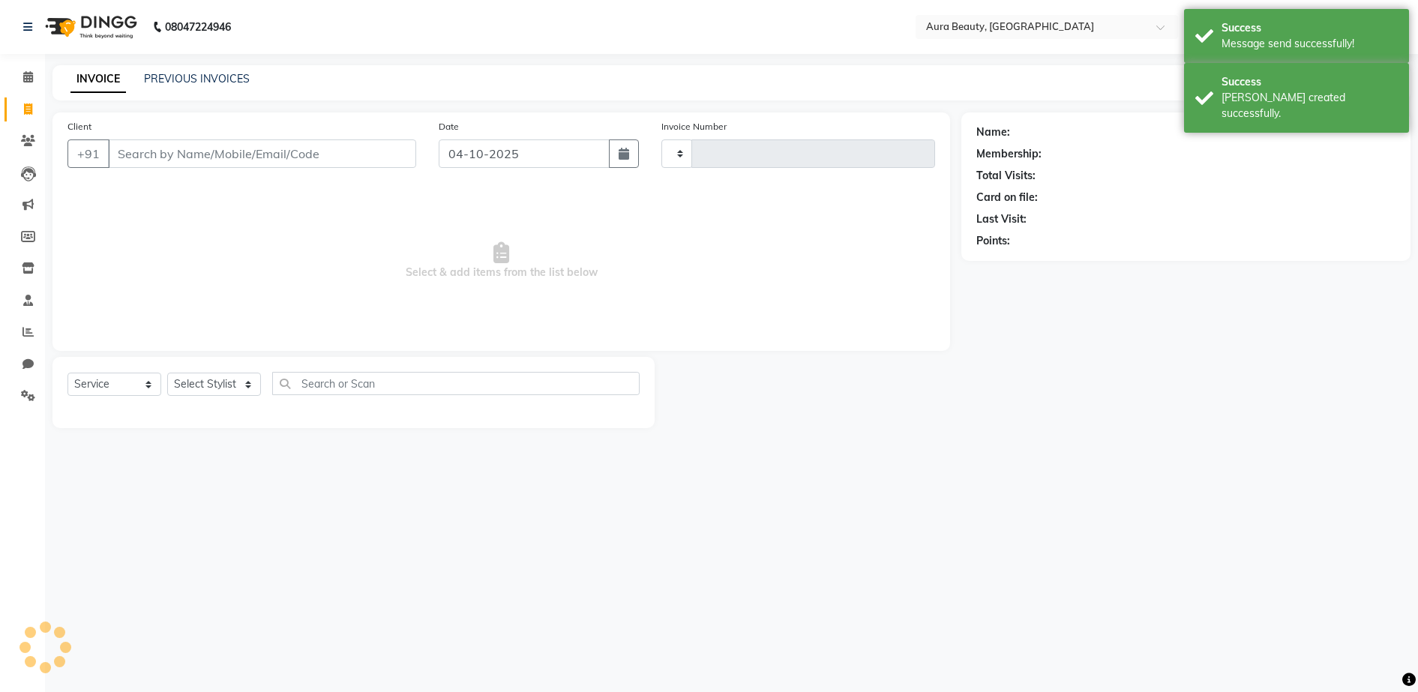
type input "0147"
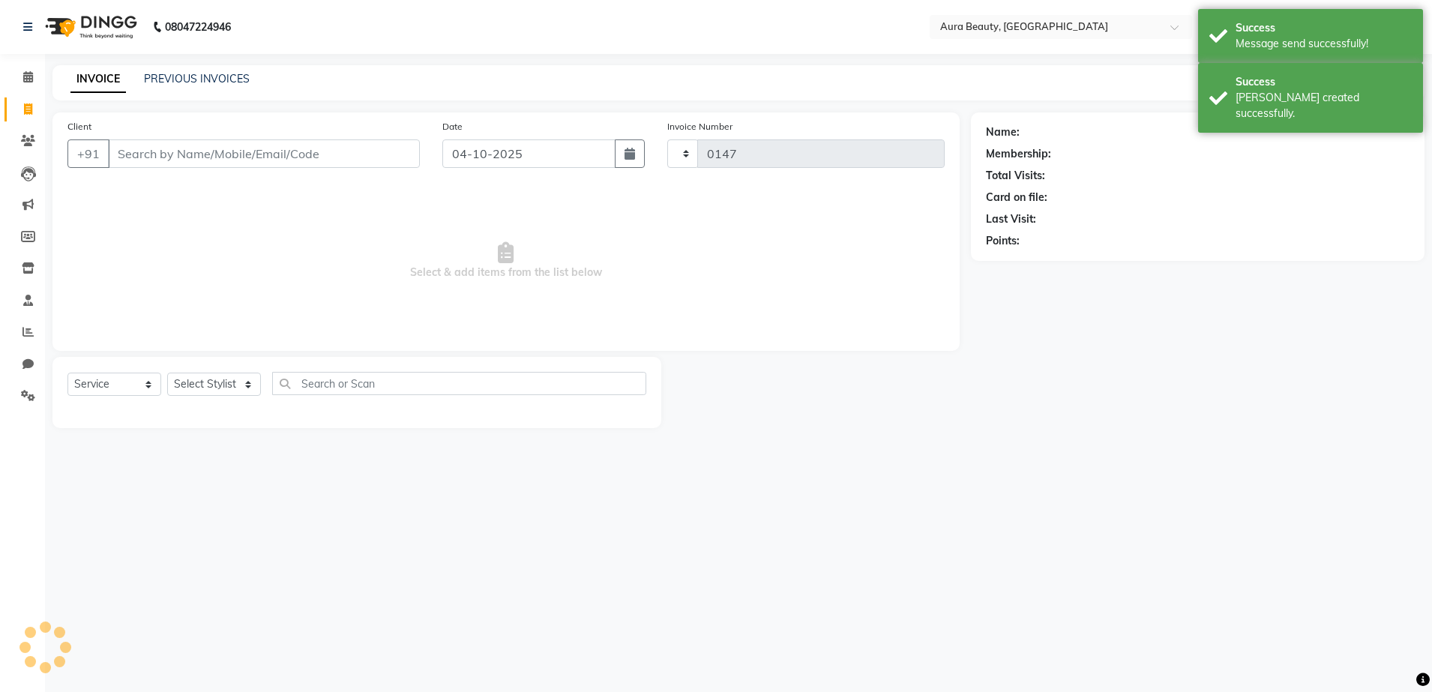
select select "8092"
type input "8108557693"
select select "84335"
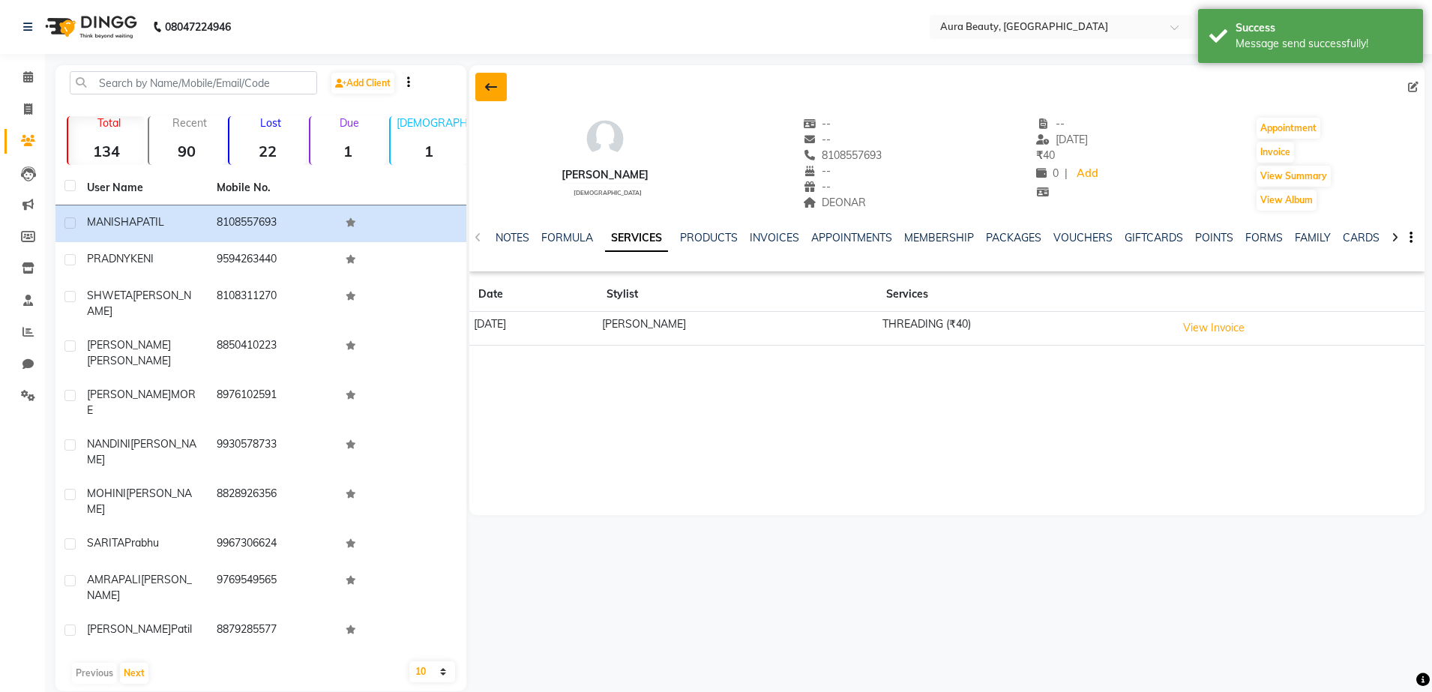
click at [497, 92] on button at bounding box center [490, 87] width 31 height 28
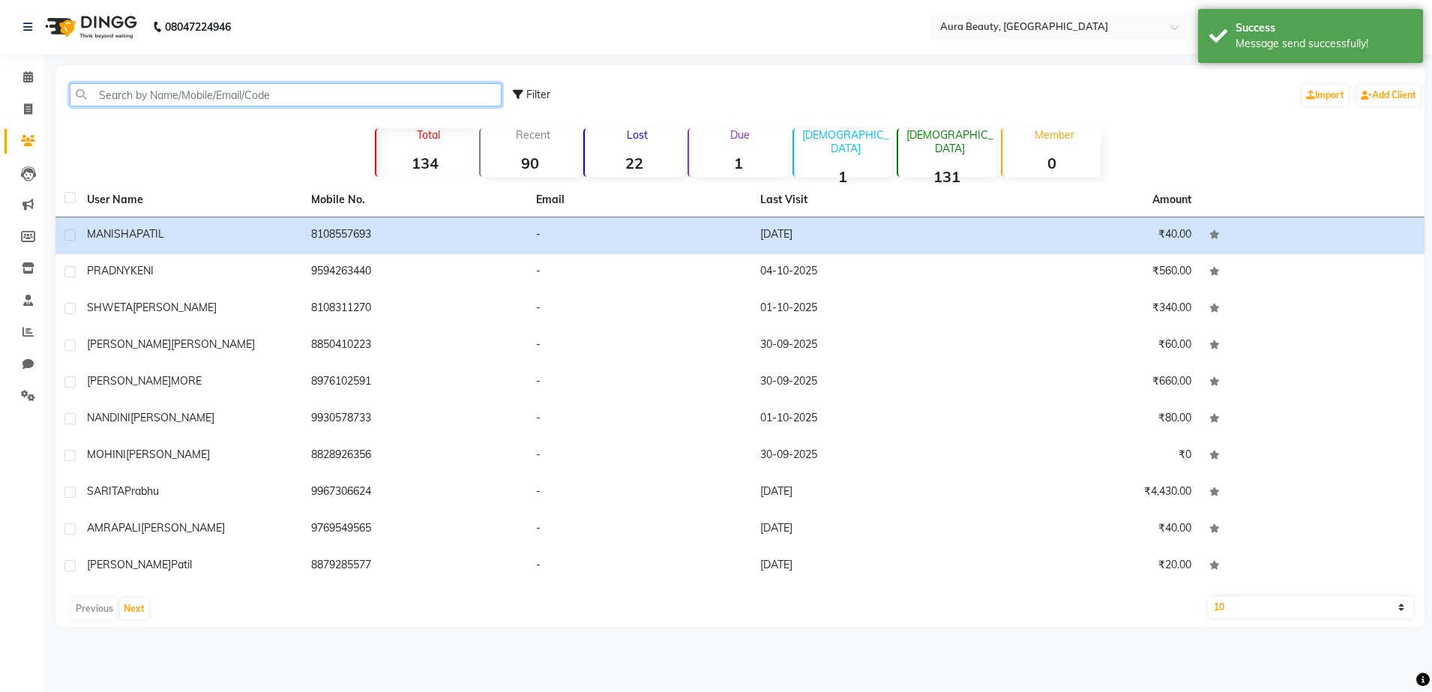
click at [418, 94] on input "text" at bounding box center [286, 94] width 432 height 23
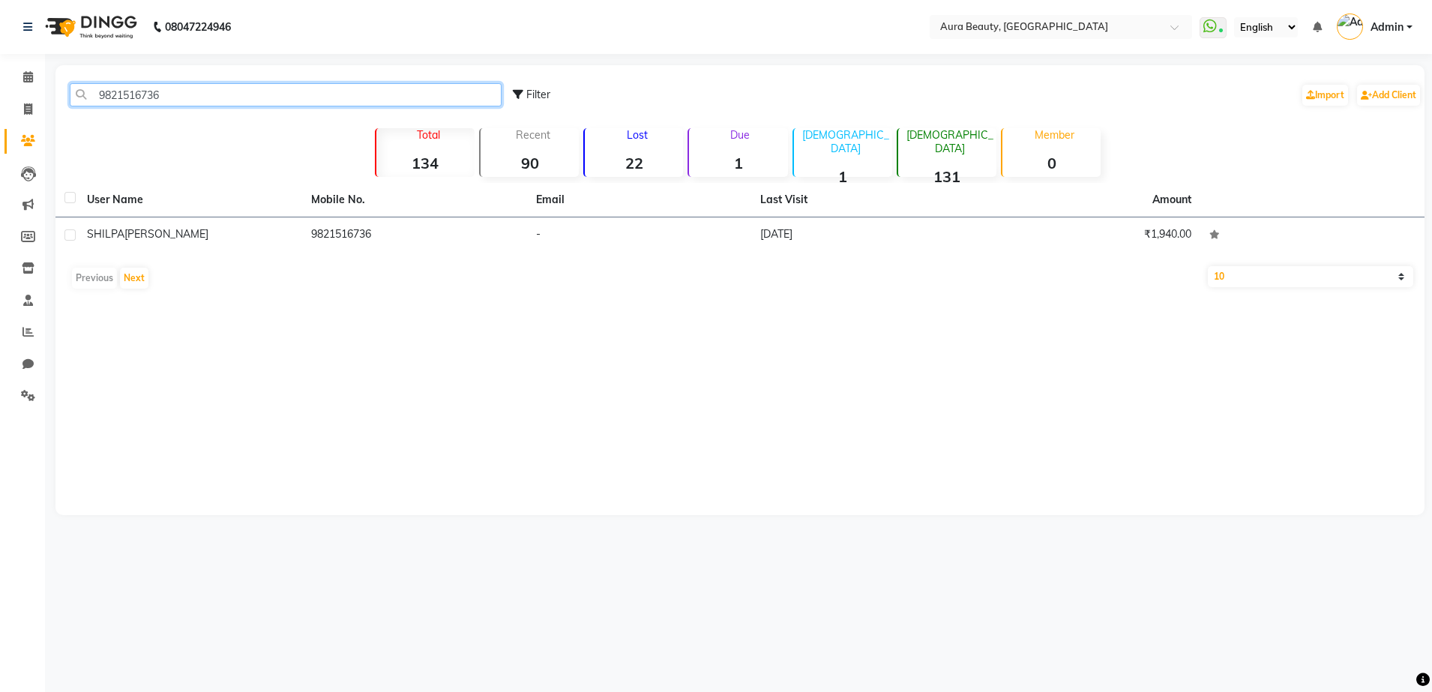
click at [220, 97] on input "9821516736" at bounding box center [286, 94] width 432 height 23
type input "9"
click at [243, 88] on input "8268421847" at bounding box center [286, 94] width 432 height 23
type input "8"
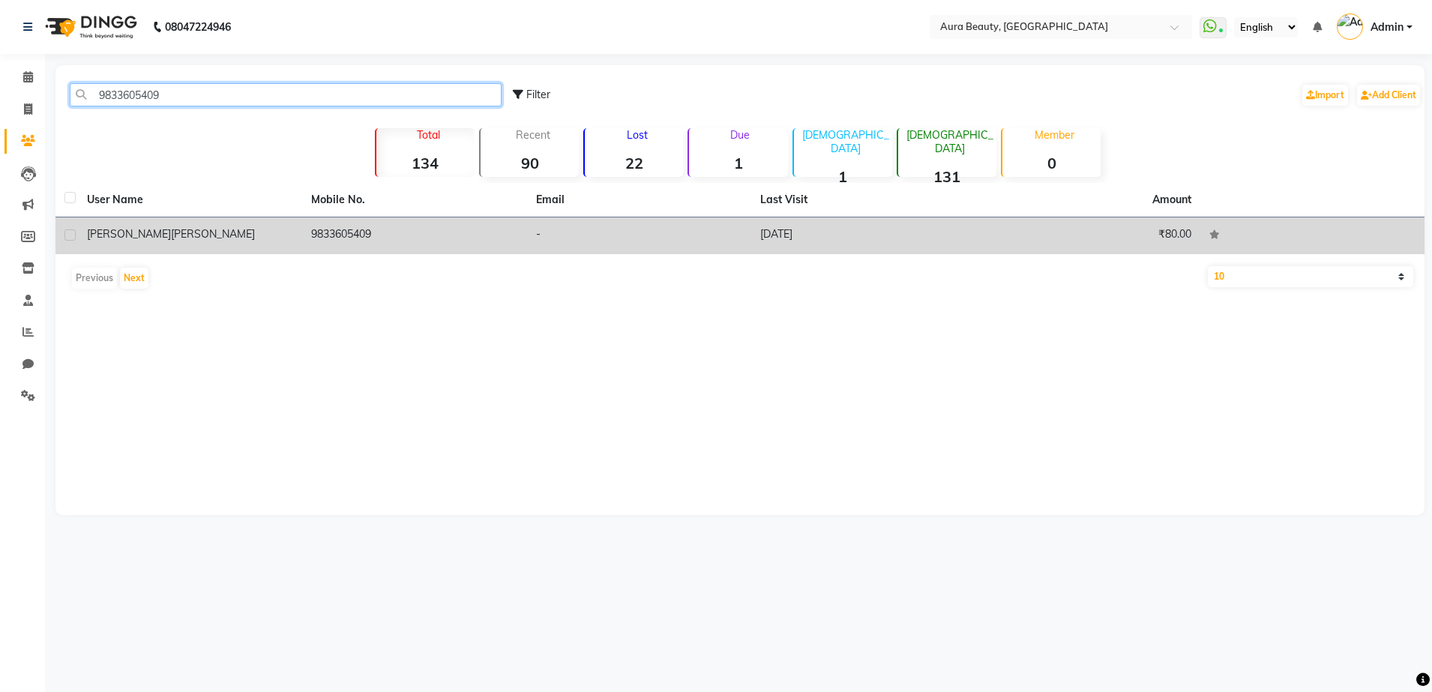
drag, startPoint x: 243, startPoint y: 88, endPoint x: 497, endPoint y: 240, distance: 296.2
click at [497, 240] on div "9833605409 Filter Import Add Client Total 134 Recent 90 Lost 22 Due 1 [DEMOGRAP…" at bounding box center [739, 290] width 1369 height 450
click at [497, 240] on td "9833605409" at bounding box center [414, 235] width 224 height 37
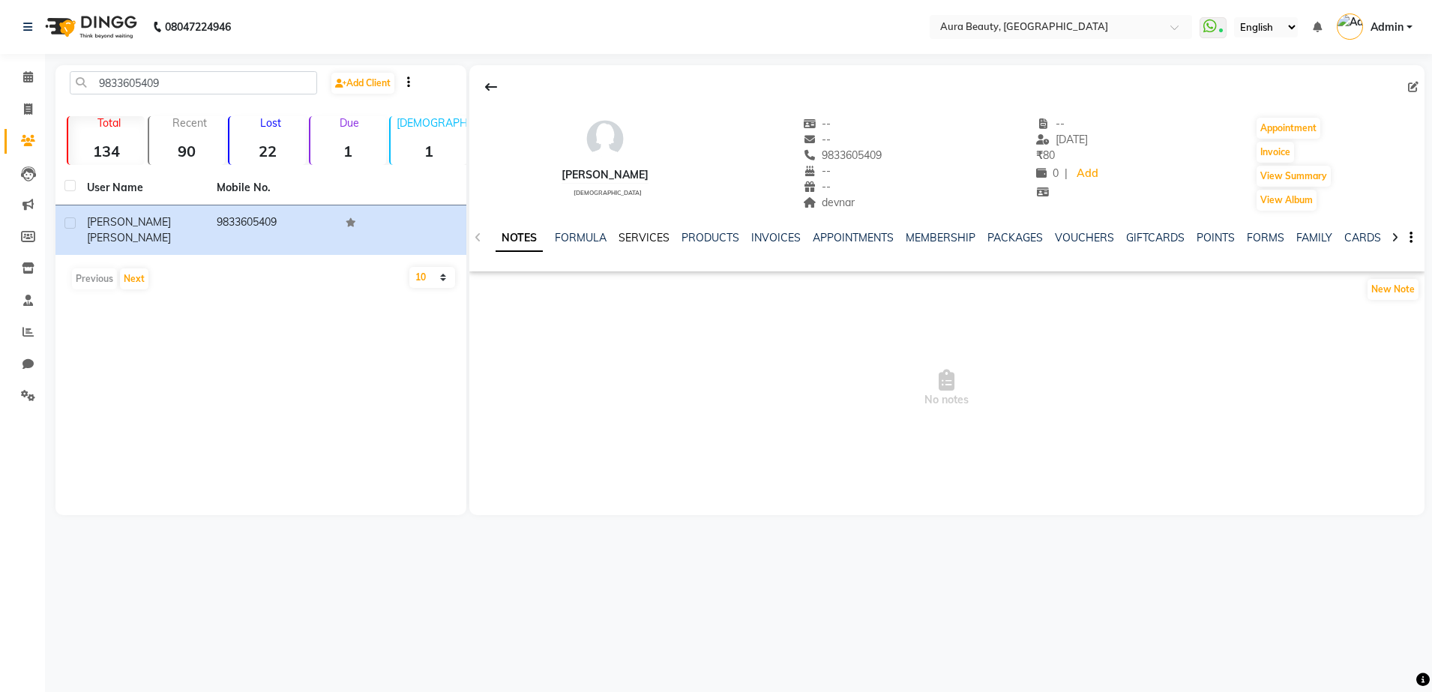
click at [656, 241] on link "SERVICES" at bounding box center [644, 237] width 51 height 13
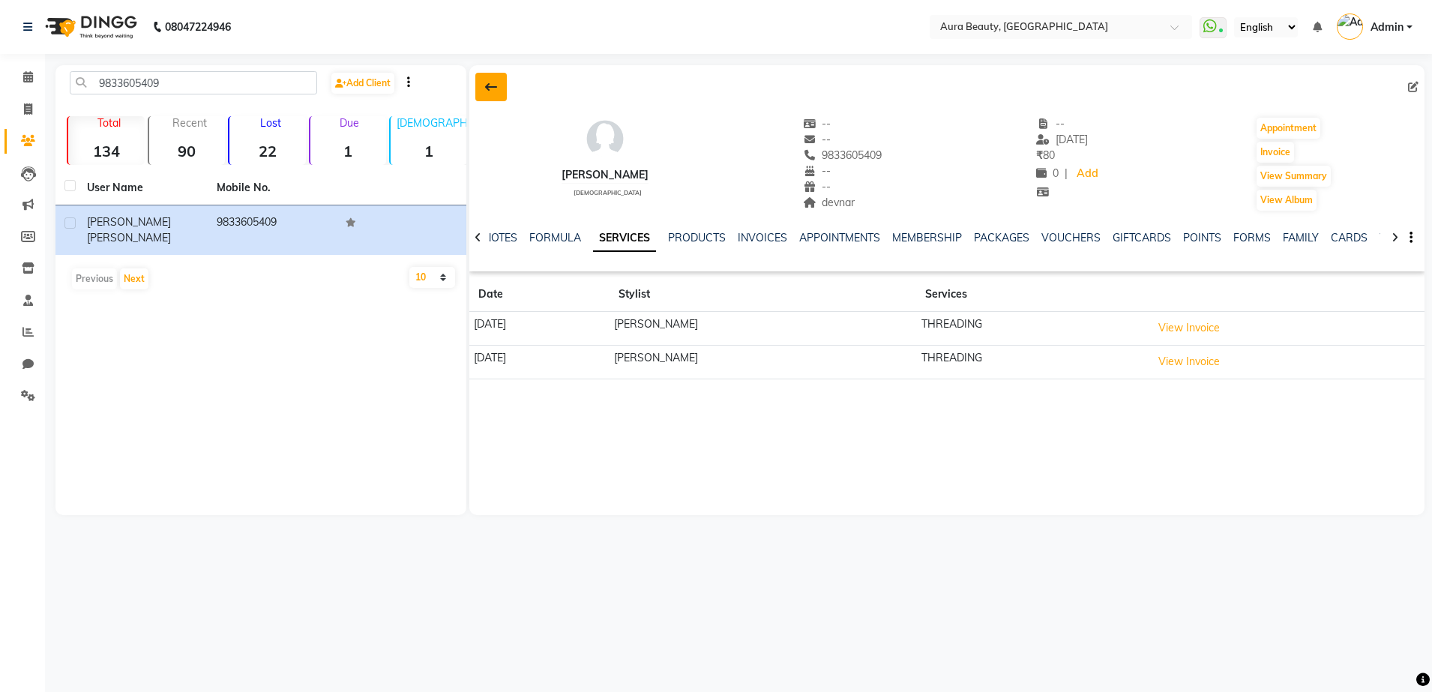
click at [496, 78] on button at bounding box center [490, 87] width 31 height 28
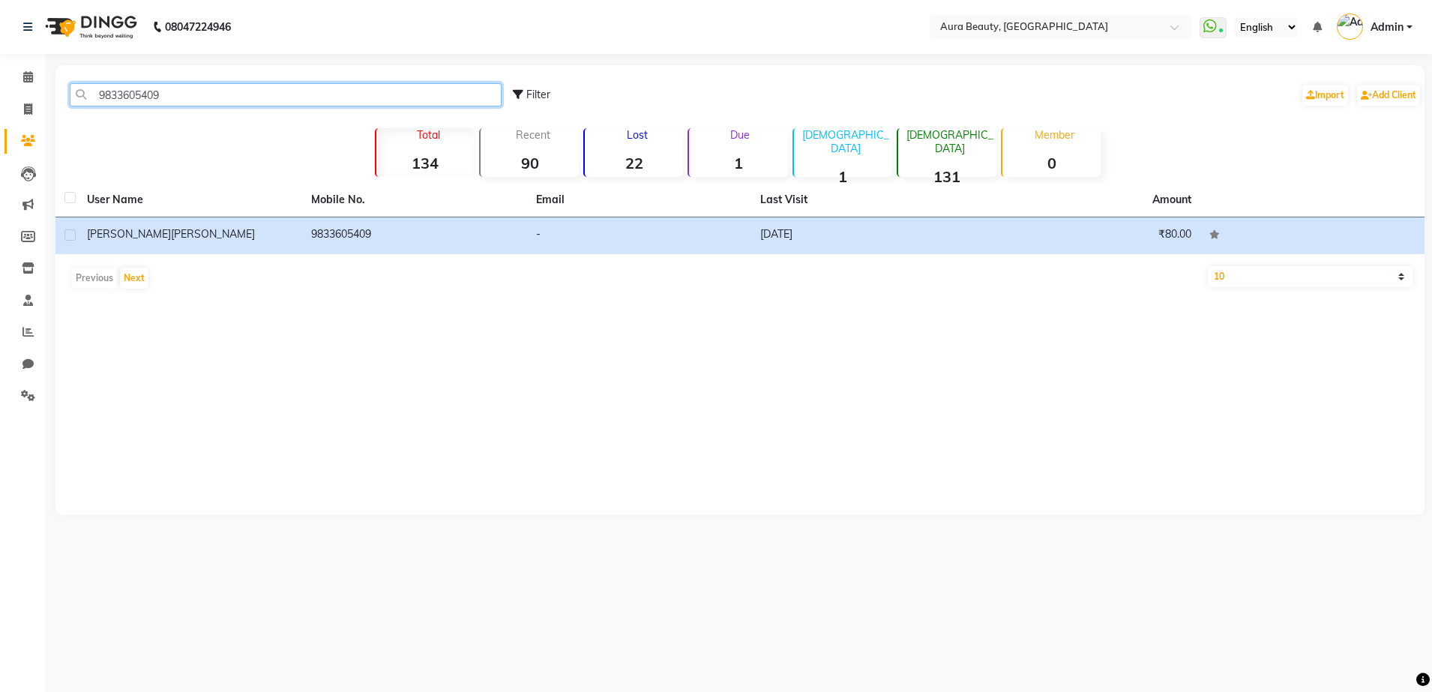
click at [403, 95] on input "9833605409" at bounding box center [286, 94] width 432 height 23
type input "9"
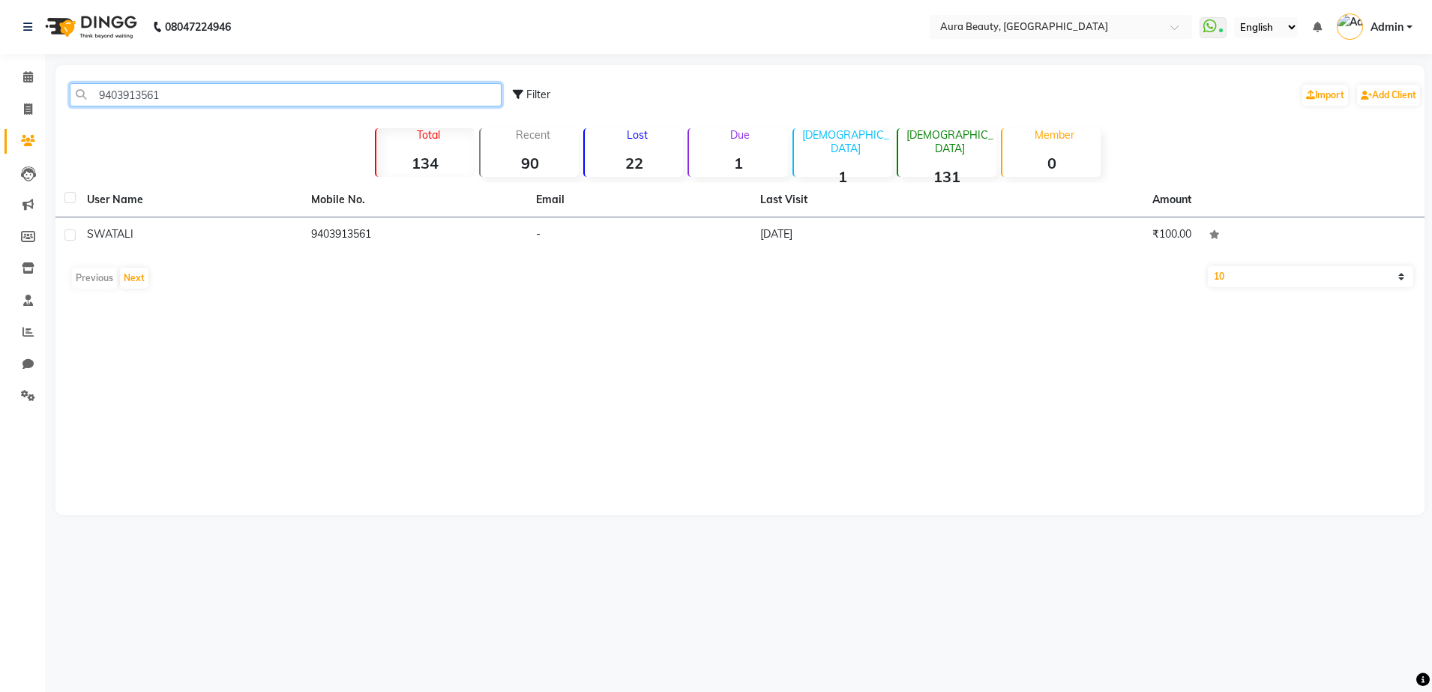
click at [409, 85] on input "9403913561" at bounding box center [286, 94] width 432 height 23
type input "9"
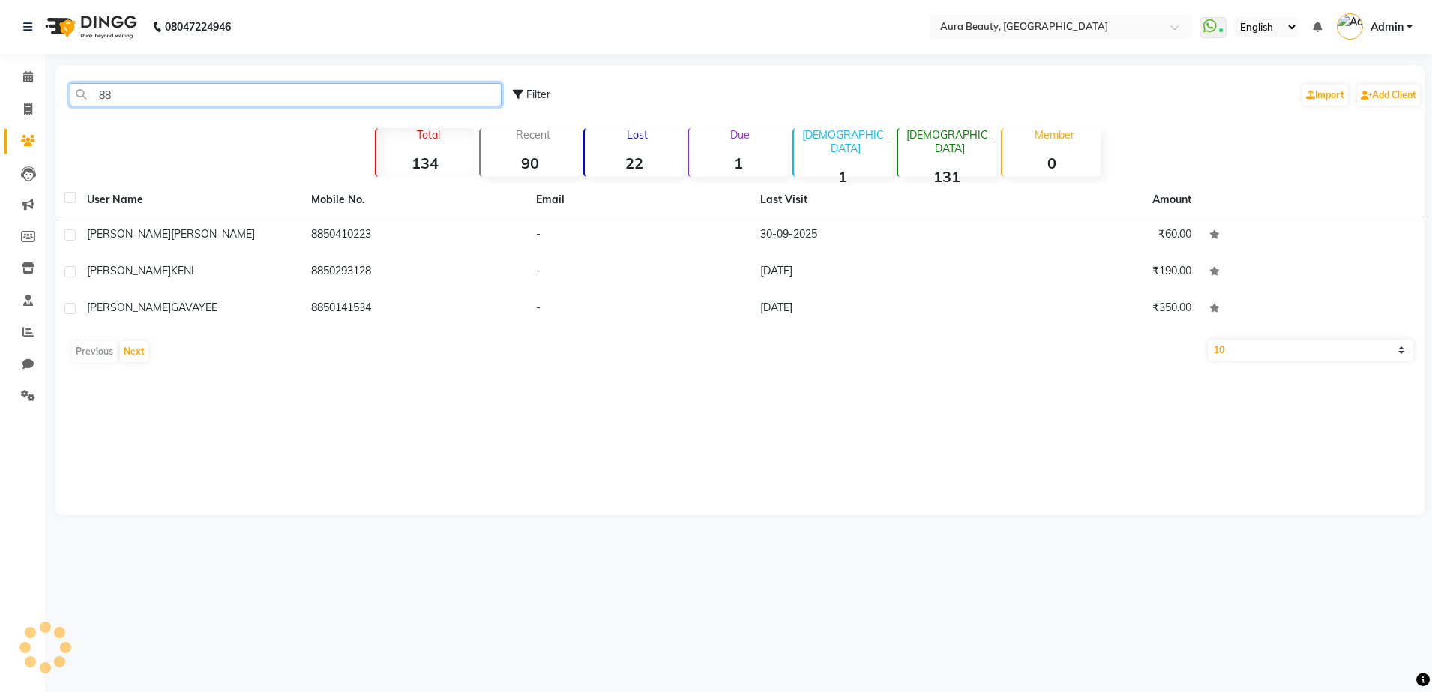
type input "8"
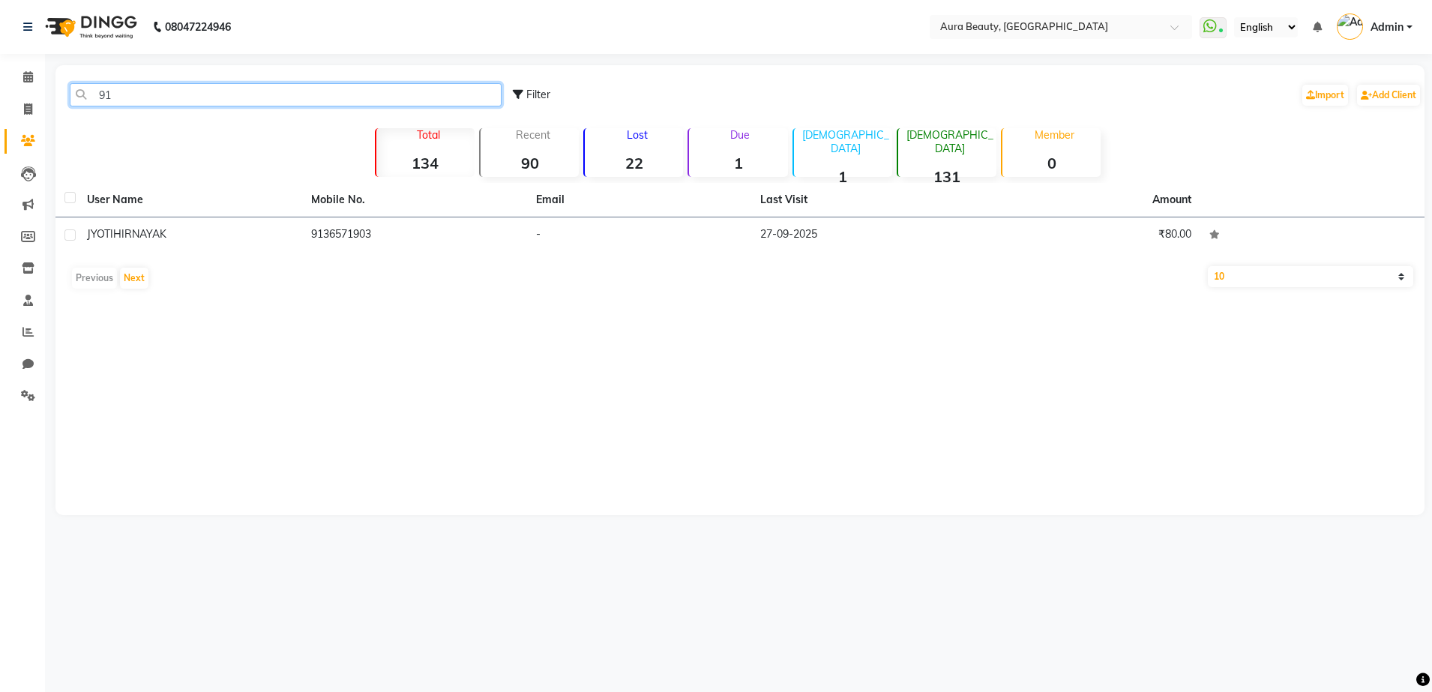
type input "9"
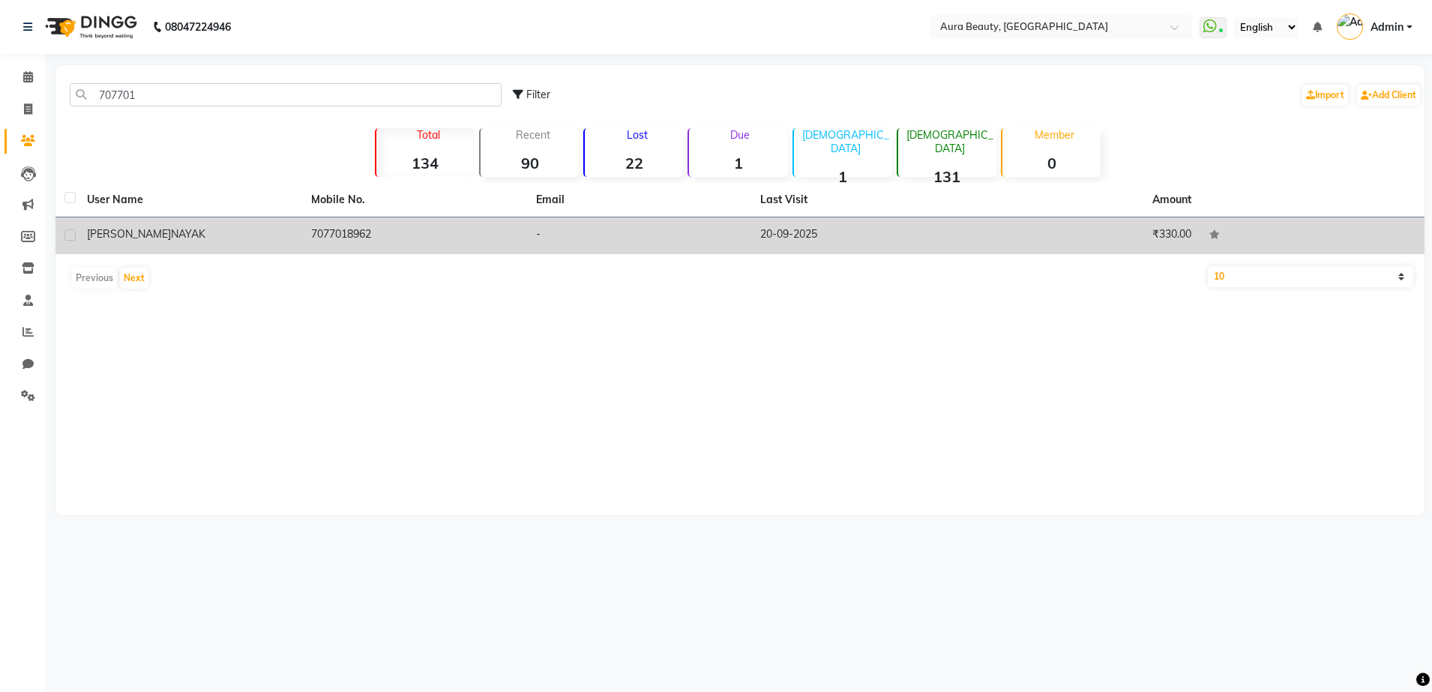
click at [540, 250] on td "-" at bounding box center [639, 235] width 224 height 37
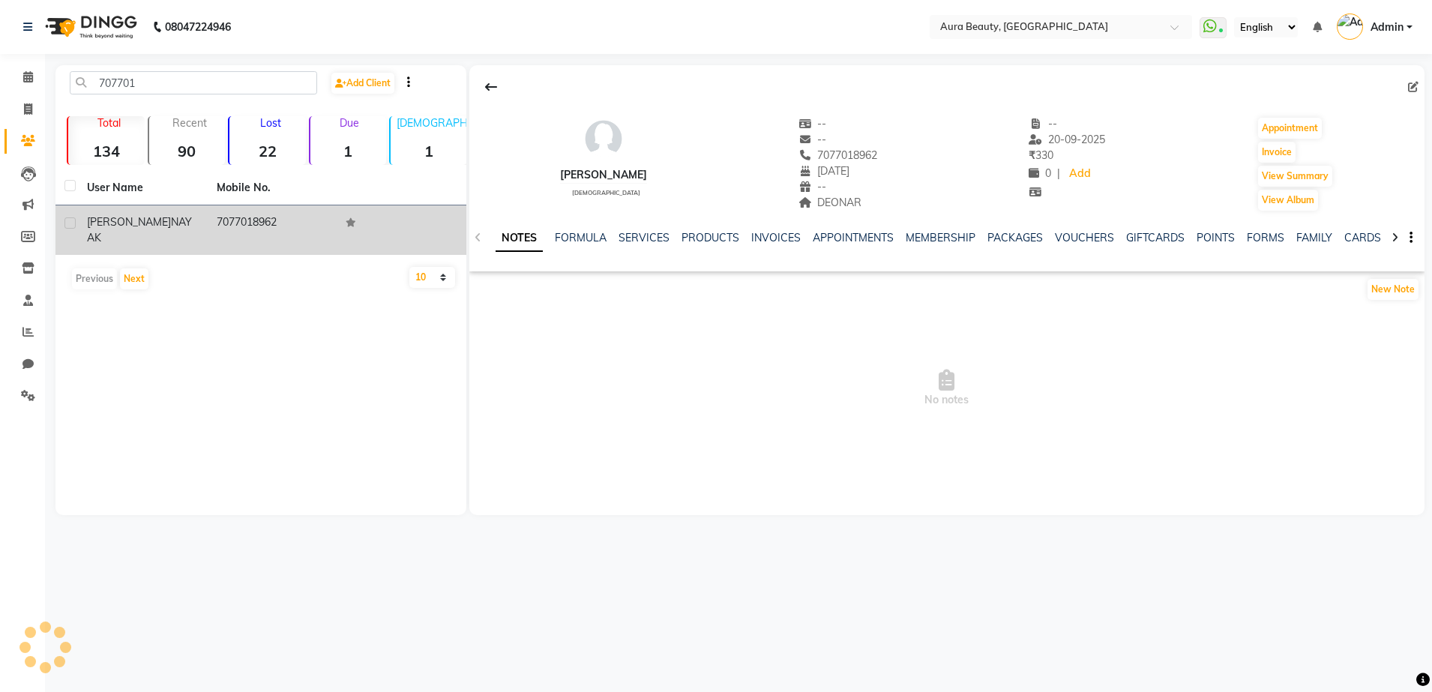
click at [540, 250] on link "NOTES" at bounding box center [519, 238] width 47 height 27
click at [655, 241] on link "SERVICES" at bounding box center [644, 237] width 51 height 13
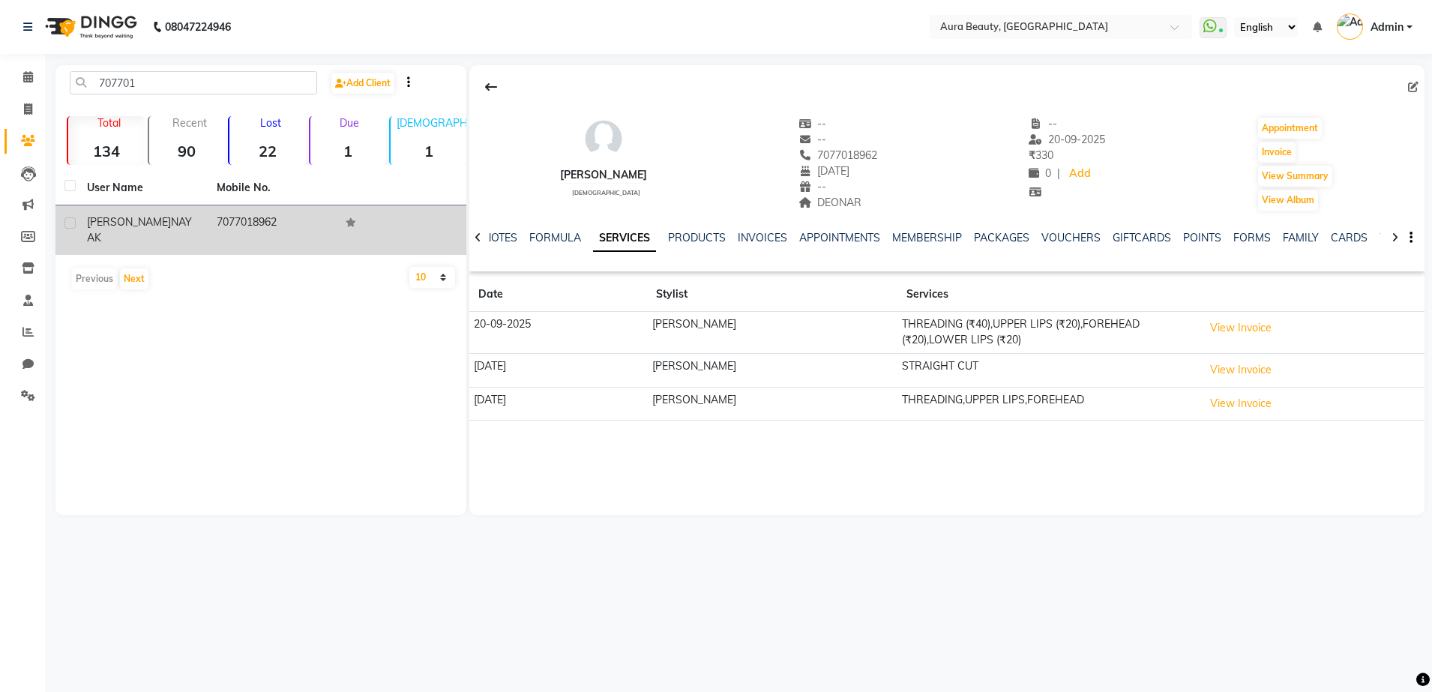
click at [795, 485] on div "[PERSON_NAME] [DEMOGRAPHIC_DATA] -- -- 7077018962 [DATE] -- DEONAR -- [DATE] ₹ …" at bounding box center [946, 290] width 955 height 450
click at [489, 85] on icon at bounding box center [491, 87] width 12 height 12
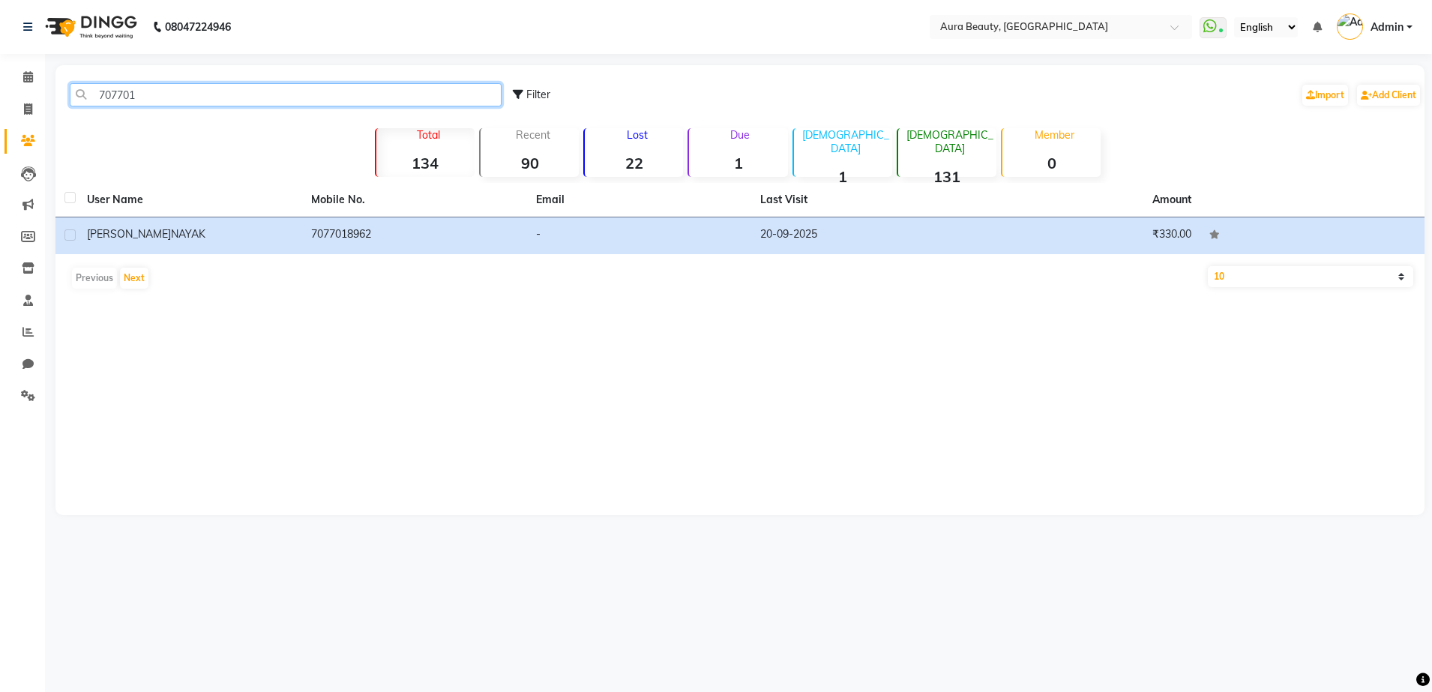
click at [397, 93] on input "707701" at bounding box center [286, 94] width 432 height 23
type input "7"
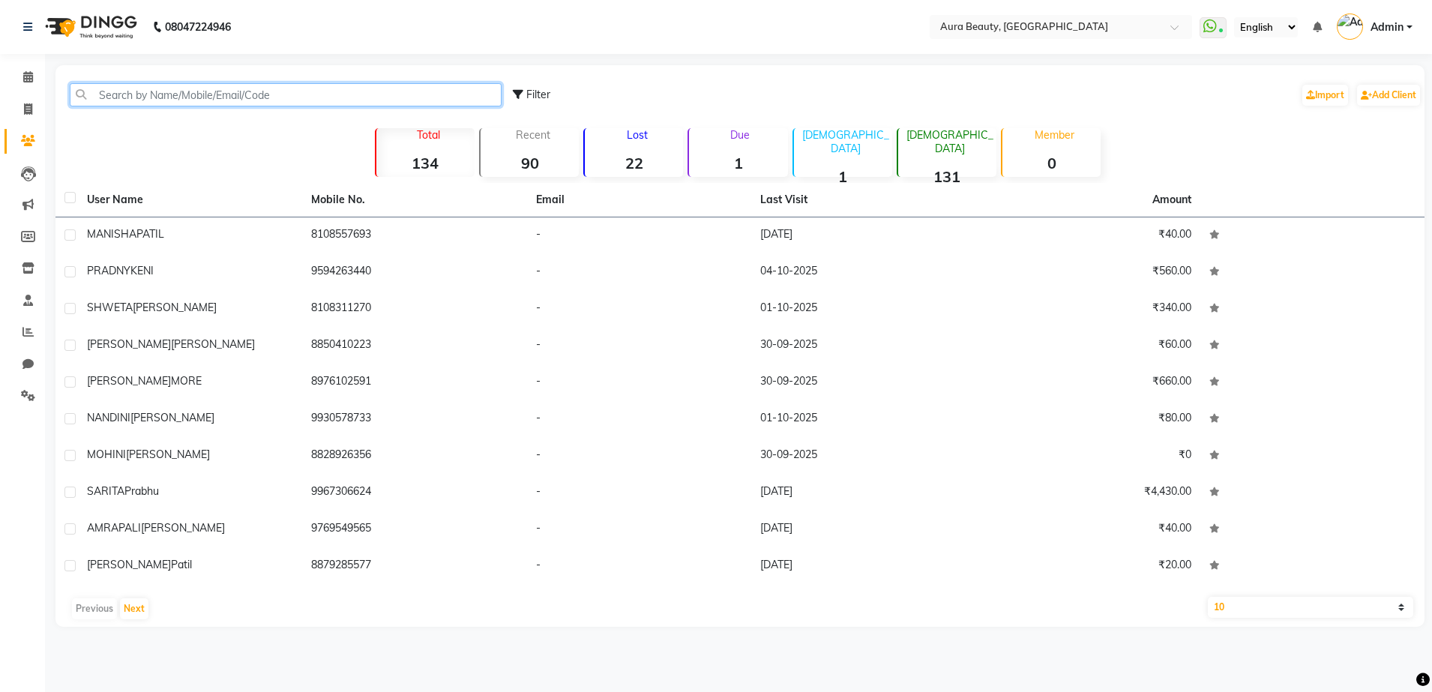
click at [400, 101] on input "text" at bounding box center [286, 94] width 432 height 23
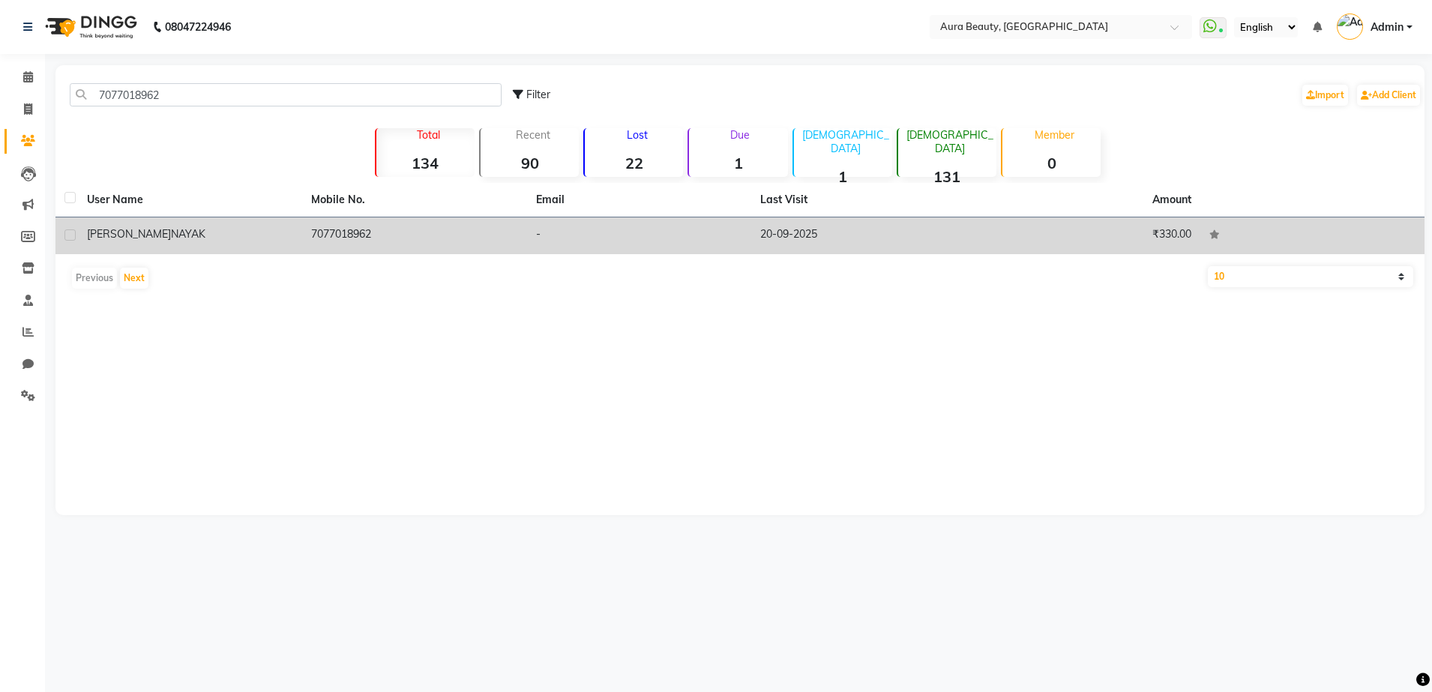
click at [421, 230] on td "7077018962" at bounding box center [414, 235] width 224 height 37
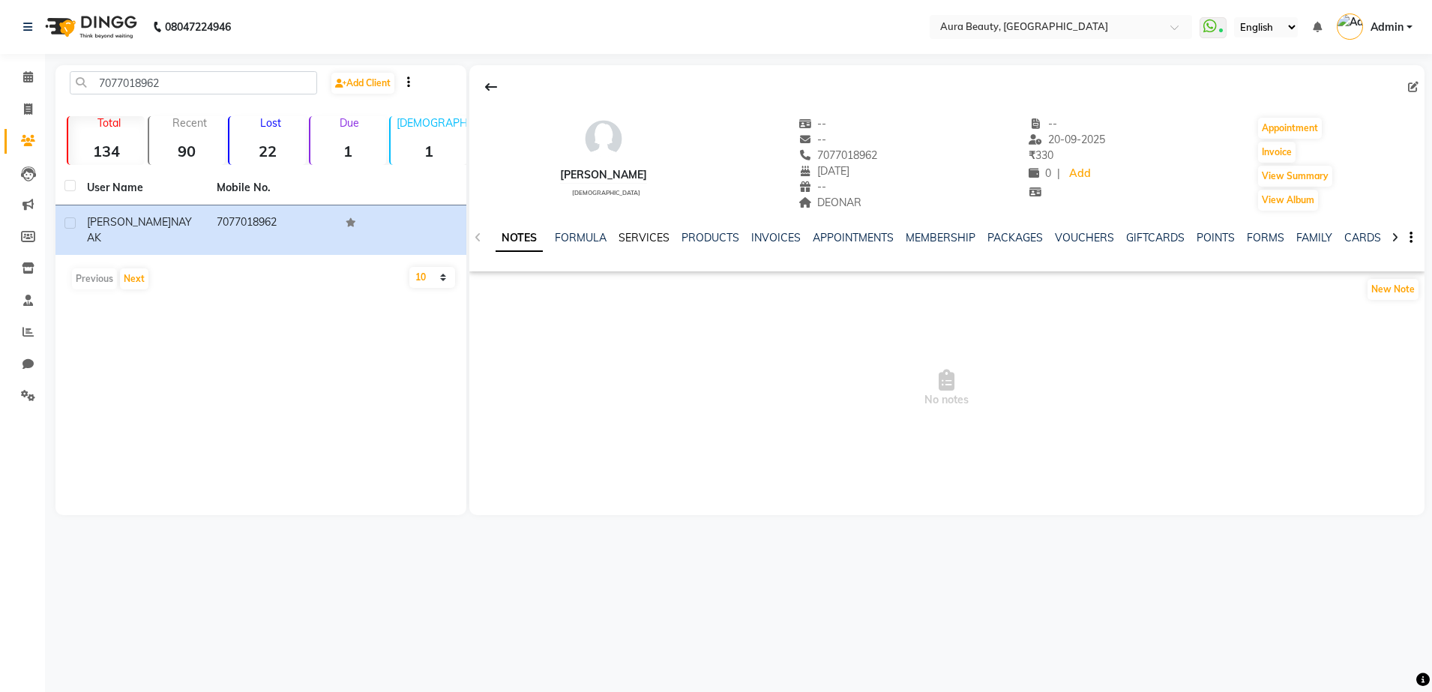
click at [648, 238] on link "SERVICES" at bounding box center [644, 237] width 51 height 13
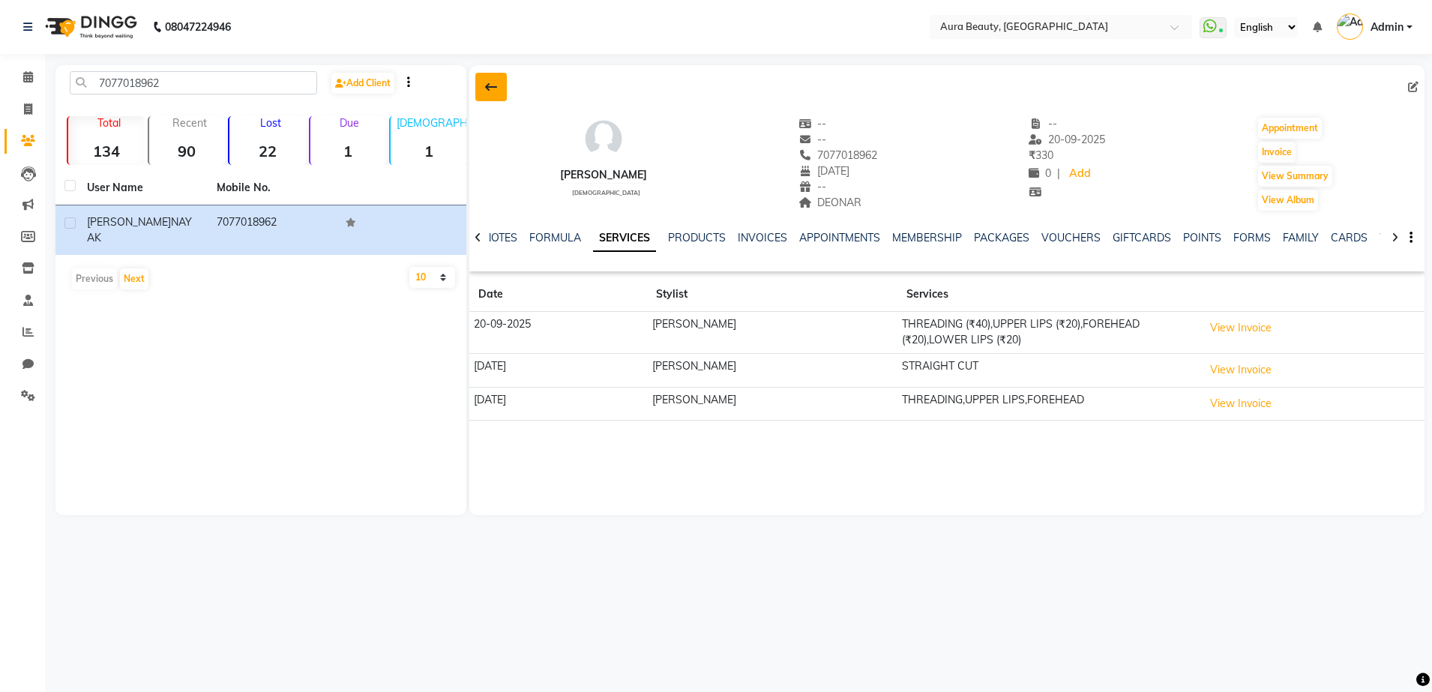
click at [494, 84] on icon at bounding box center [491, 87] width 12 height 12
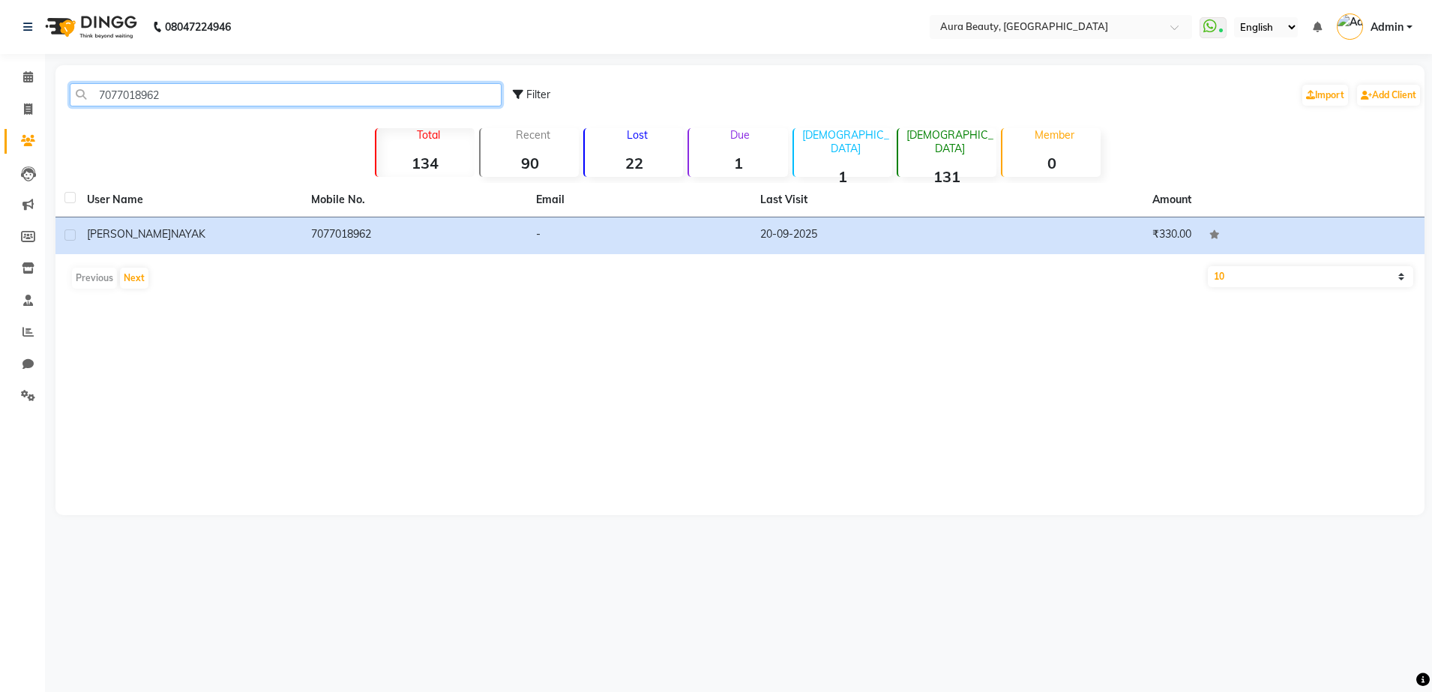
click at [291, 90] on input "7077018962" at bounding box center [286, 94] width 432 height 23
type input "7"
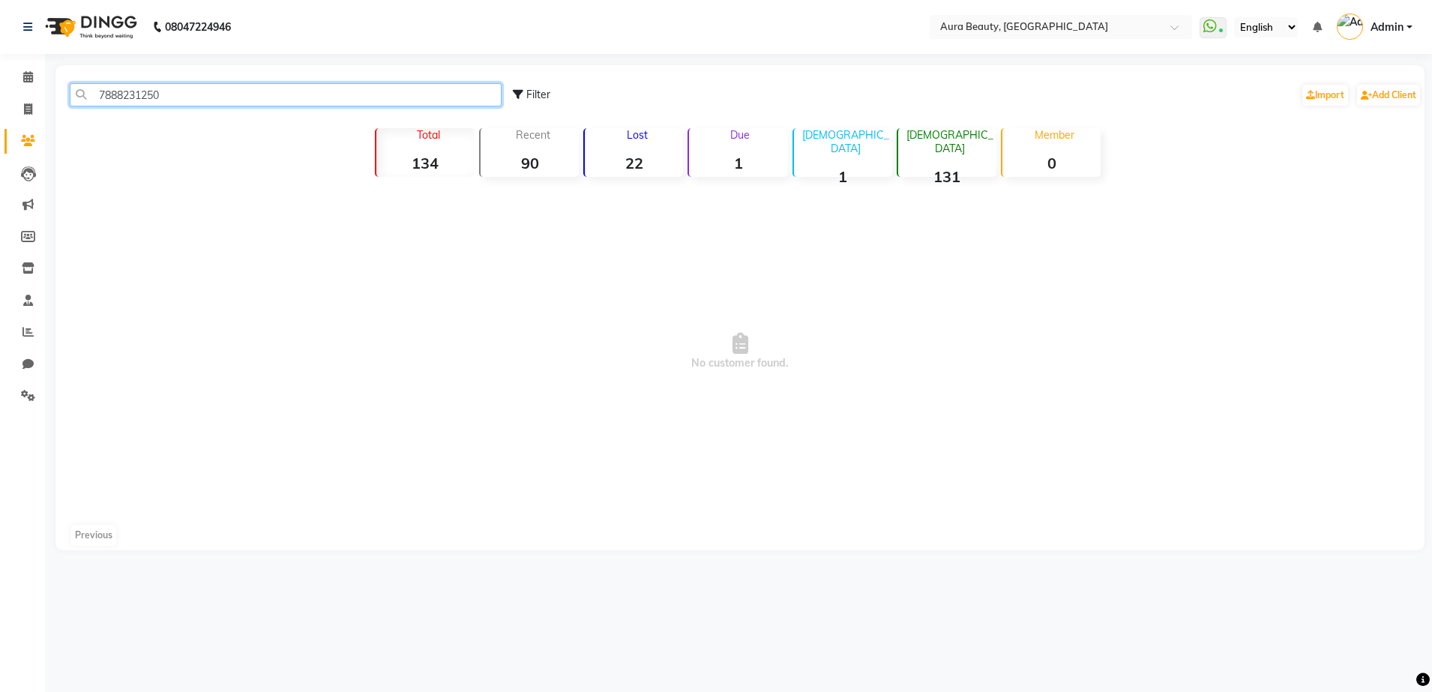
click at [292, 88] on input "7888231250" at bounding box center [286, 94] width 432 height 23
type input "7"
click at [231, 100] on input "9284122400" at bounding box center [286, 94] width 432 height 23
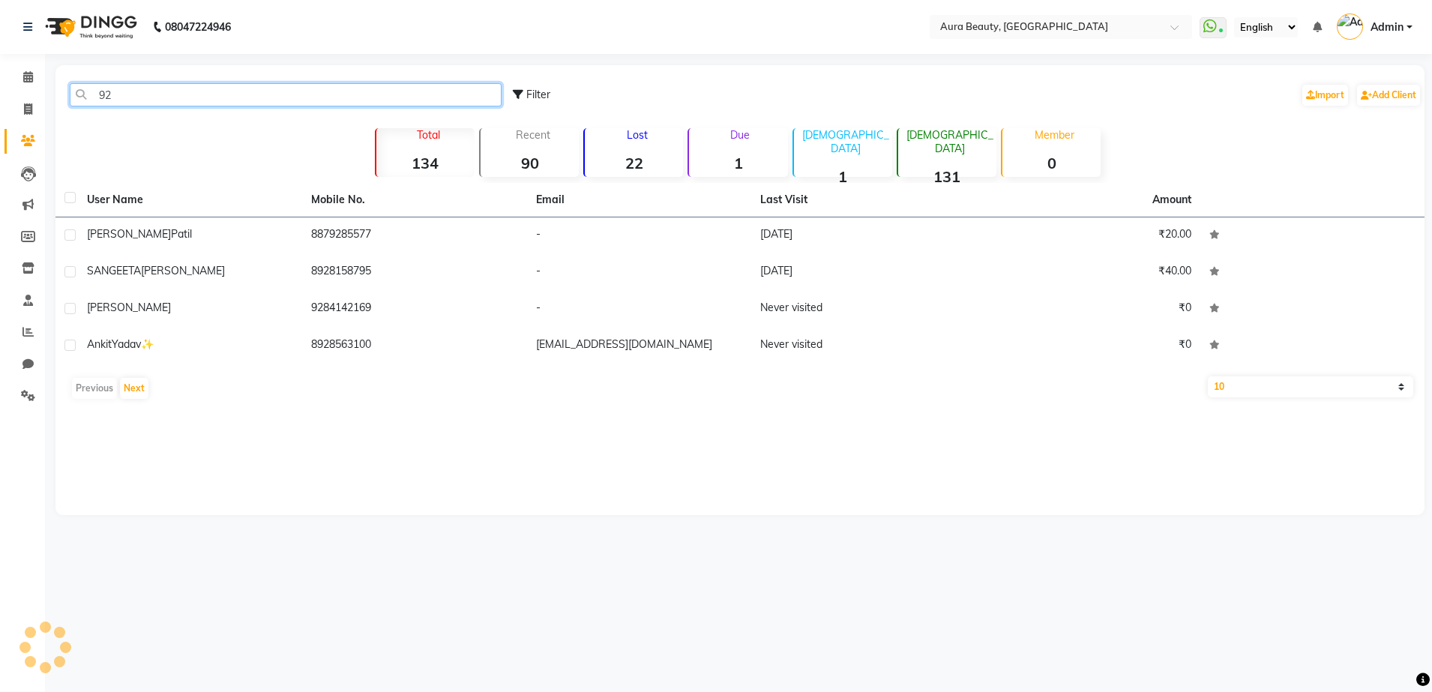
type input "9"
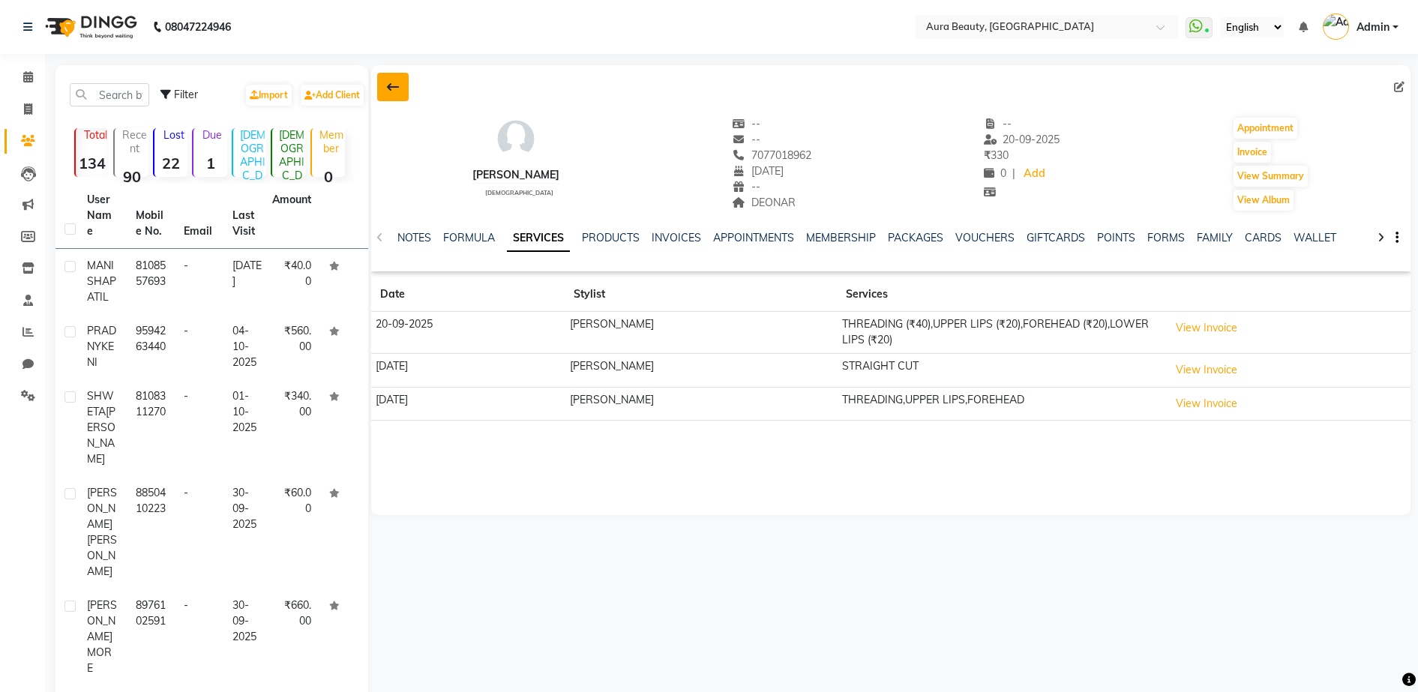
click at [395, 83] on icon at bounding box center [393, 87] width 12 height 12
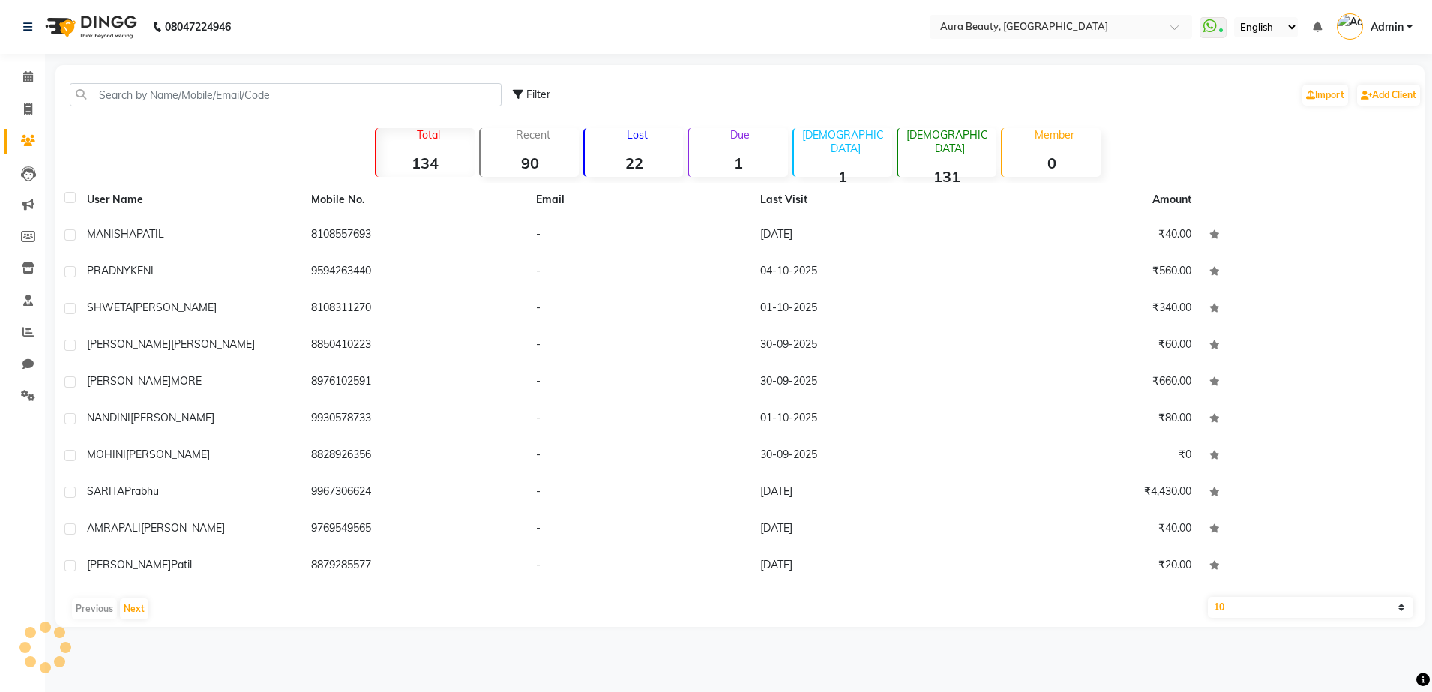
click at [28, 58] on div "Calendar Invoice Clients Leads Marketing Members Inventory Staff Reports Chat S…" at bounding box center [101, 356] width 202 height 627
click at [28, 67] on link "Calendar" at bounding box center [22, 77] width 36 height 25
